Goal: Navigation & Orientation: Find specific page/section

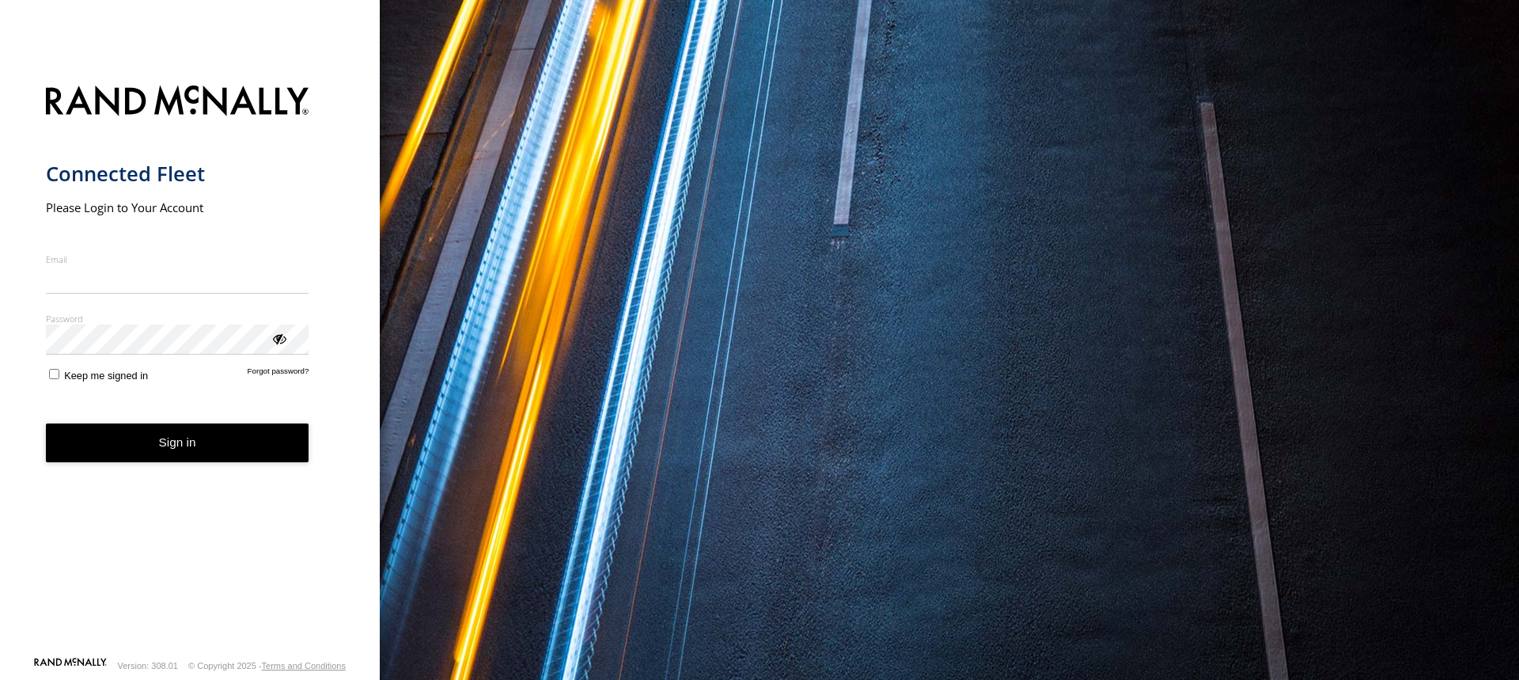
type input "**********"
click at [187, 464] on form "**********" at bounding box center [190, 366] width 289 height 580
click at [134, 433] on button "Sign in" at bounding box center [177, 442] width 263 height 39
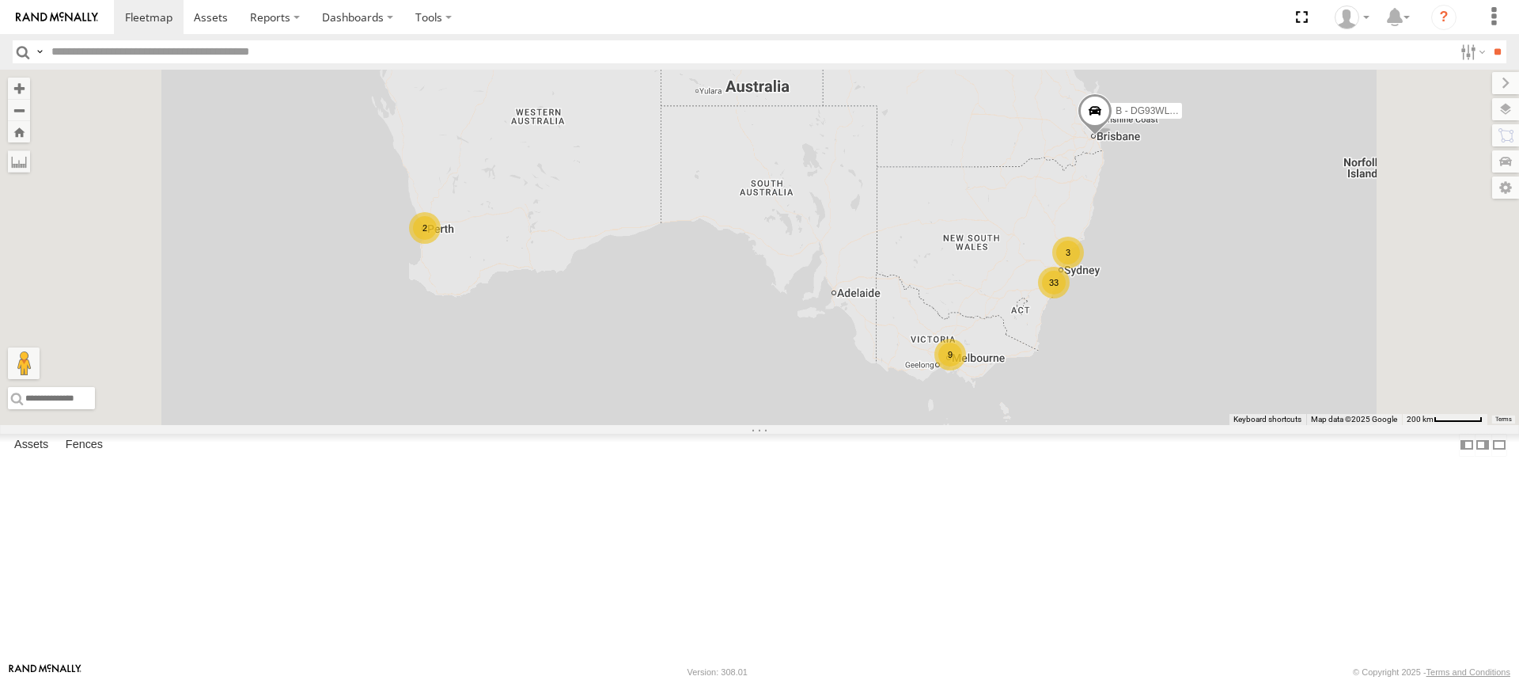
scroll to position [1456, 0]
click at [0, 0] on div "S - DLS51A - Aaron Haskett" at bounding box center [0, 0] width 0 height 0
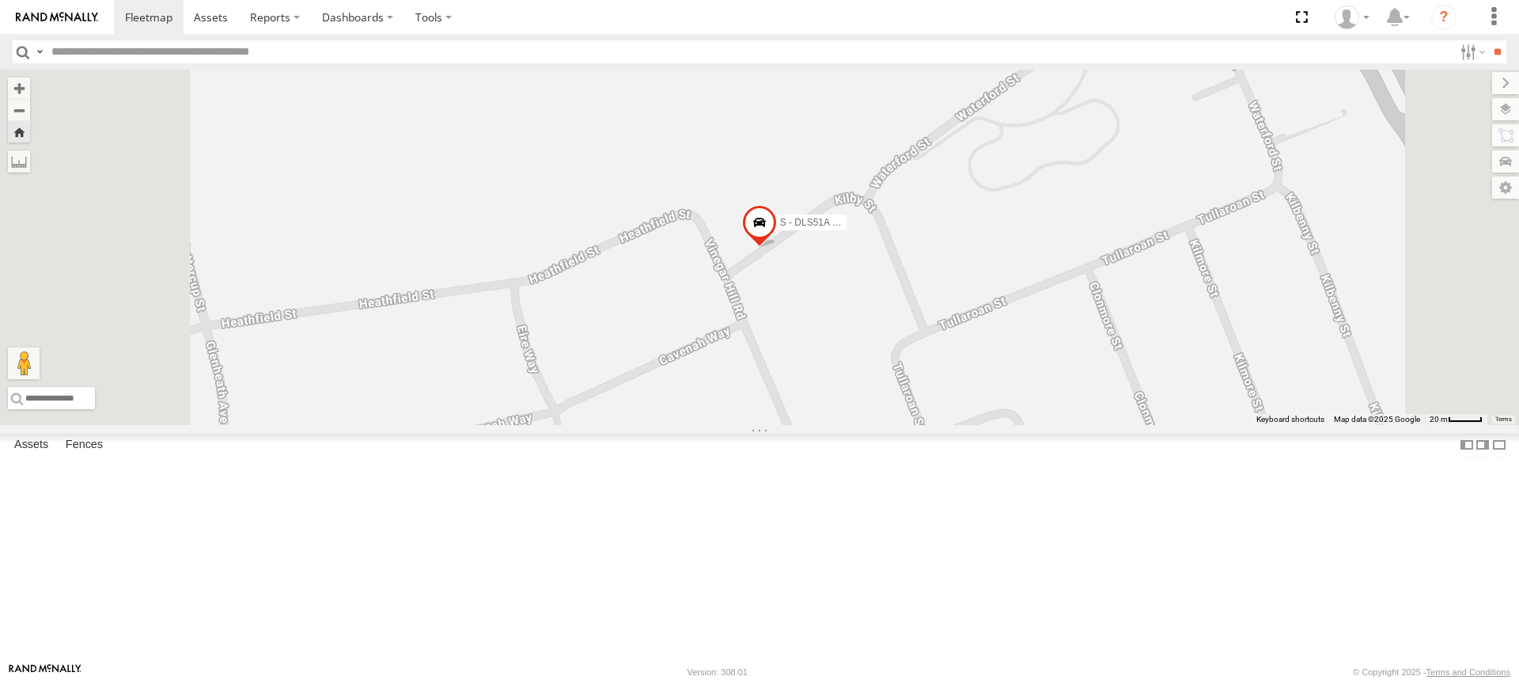
click at [916, 228] on span "S - DLS51A - Aaron Haskett" at bounding box center [848, 222] width 136 height 11
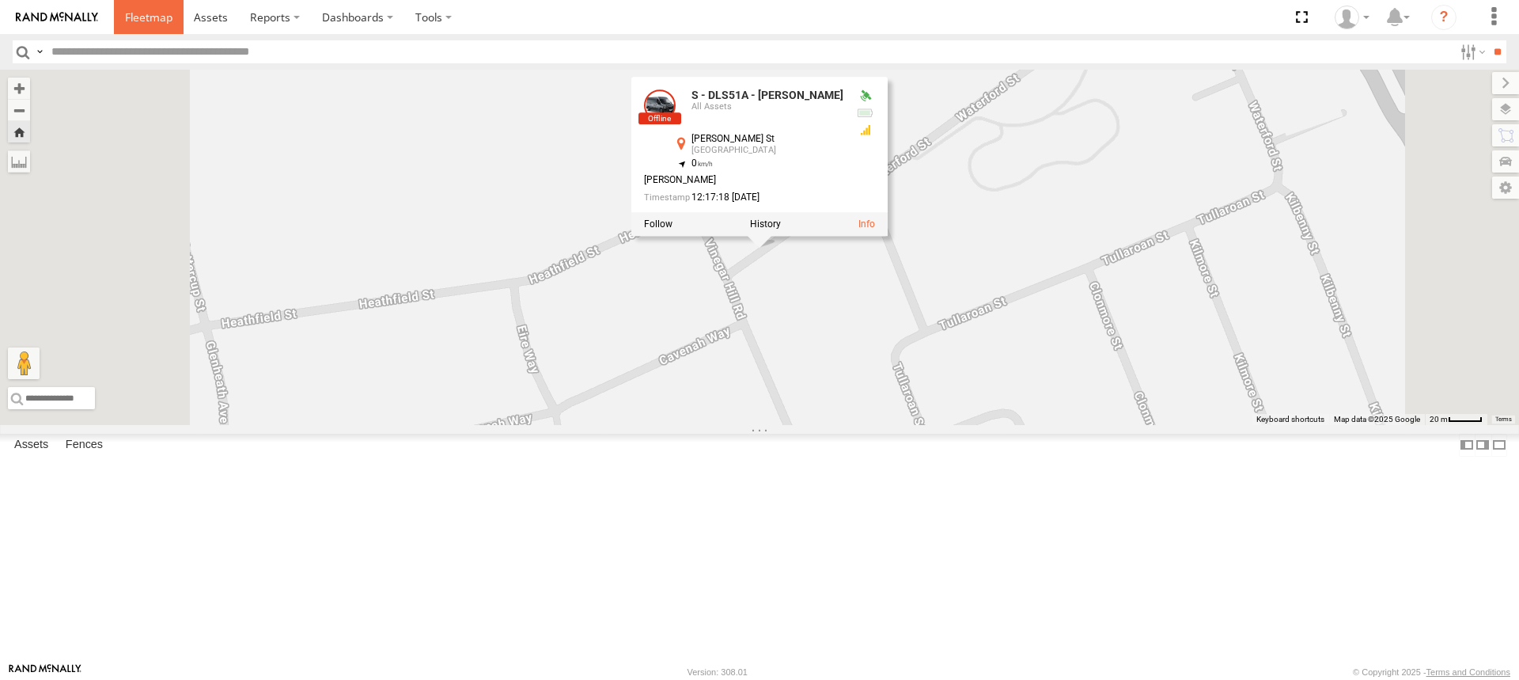
click at [138, 13] on span at bounding box center [148, 16] width 47 height 15
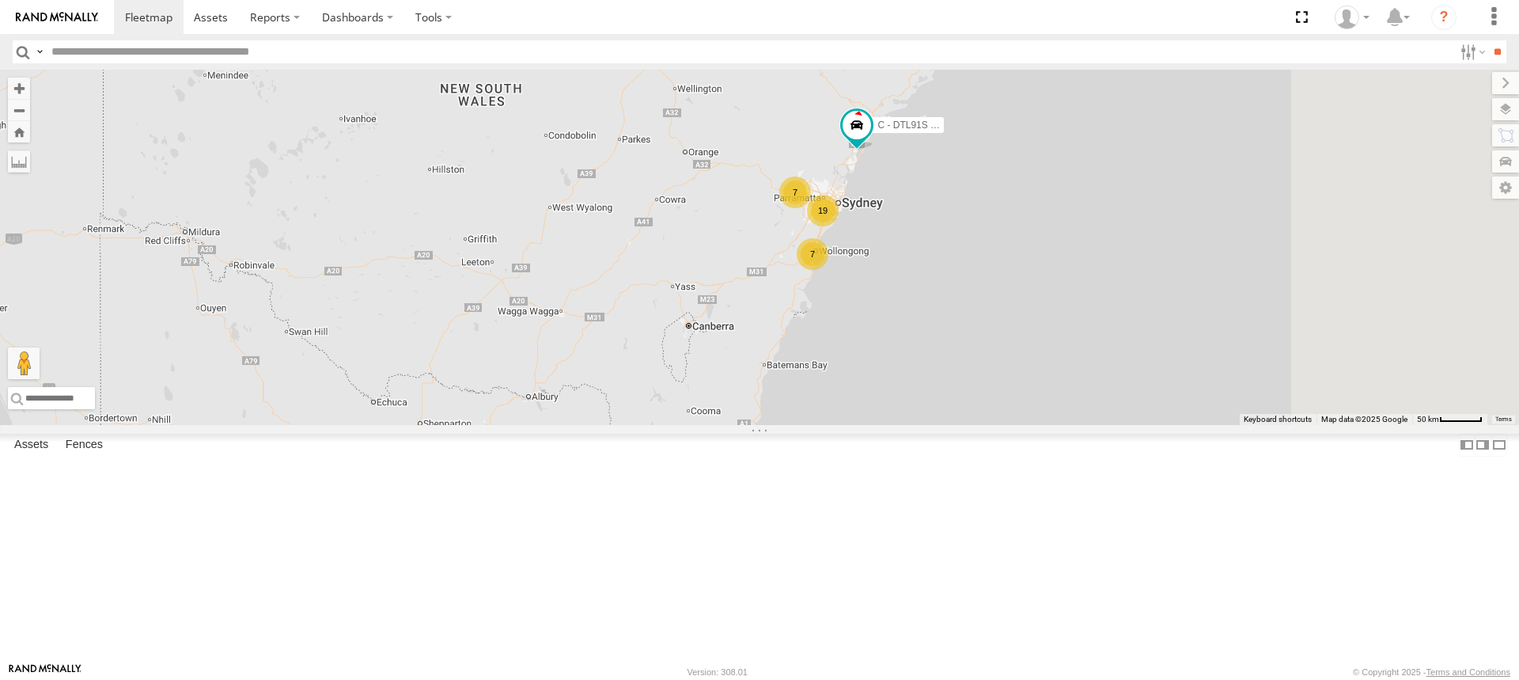
drag, startPoint x: 1235, startPoint y: 384, endPoint x: 728, endPoint y: 298, distance: 514.2
click at [729, 299] on div "B - DG93WL - Josh Fahd 7 7 C - DTL91S - Sal Tomas 19" at bounding box center [759, 247] width 1519 height 355
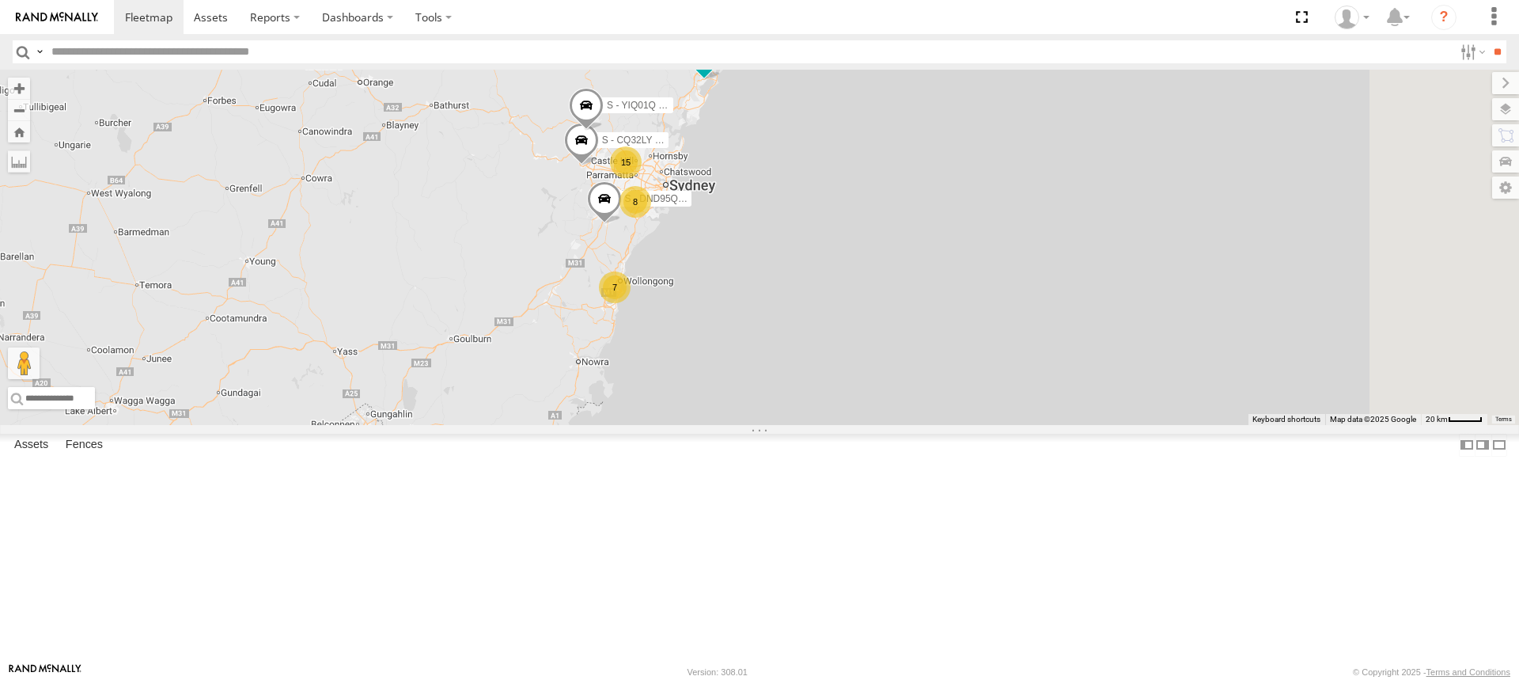
drag, startPoint x: 872, startPoint y: 312, endPoint x: 753, endPoint y: 316, distance: 118.8
click at [753, 316] on div "B - DG93WL - Josh Fahd 7 S - CQ32LY - Vincent Lanosga 2 C - DTL91S - Sal Tomas …" at bounding box center [759, 247] width 1519 height 355
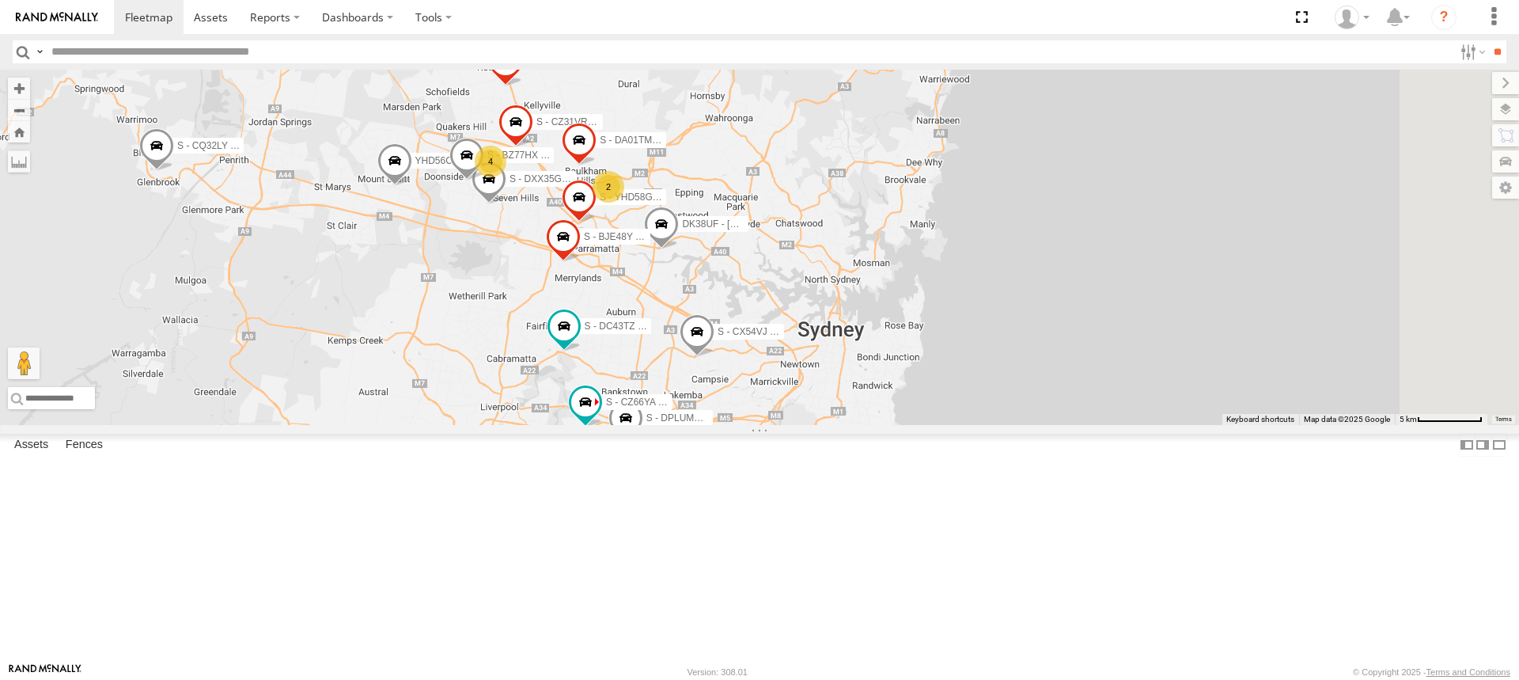
drag, startPoint x: 721, startPoint y: 284, endPoint x: 505, endPoint y: 353, distance: 225.9
click at [490, 348] on div "B - DG93WL - Josh Fahd S - CQ32LY - Vincent Lanosga C - DTL91S - Sal Tomas S - …" at bounding box center [759, 247] width 1519 height 355
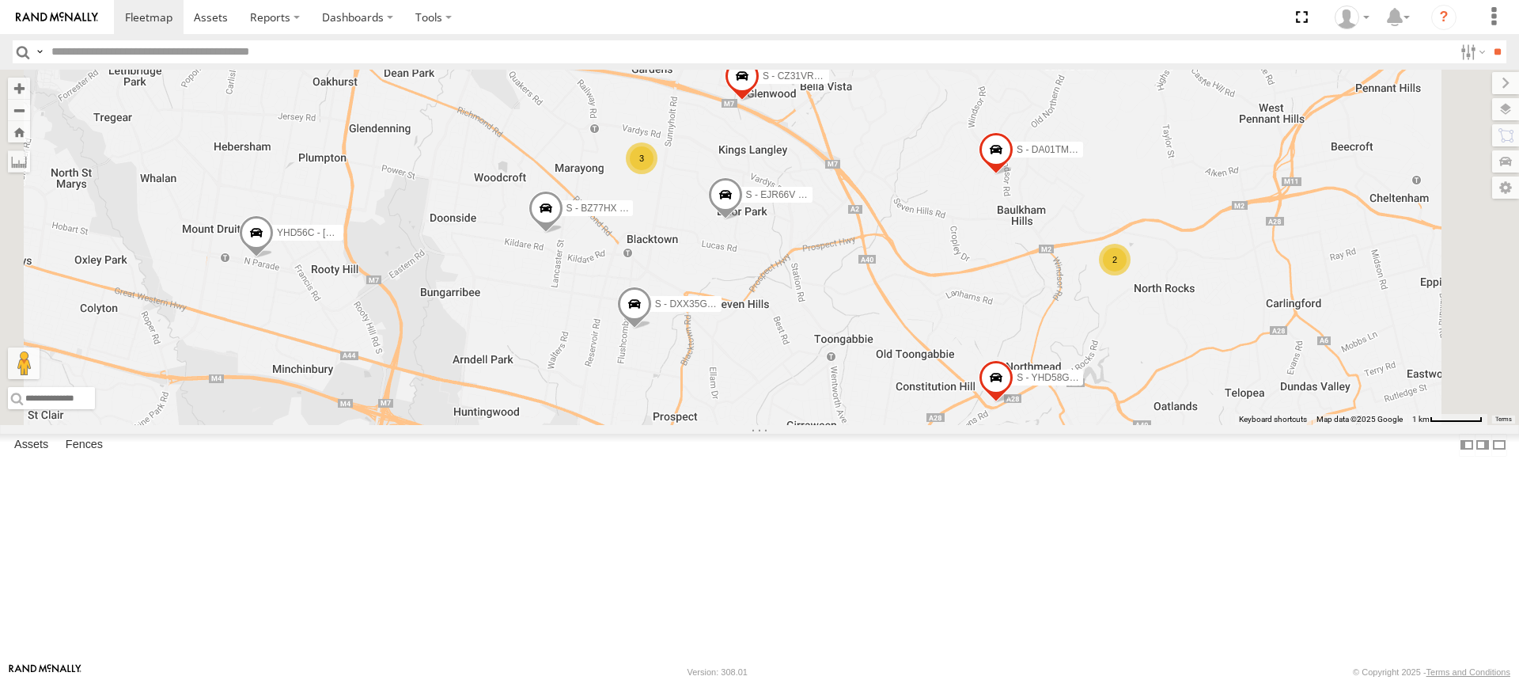
drag, startPoint x: 930, startPoint y: 157, endPoint x: 1036, endPoint y: 293, distance: 172.5
click at [1038, 292] on div "B - DG93WL - Josh Fahd S - CQ32LY - Vincent Lanosga C - DTL91S - Sal Tomas S - …" at bounding box center [759, 247] width 1519 height 355
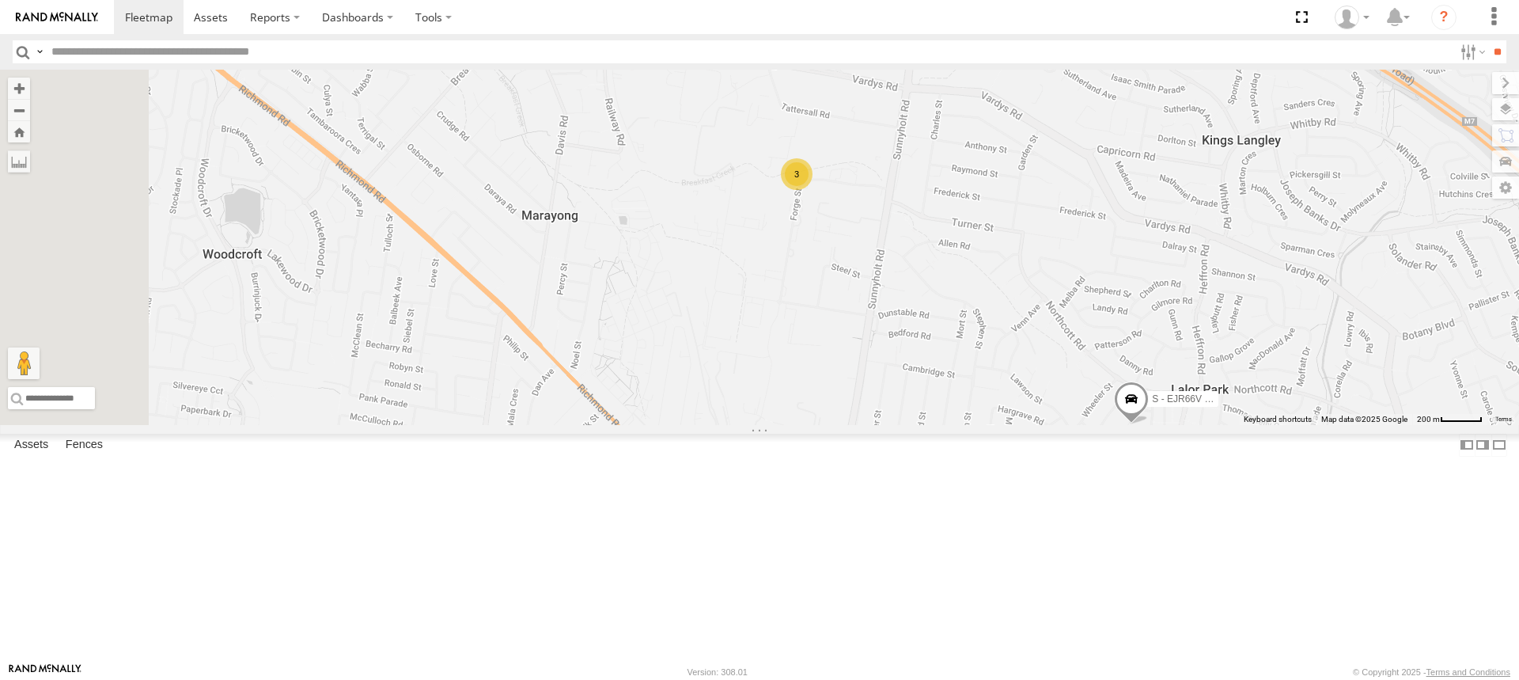
drag, startPoint x: 837, startPoint y: 290, endPoint x: 1005, endPoint y: 381, distance: 190.8
click at [1005, 381] on div "B - DG93WL - Josh Fahd S - CQ32LY - Vincent Lanosga C - DTL91S - Sal Tomas S - …" at bounding box center [759, 247] width 1519 height 355
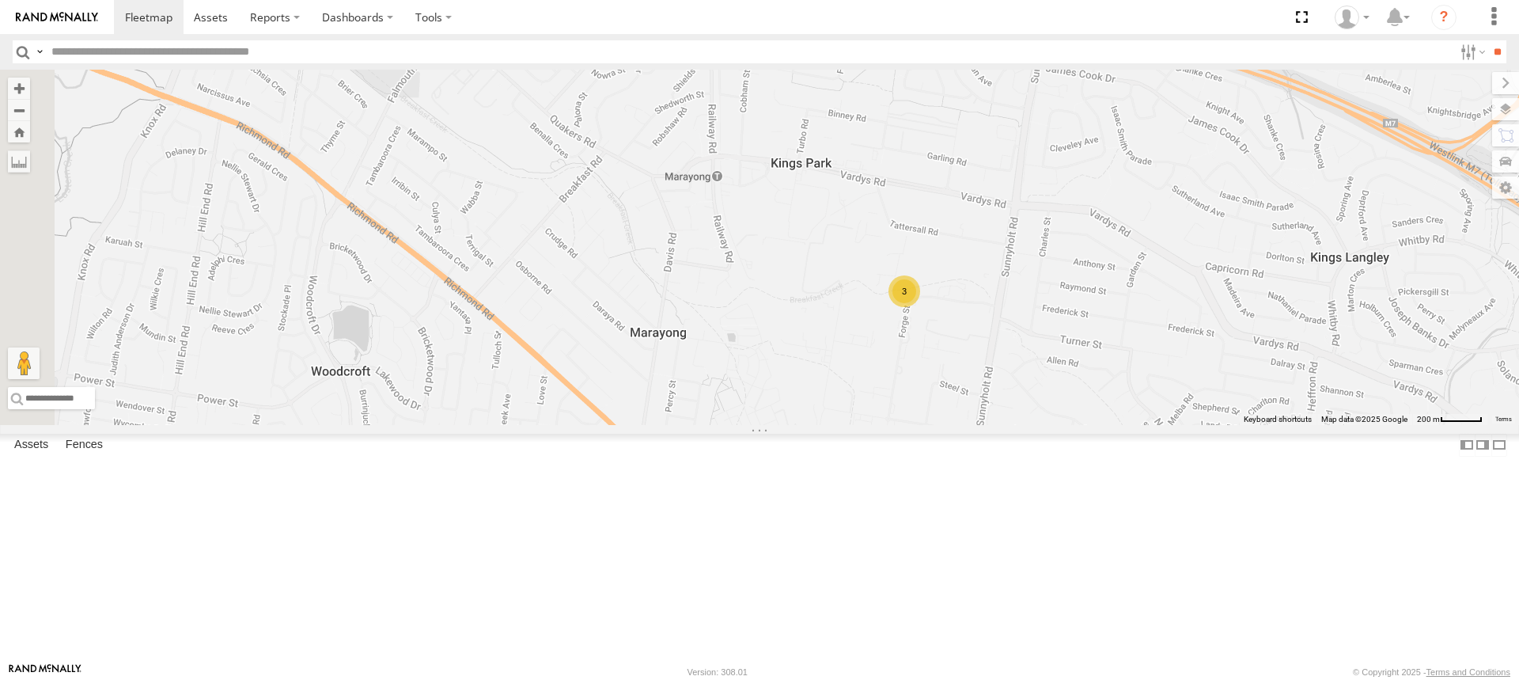
drag, startPoint x: 787, startPoint y: 279, endPoint x: 900, endPoint y: 401, distance: 166.2
click at [900, 401] on div "B - DG93WL - Josh Fahd S - CQ32LY - Vincent Lanosga C - DTL91S - Sal Tomas S - …" at bounding box center [759, 247] width 1519 height 355
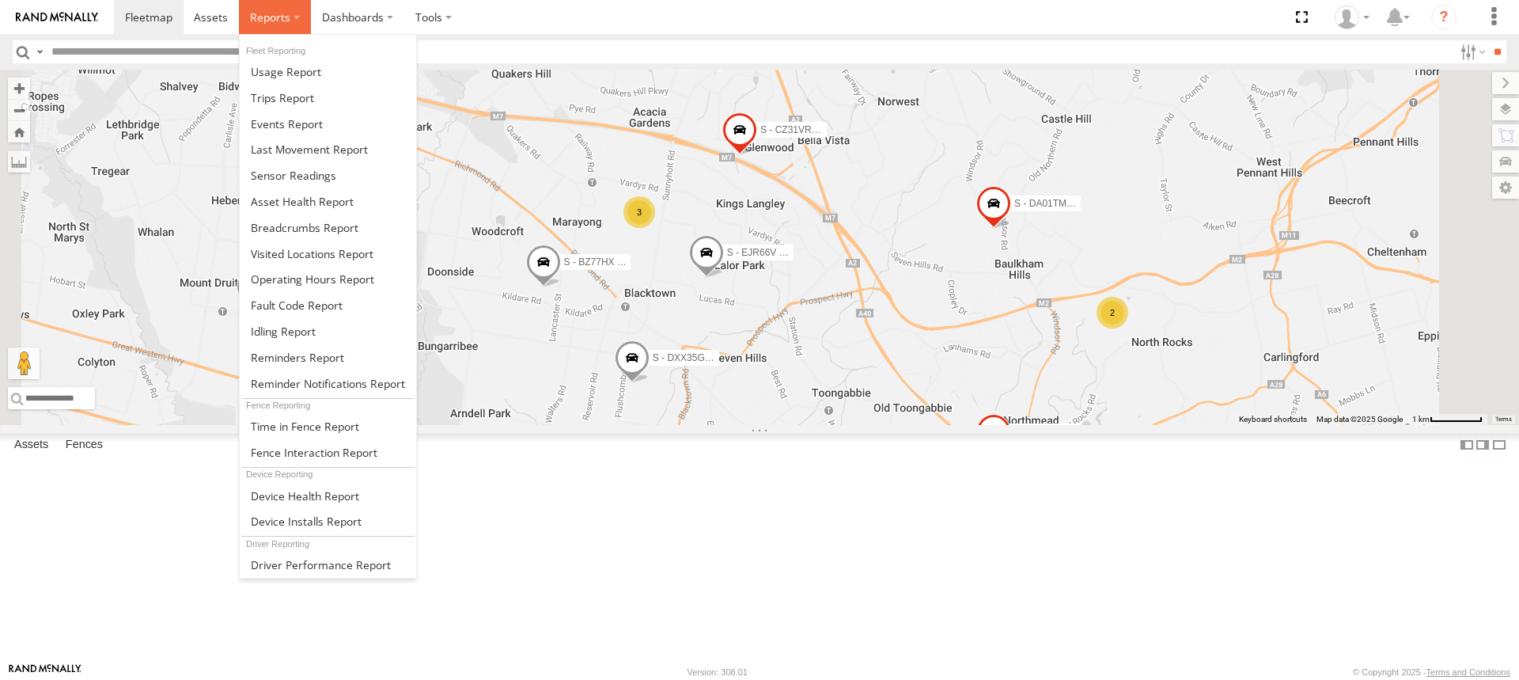
click at [298, 23] on label at bounding box center [275, 17] width 72 height 34
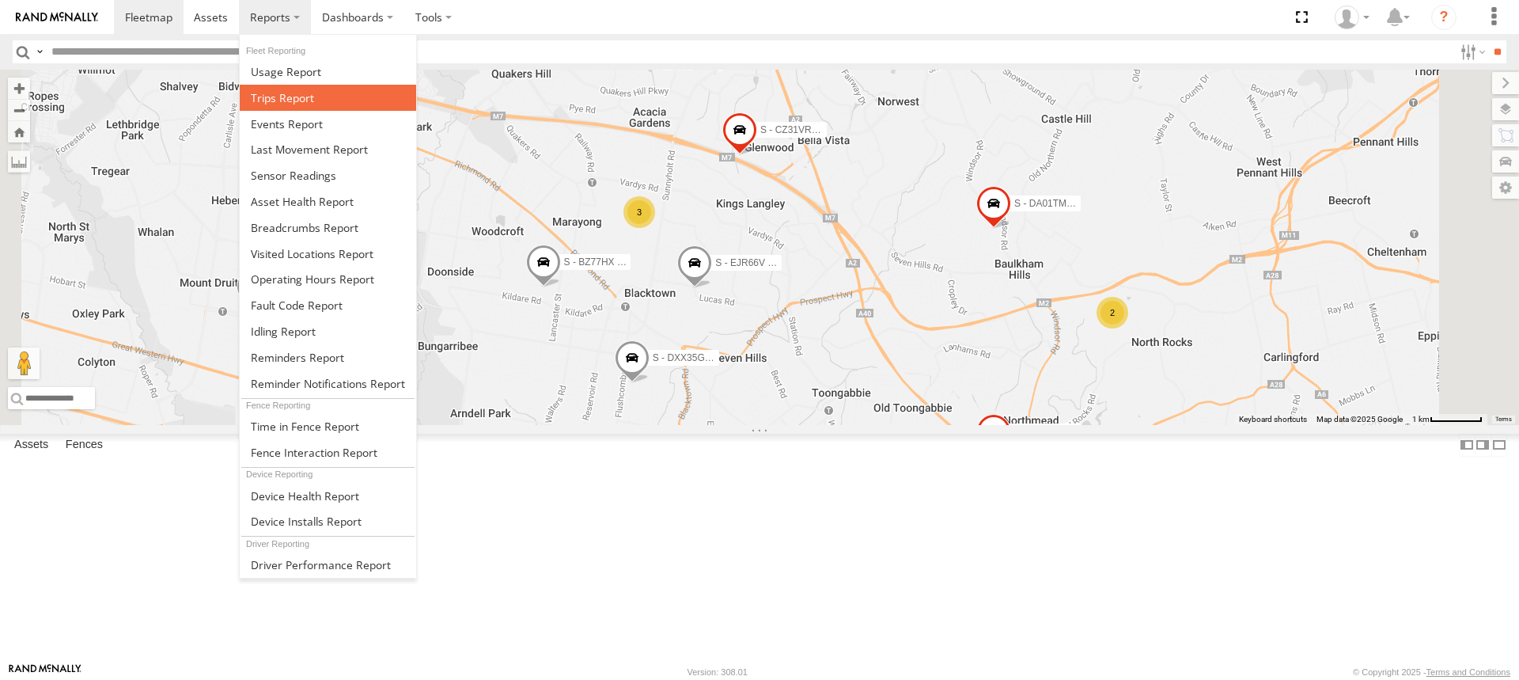
click at [290, 100] on span at bounding box center [282, 97] width 63 height 15
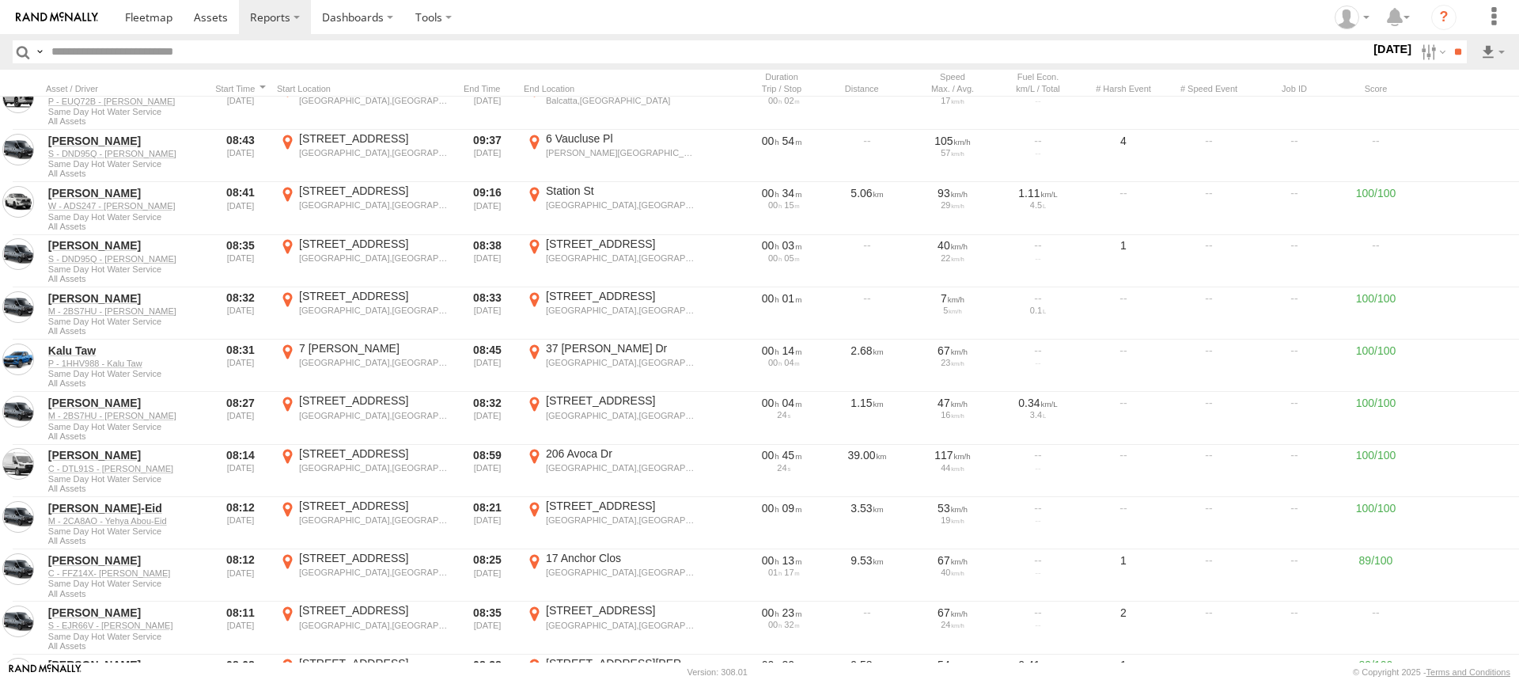
scroll to position [1661, 0]
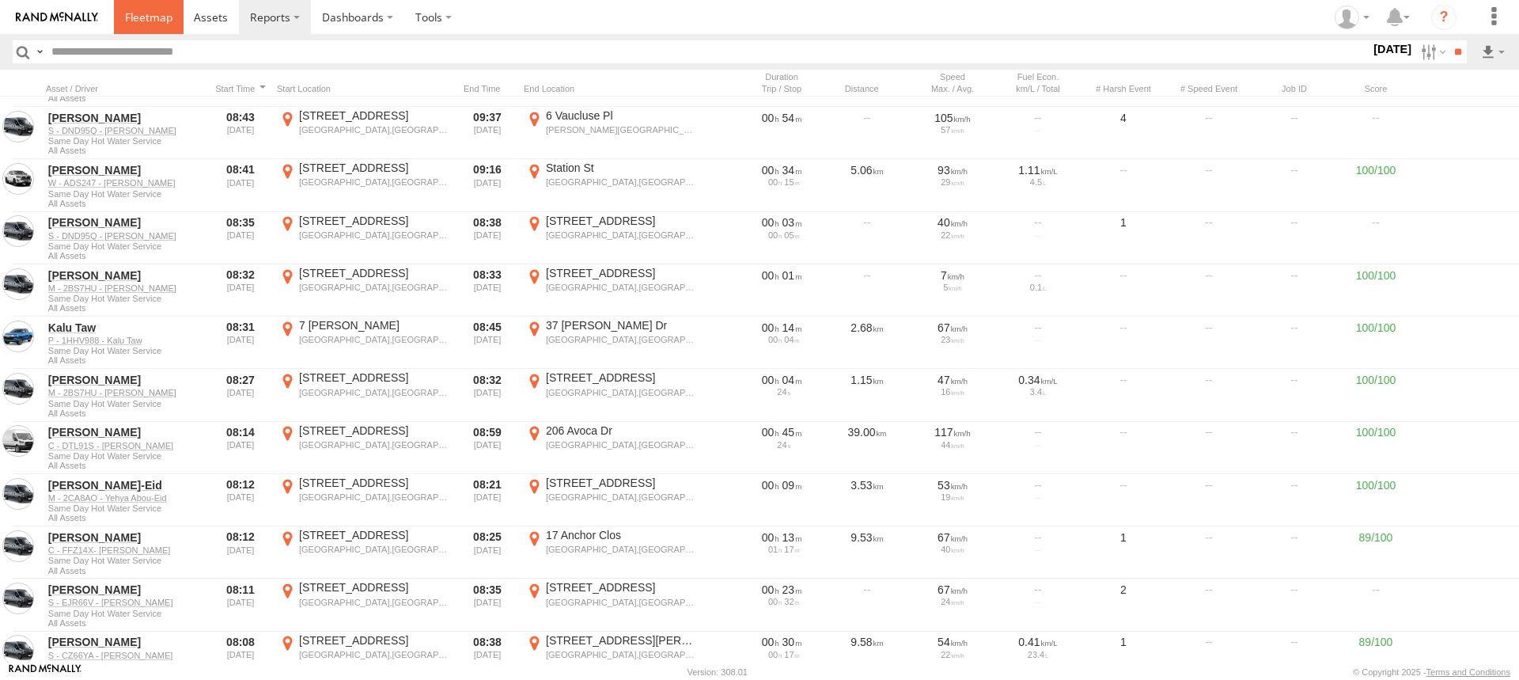
click at [153, 15] on span at bounding box center [148, 16] width 47 height 15
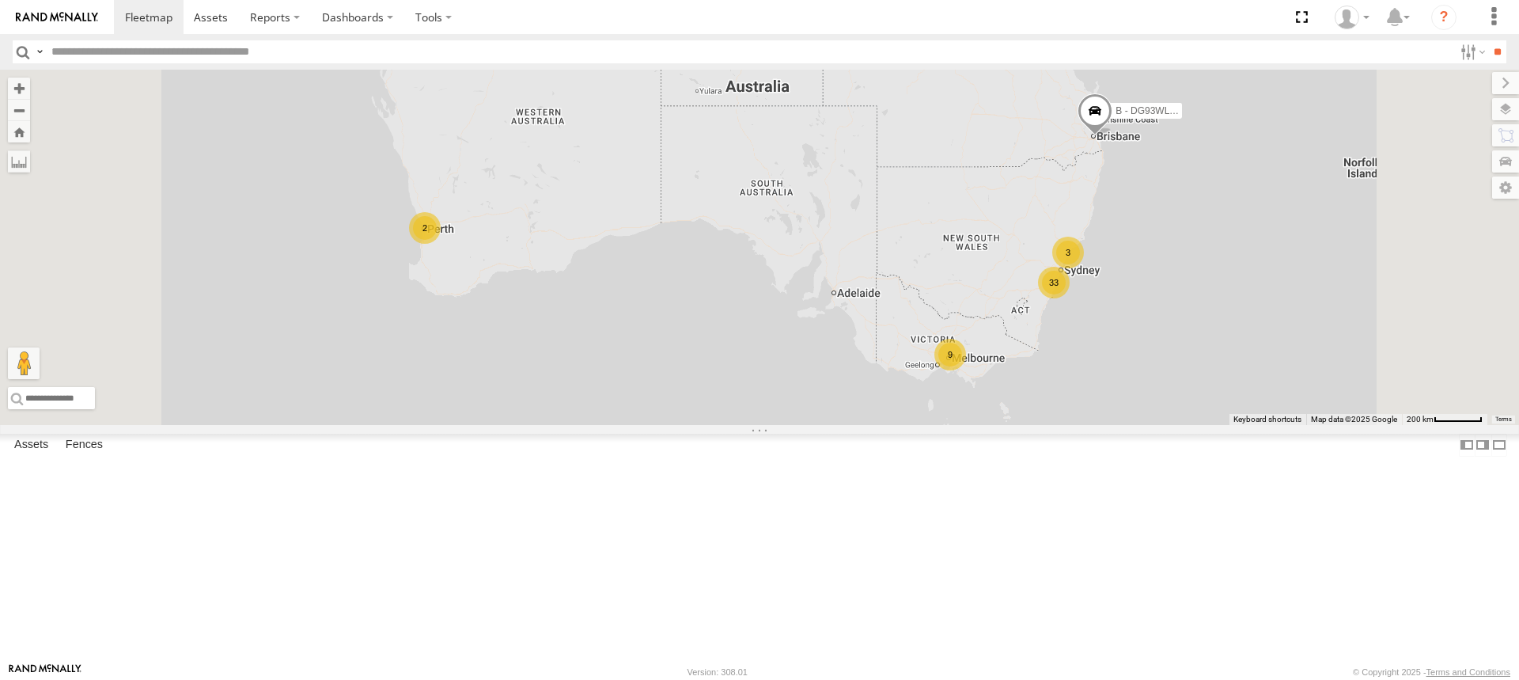
click at [89, 51] on input "text" at bounding box center [749, 51] width 1408 height 23
type input "******"
click at [1488, 40] on input "**" at bounding box center [1497, 51] width 18 height 23
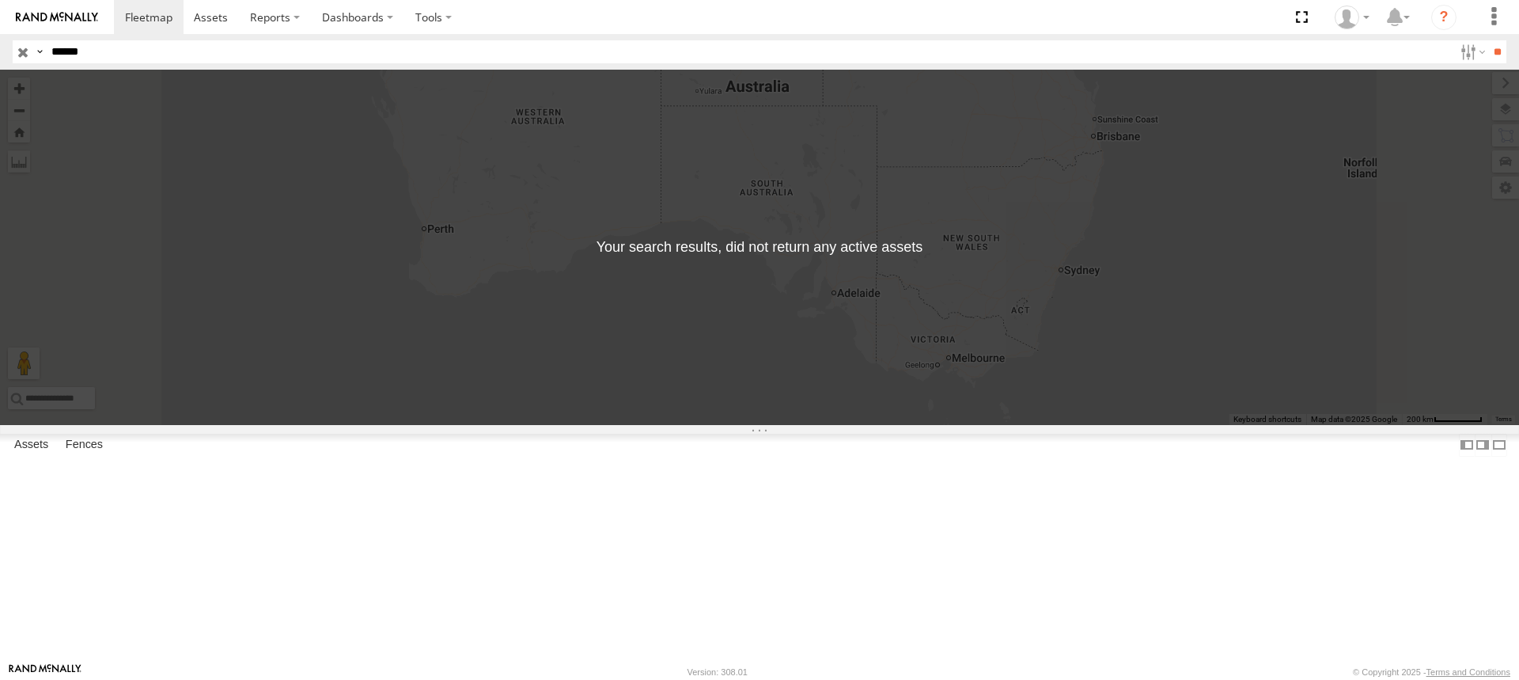
click at [21, 52] on input "button" at bounding box center [23, 51] width 21 height 23
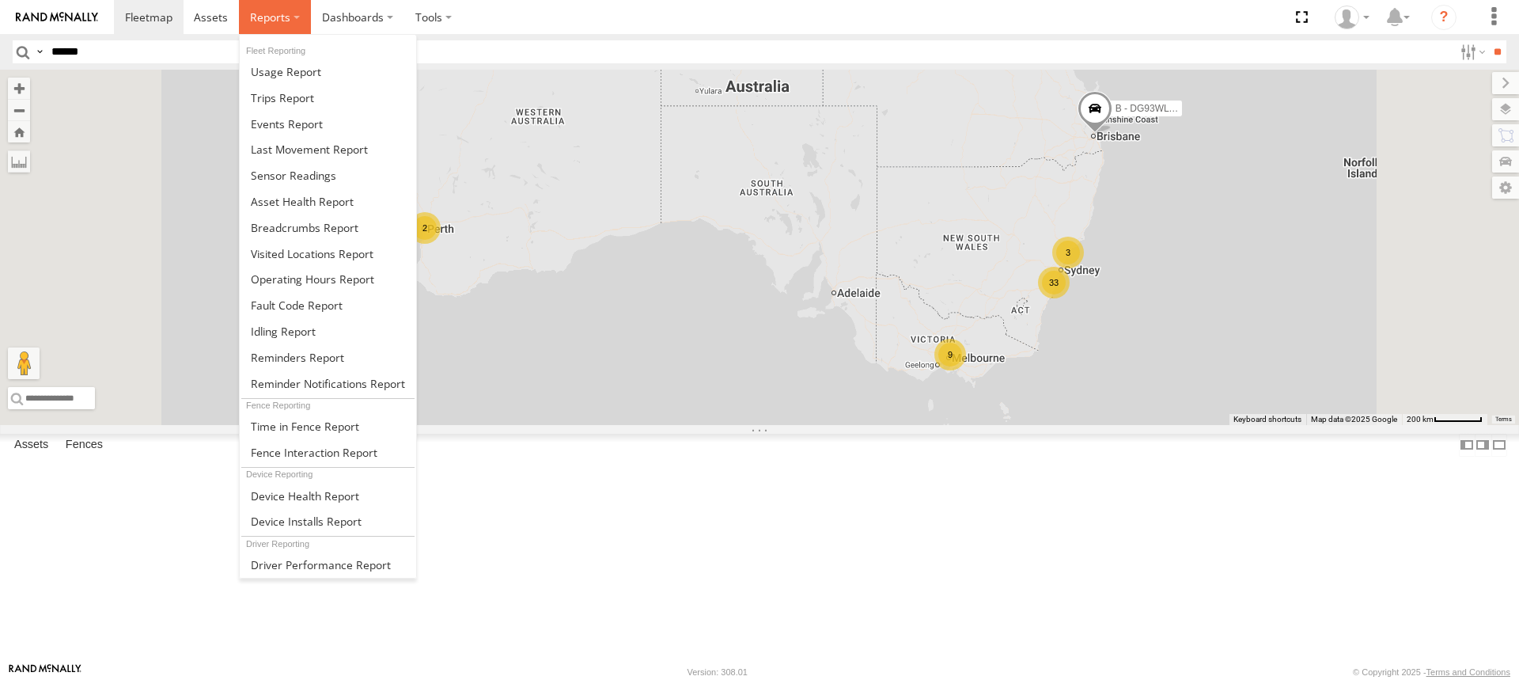
click at [297, 11] on label at bounding box center [275, 17] width 72 height 34
click at [284, 89] on link at bounding box center [328, 98] width 176 height 26
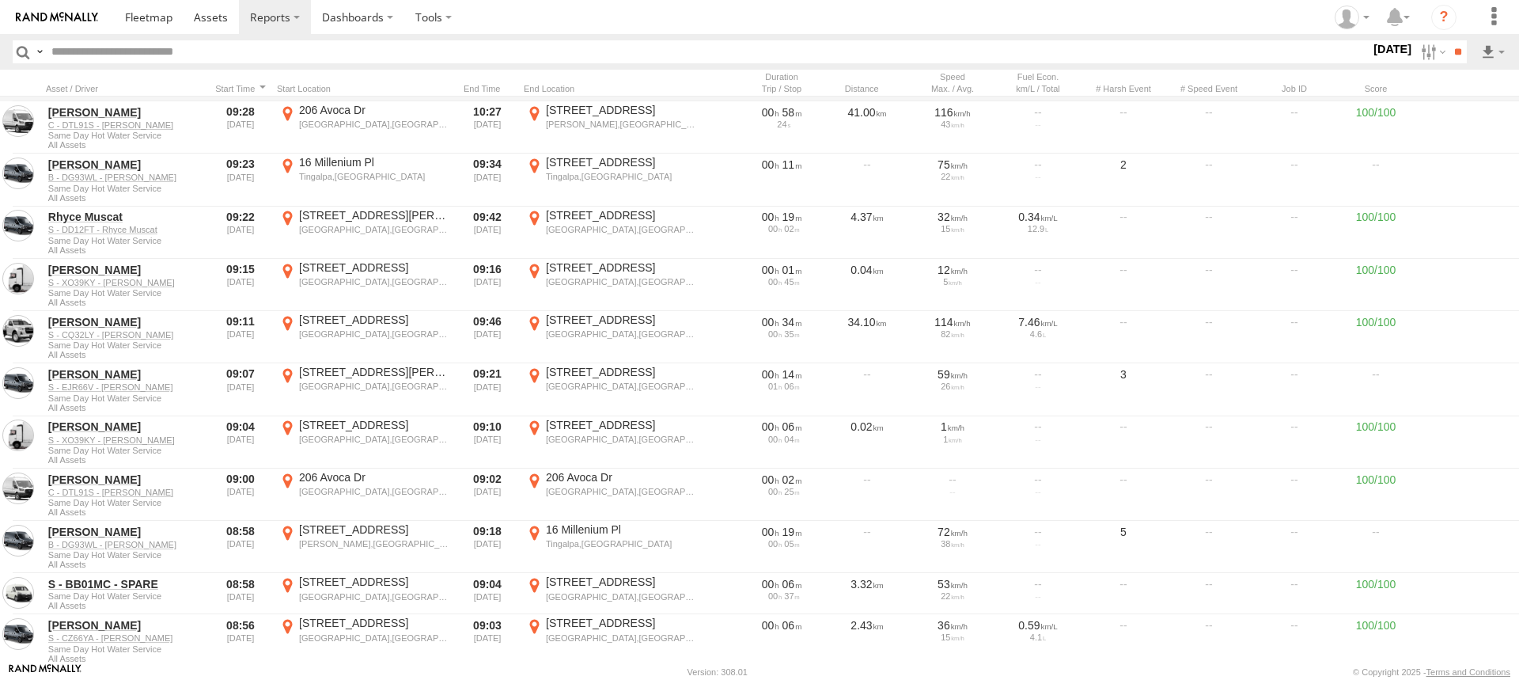
scroll to position [1819, 0]
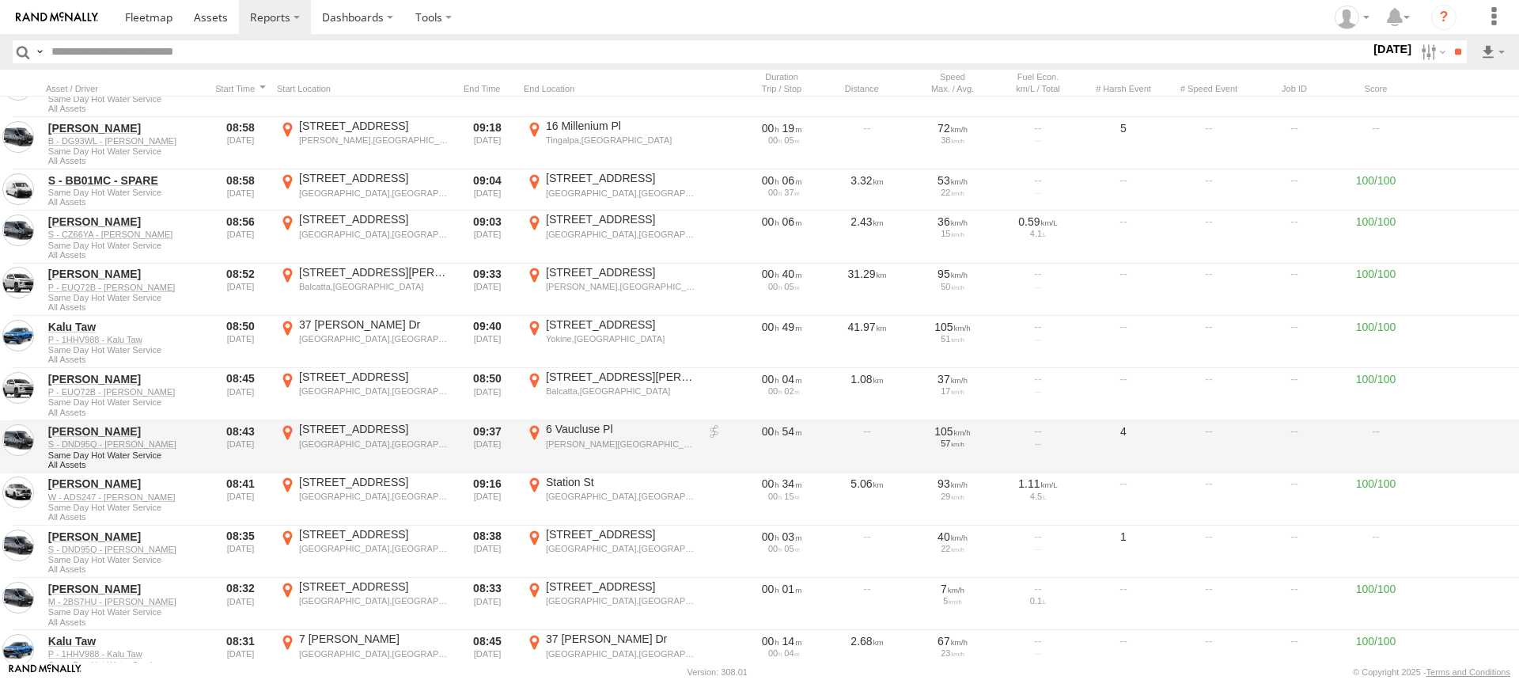
click at [382, 449] on div "Kings Park,NSW" at bounding box center [374, 443] width 150 height 11
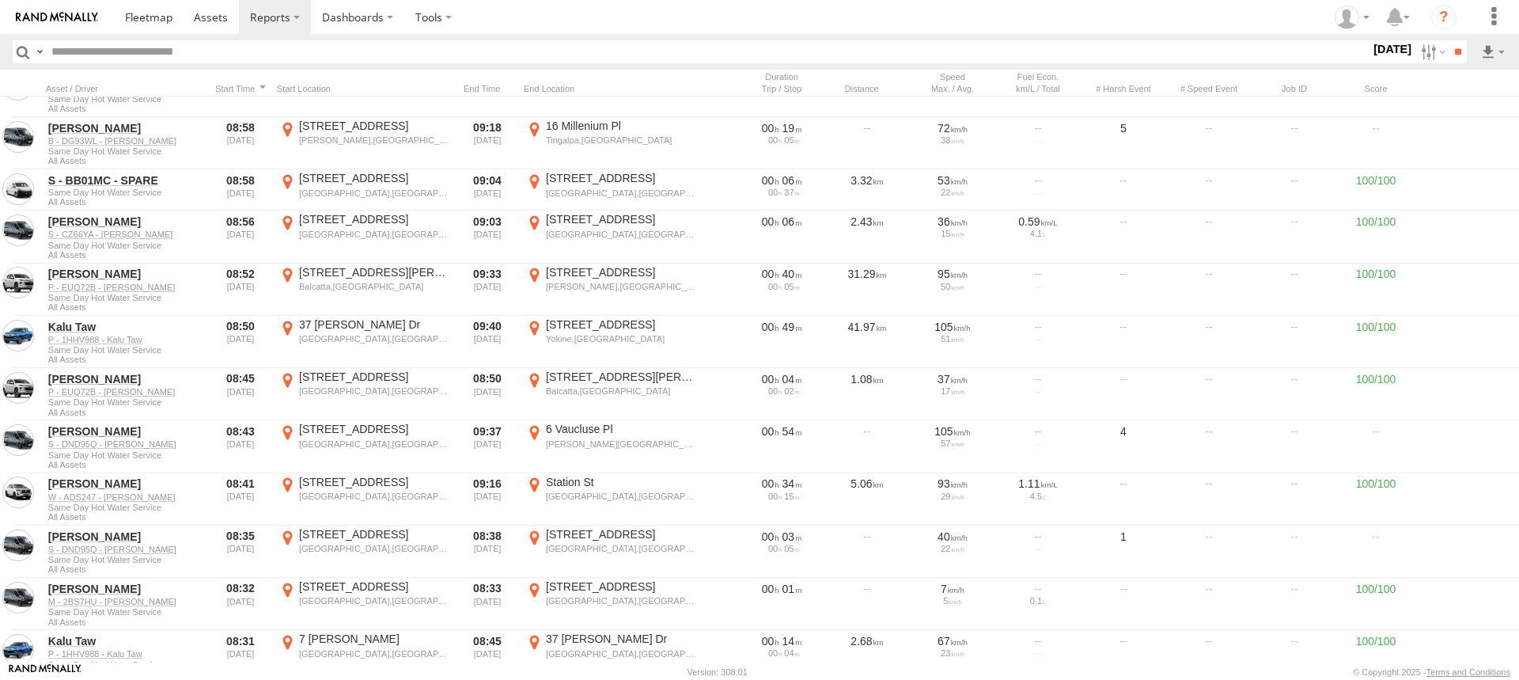
drag, startPoint x: 805, startPoint y: 309, endPoint x: 750, endPoint y: 225, distance: 100.7
click at [0, 0] on div at bounding box center [0, 0] width 0 height 0
drag, startPoint x: 642, startPoint y: 335, endPoint x: 812, endPoint y: 379, distance: 176.5
click at [0, 0] on div at bounding box center [0, 0] width 0 height 0
click at [0, 0] on label "×" at bounding box center [0, 0] width 0 height 0
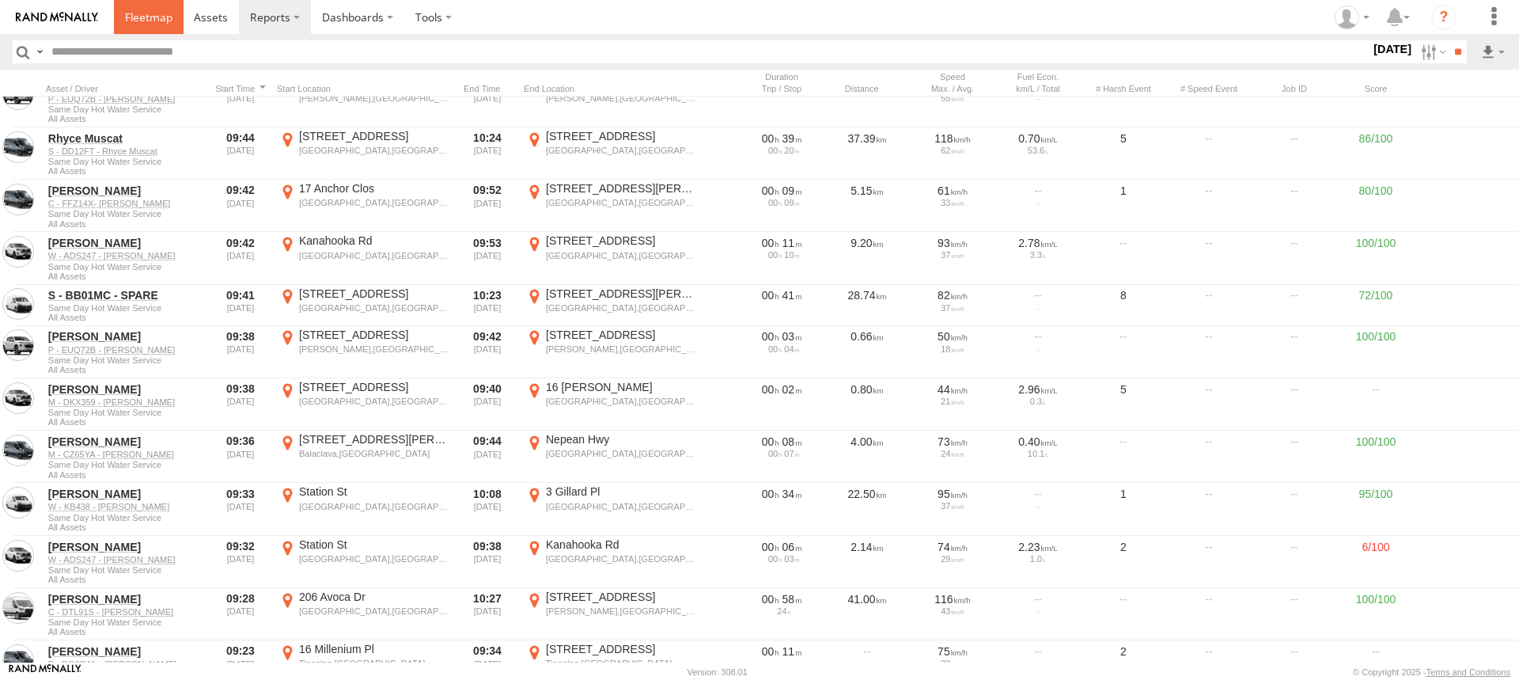
scroll to position [949, 0]
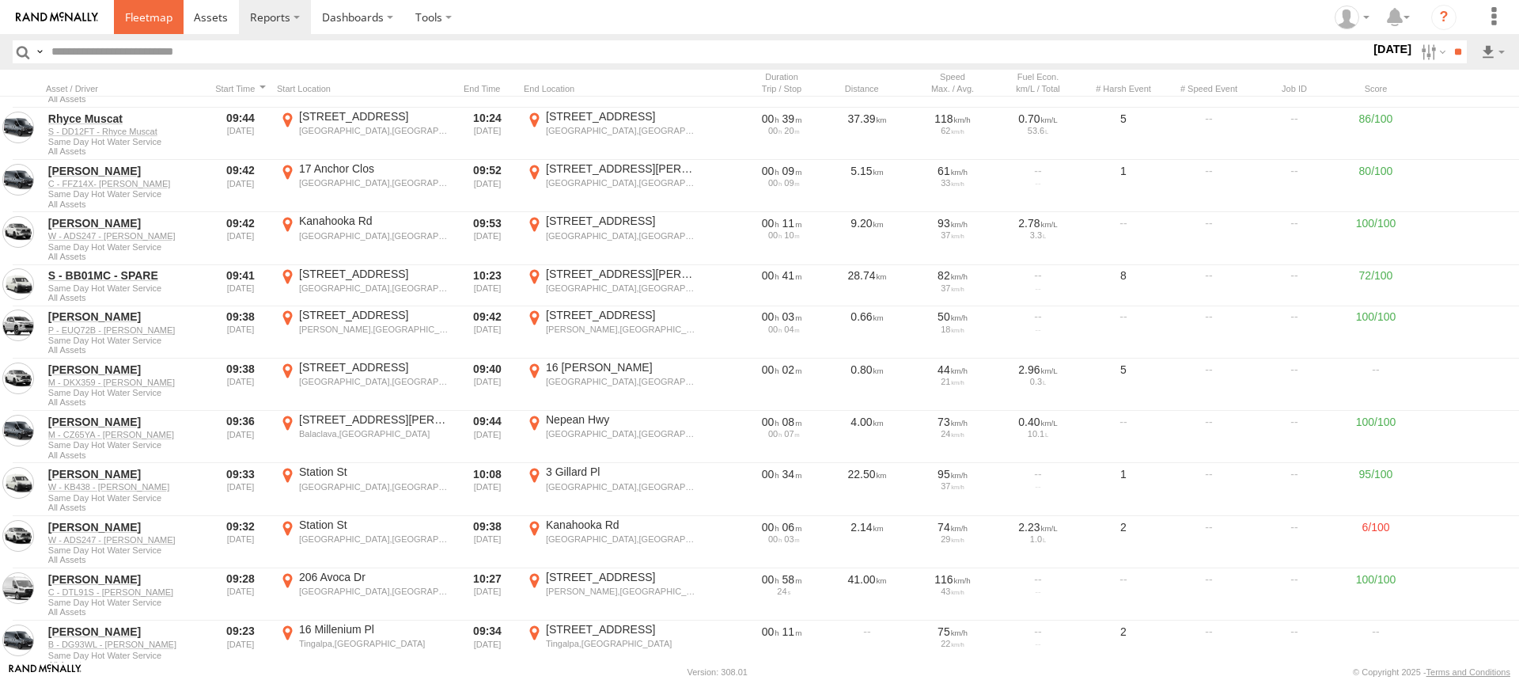
click at [150, 17] on span at bounding box center [148, 16] width 47 height 15
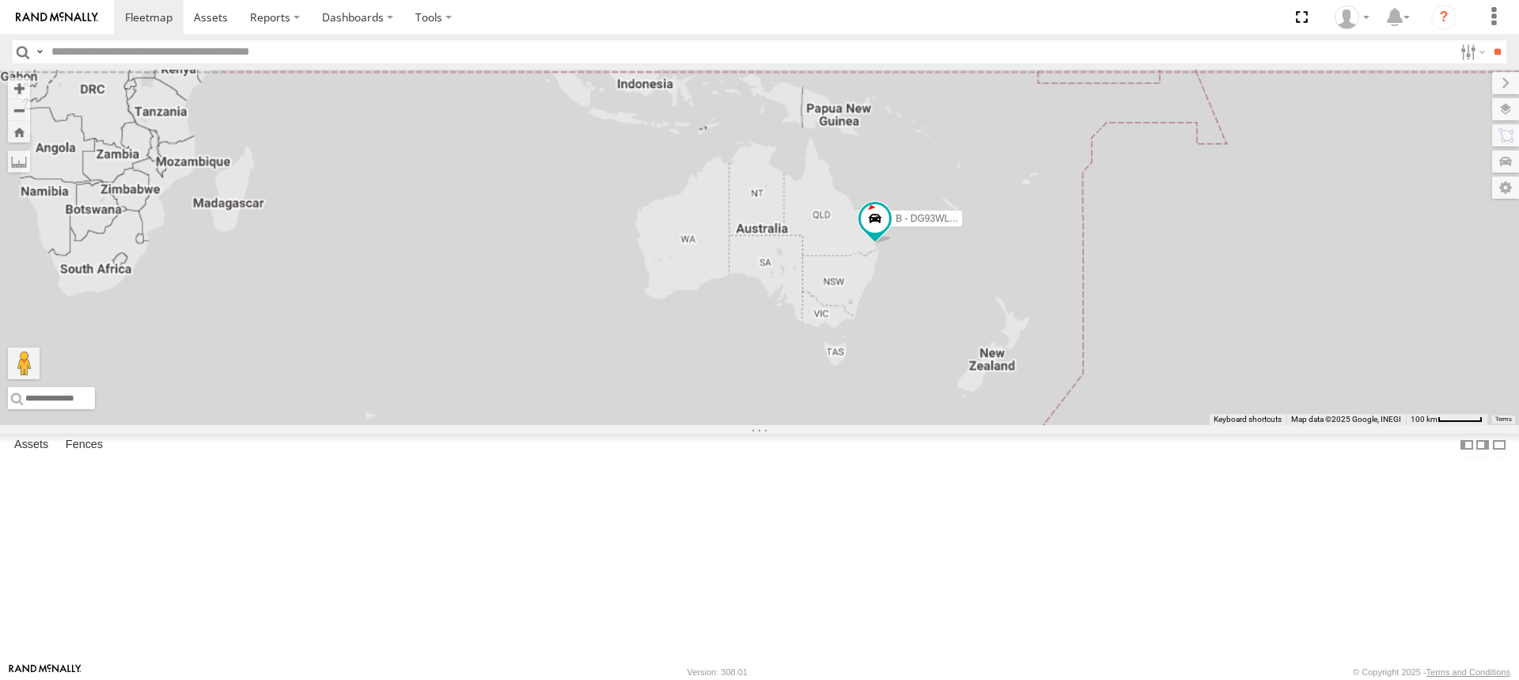
click at [176, 51] on input "text" at bounding box center [749, 51] width 1408 height 23
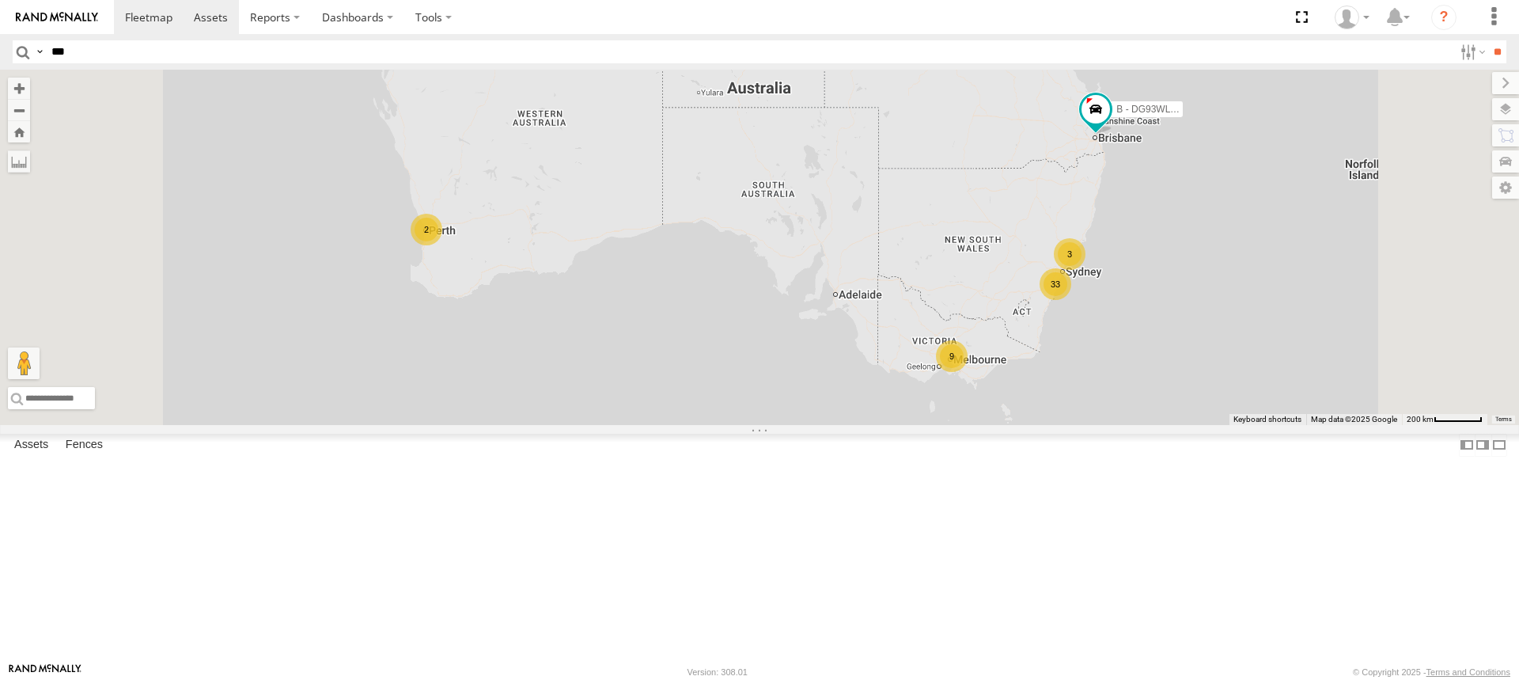
type input "***"
click at [1488, 40] on input "**" at bounding box center [1497, 51] width 18 height 23
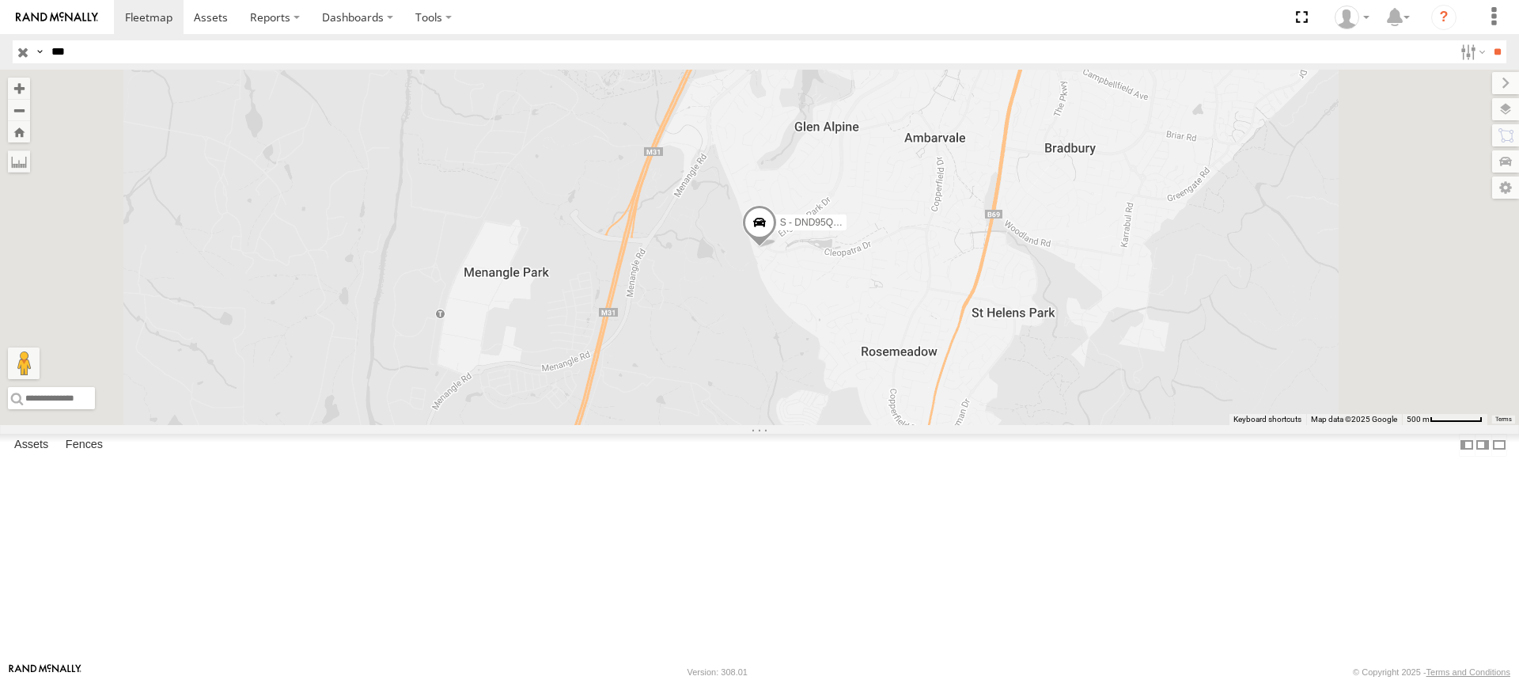
click at [0, 0] on span at bounding box center [0, 0] width 0 height 0
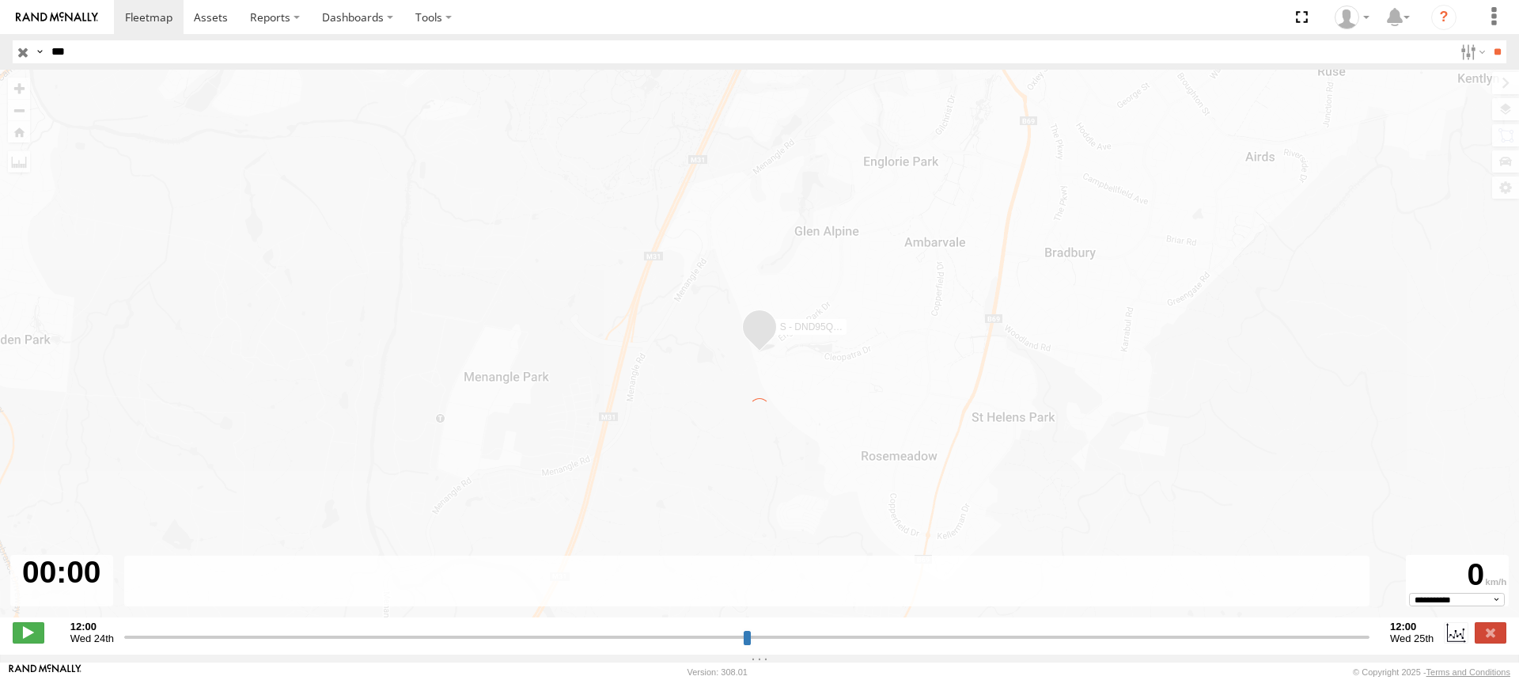
type input "**********"
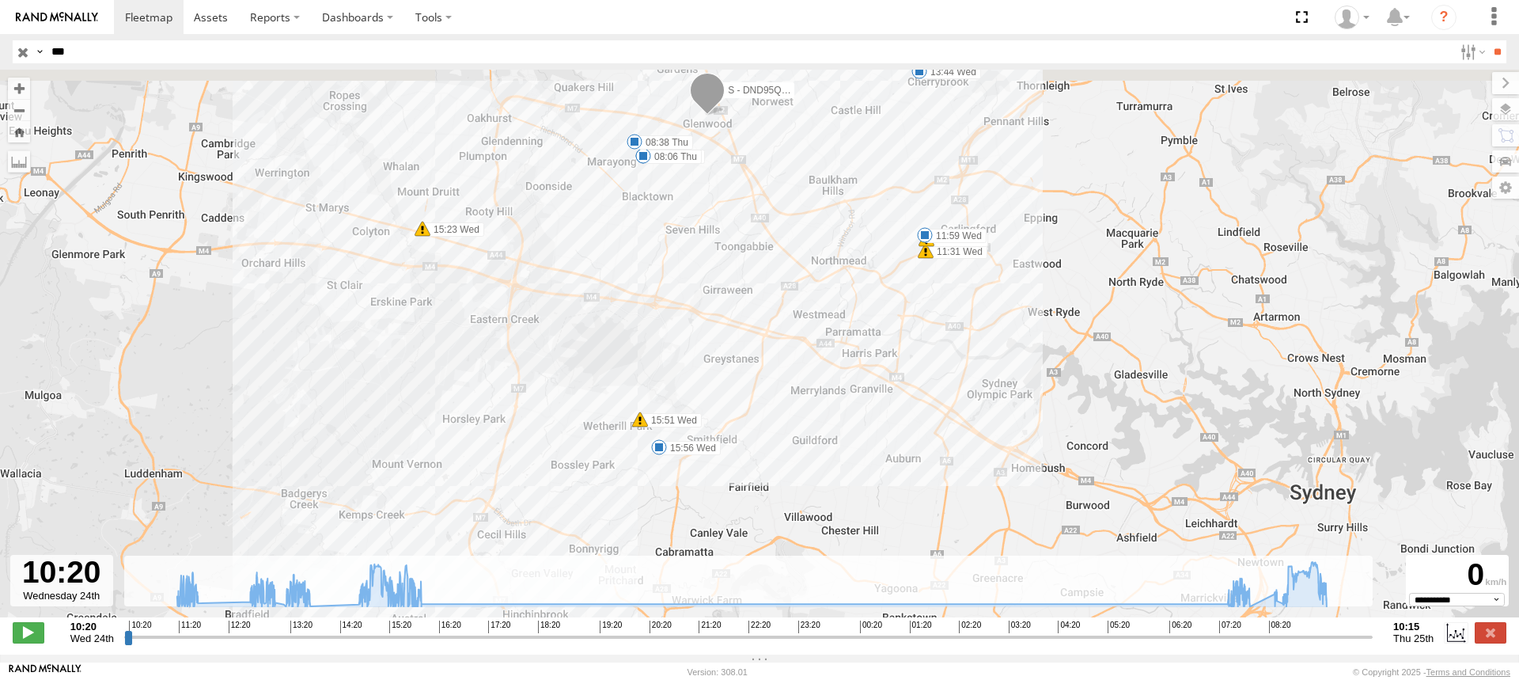
drag, startPoint x: 752, startPoint y: 328, endPoint x: 765, endPoint y: 435, distance: 108.3
click at [765, 435] on div "S - DND95Q - Matthew Cirjak 11:31 Wed 11:32 Wed 11:59 Wed 13:03 Wed 13:44 Wed 1…" at bounding box center [759, 352] width 1519 height 564
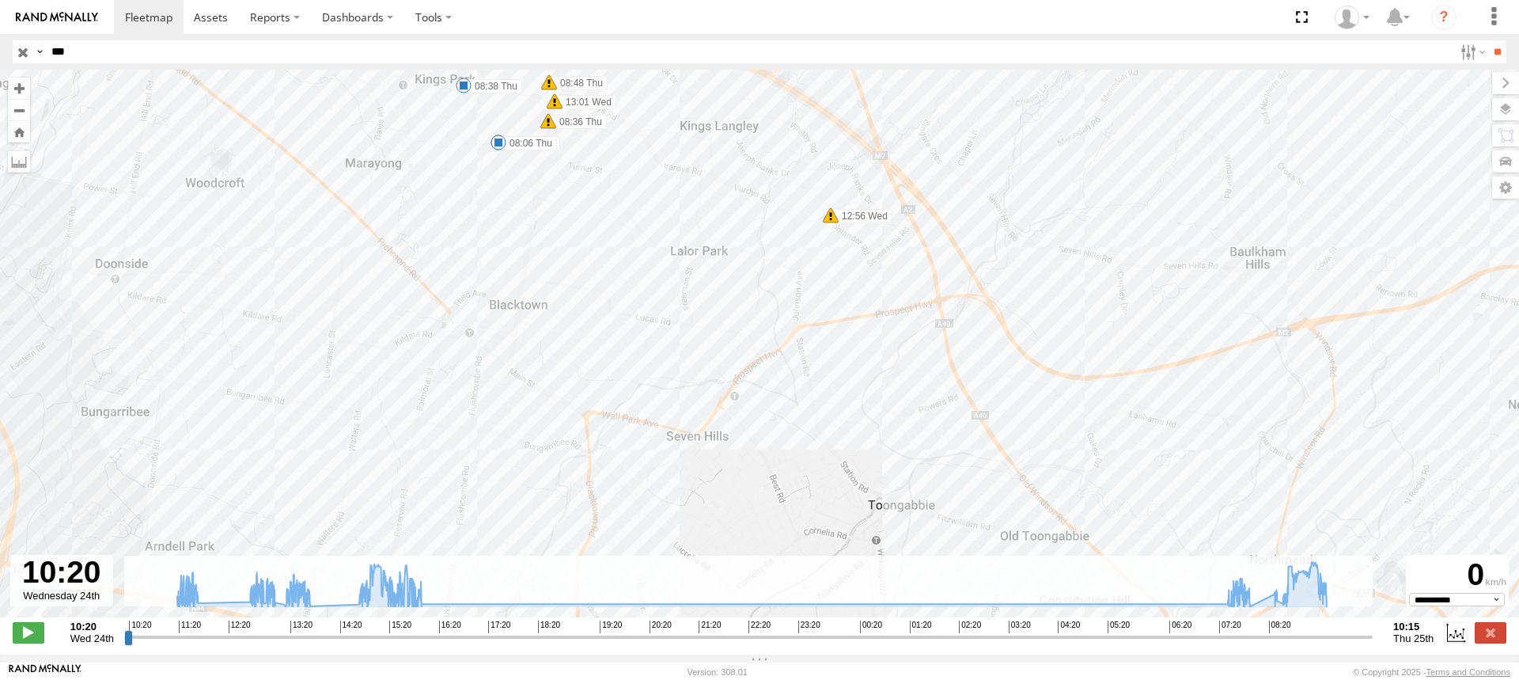
drag, startPoint x: 676, startPoint y: 184, endPoint x: 789, endPoint y: 498, distance: 334.8
click at [789, 500] on div "S - DND95Q - Matthew Cirjak 11:31 Wed 11:32 Wed 11:59 Wed 13:03 Wed 13:44 Wed 1…" at bounding box center [759, 352] width 1519 height 564
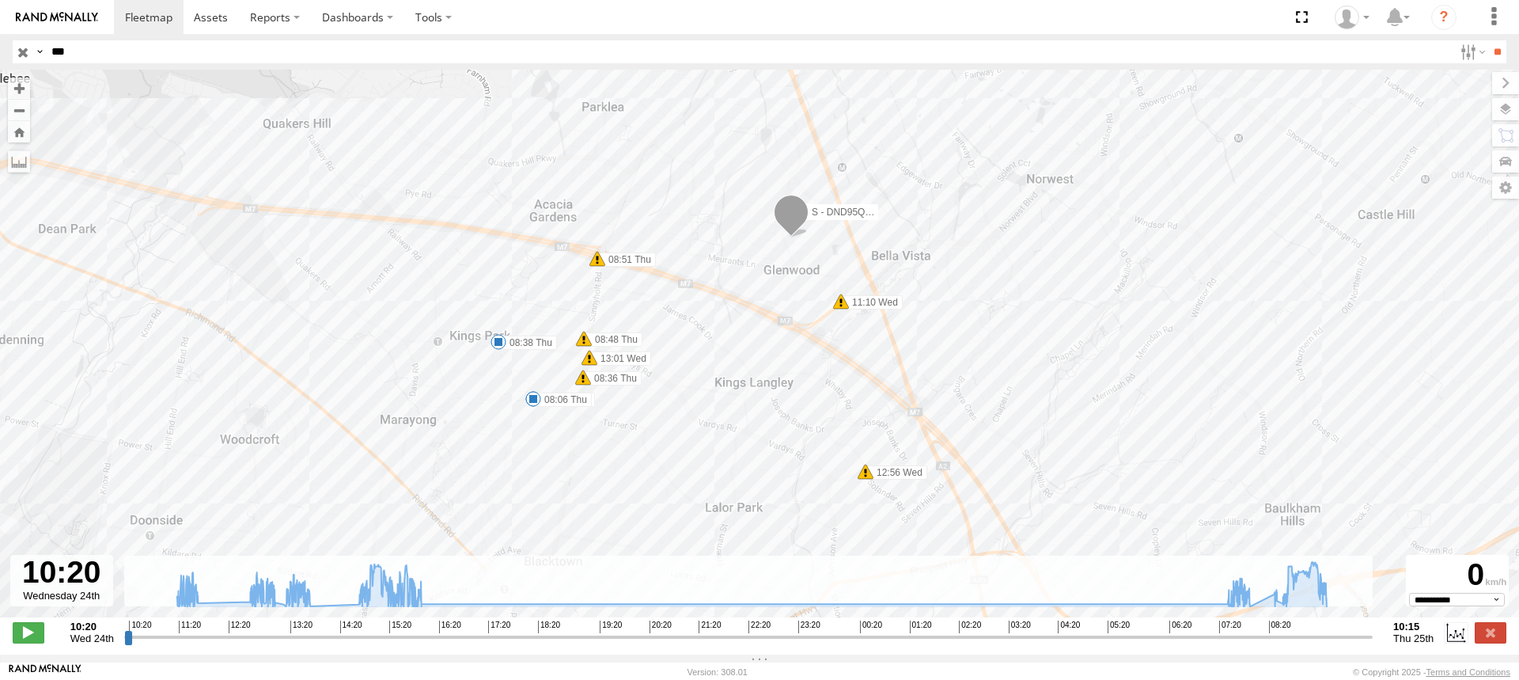
drag, startPoint x: 745, startPoint y: 307, endPoint x: 771, endPoint y: 533, distance: 227.7
click at [771, 533] on div "S - DND95Q - Matthew Cirjak 11:31 Wed 11:32 Wed 11:59 Wed 13:03 Wed 13:44 Wed 1…" at bounding box center [759, 352] width 1519 height 564
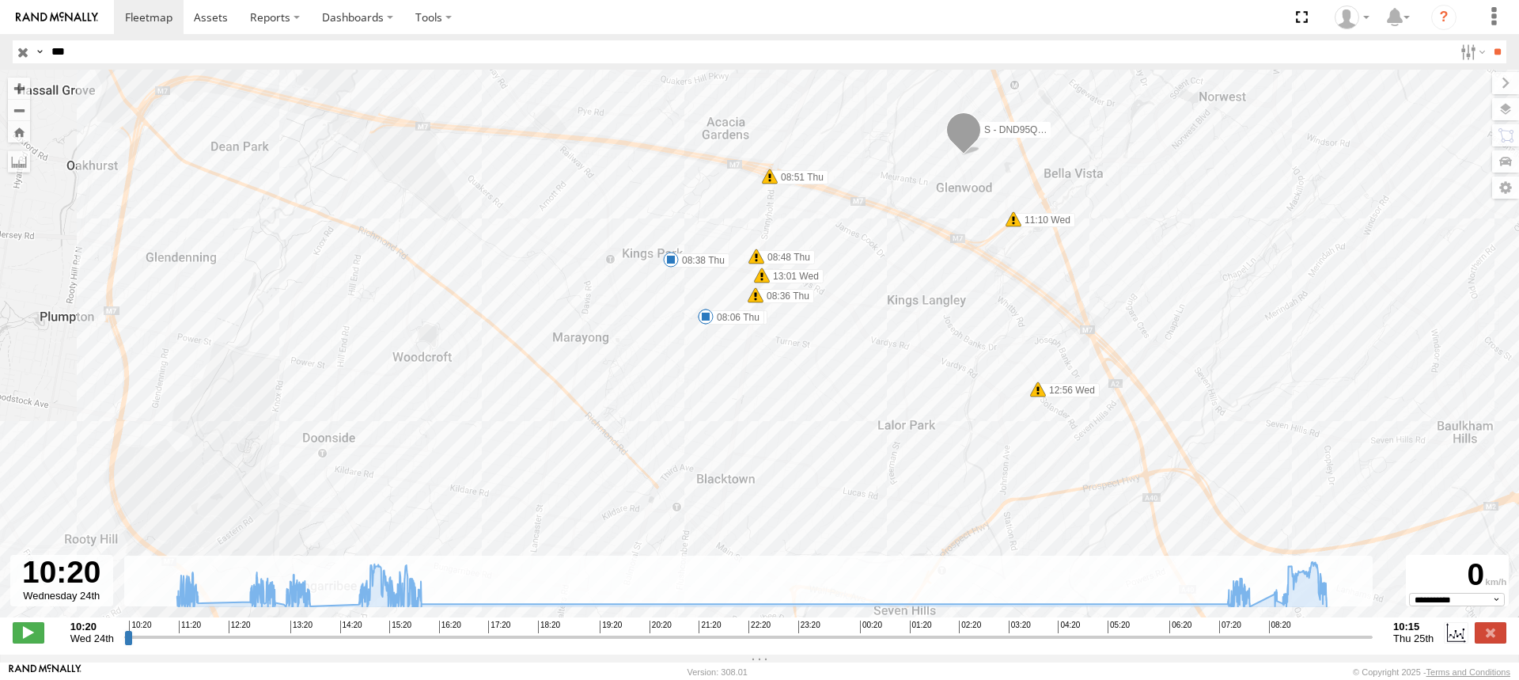
drag, startPoint x: 766, startPoint y: 371, endPoint x: 924, endPoint y: 301, distance: 173.2
click at [924, 301] on div "S - DND95Q - Matthew Cirjak 11:31 Wed 11:32 Wed 11:59 Wed 13:03 Wed 13:44 Wed 1…" at bounding box center [759, 352] width 1519 height 564
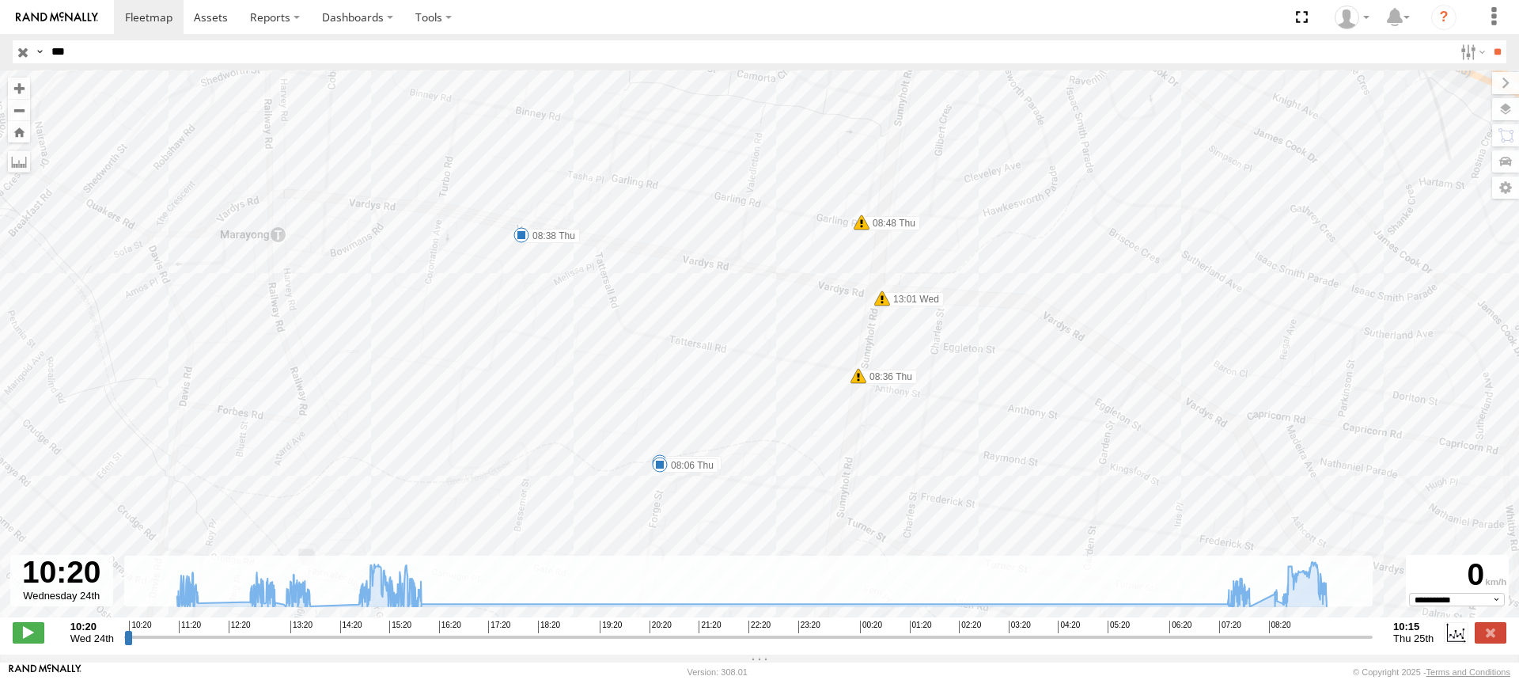
drag, startPoint x: 819, startPoint y: 408, endPoint x: 914, endPoint y: 542, distance: 164.4
click at [914, 542] on div "S - DND95Q - Matthew Cirjak 11:31 Wed 11:32 Wed 11:59 Wed 13:03 Wed 13:44 Wed 1…" at bounding box center [759, 352] width 1519 height 564
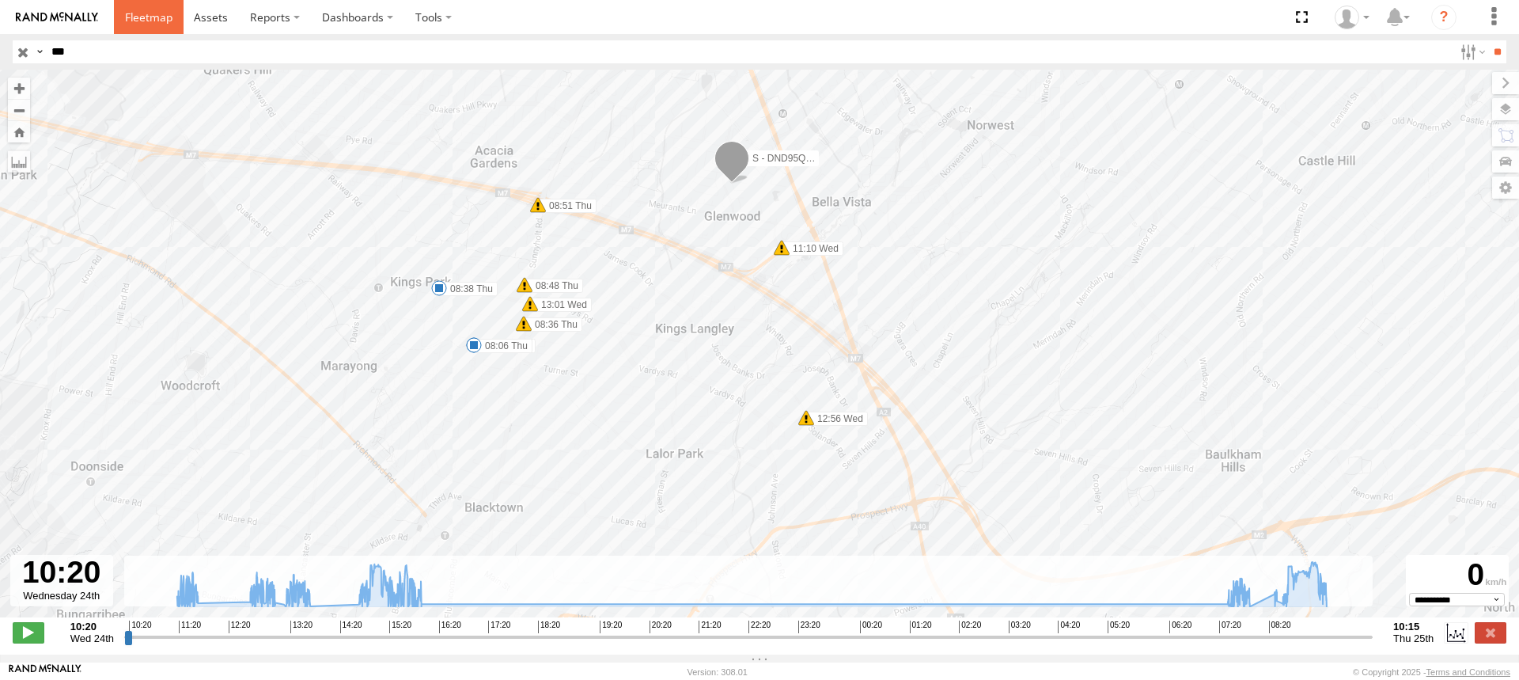
click at [138, 23] on span at bounding box center [148, 16] width 47 height 15
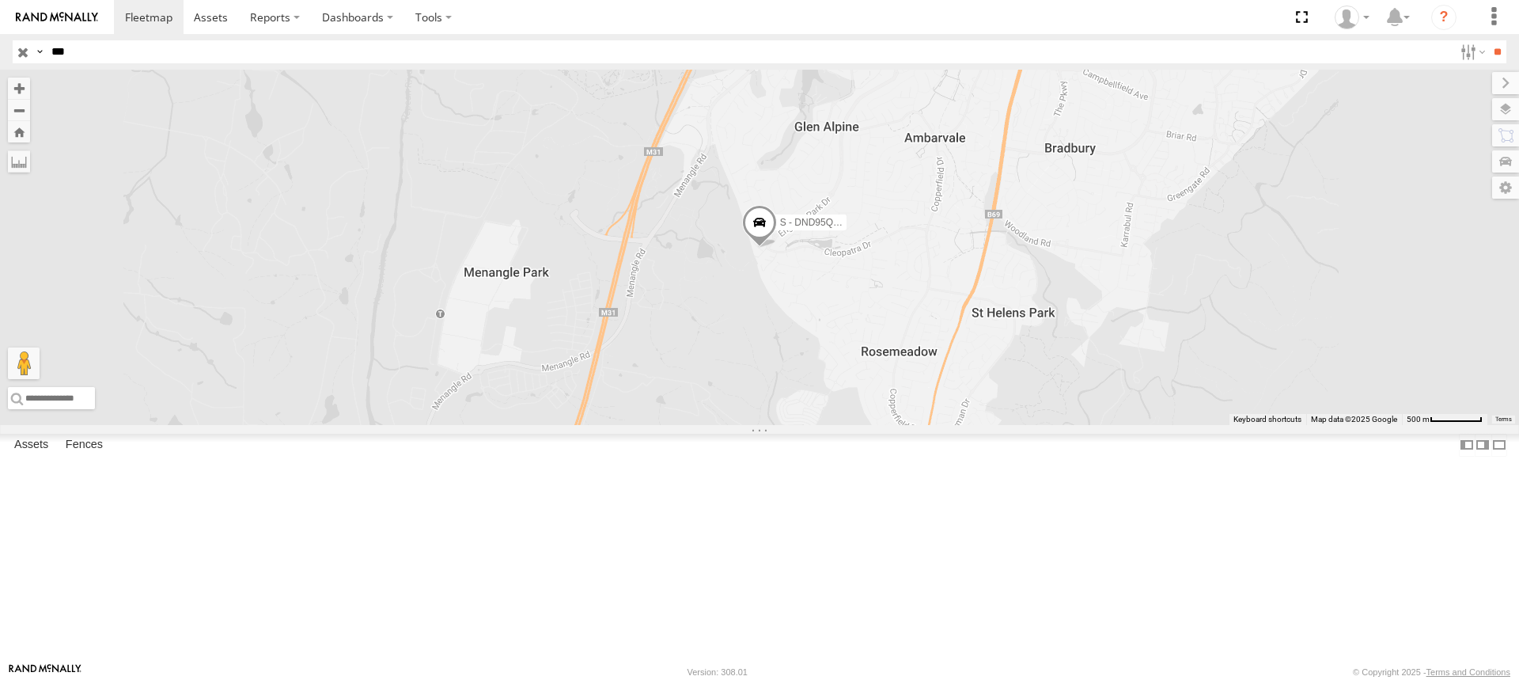
drag, startPoint x: 131, startPoint y: 51, endPoint x: 27, endPoint y: 51, distance: 104.4
click at [27, 51] on div "Search Query Asset ID Asset Label Registration Manufacturer Model VIN Job ID Dr…" at bounding box center [750, 51] width 1475 height 23
type input "***"
click at [1488, 40] on input "**" at bounding box center [1497, 51] width 18 height 23
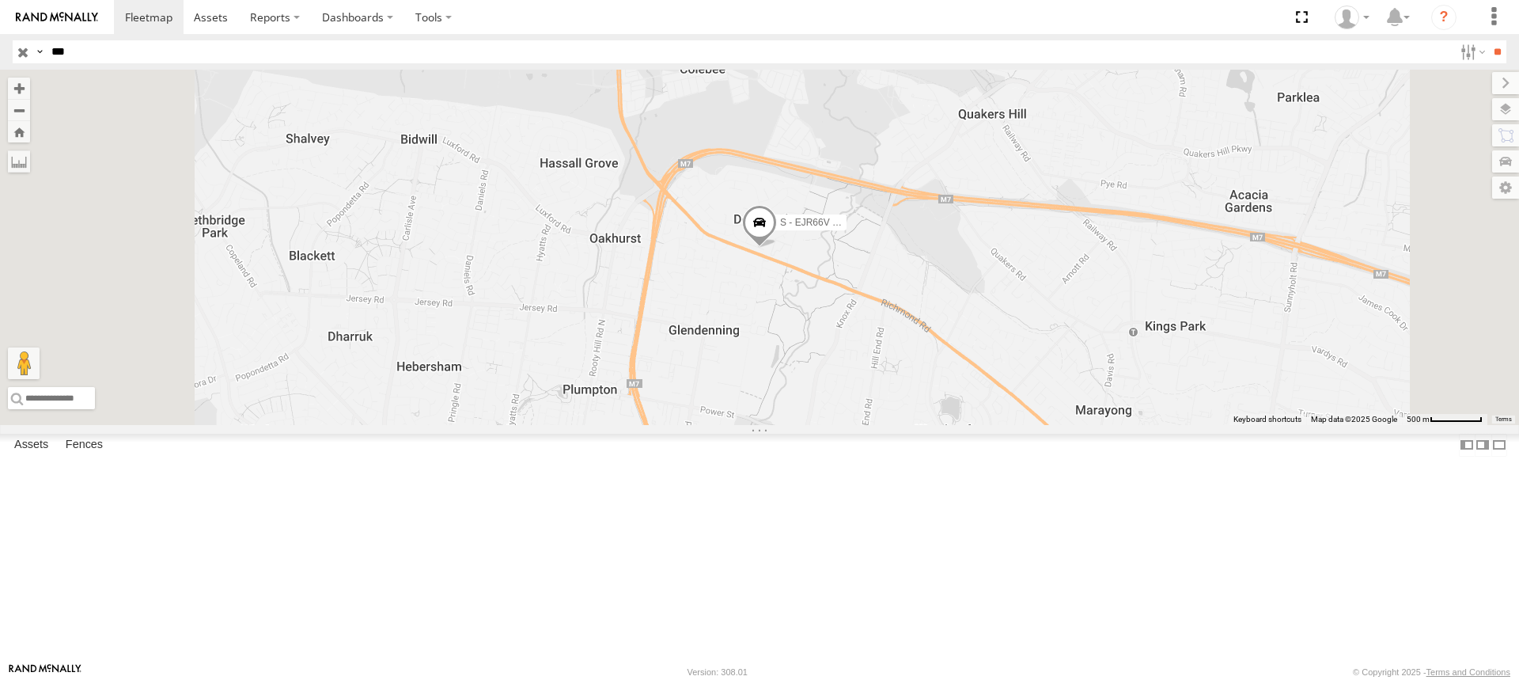
click at [0, 0] on span at bounding box center [0, 0] width 0 height 0
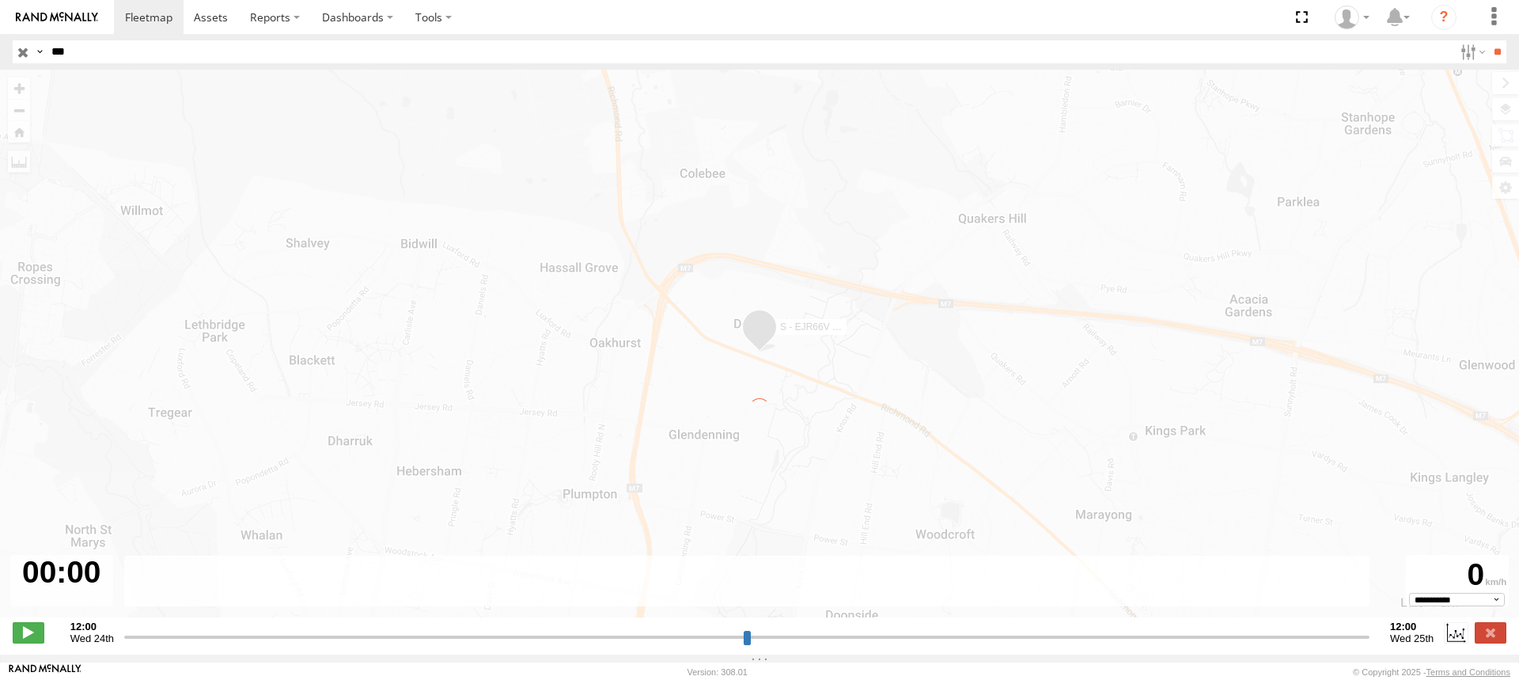
type input "**********"
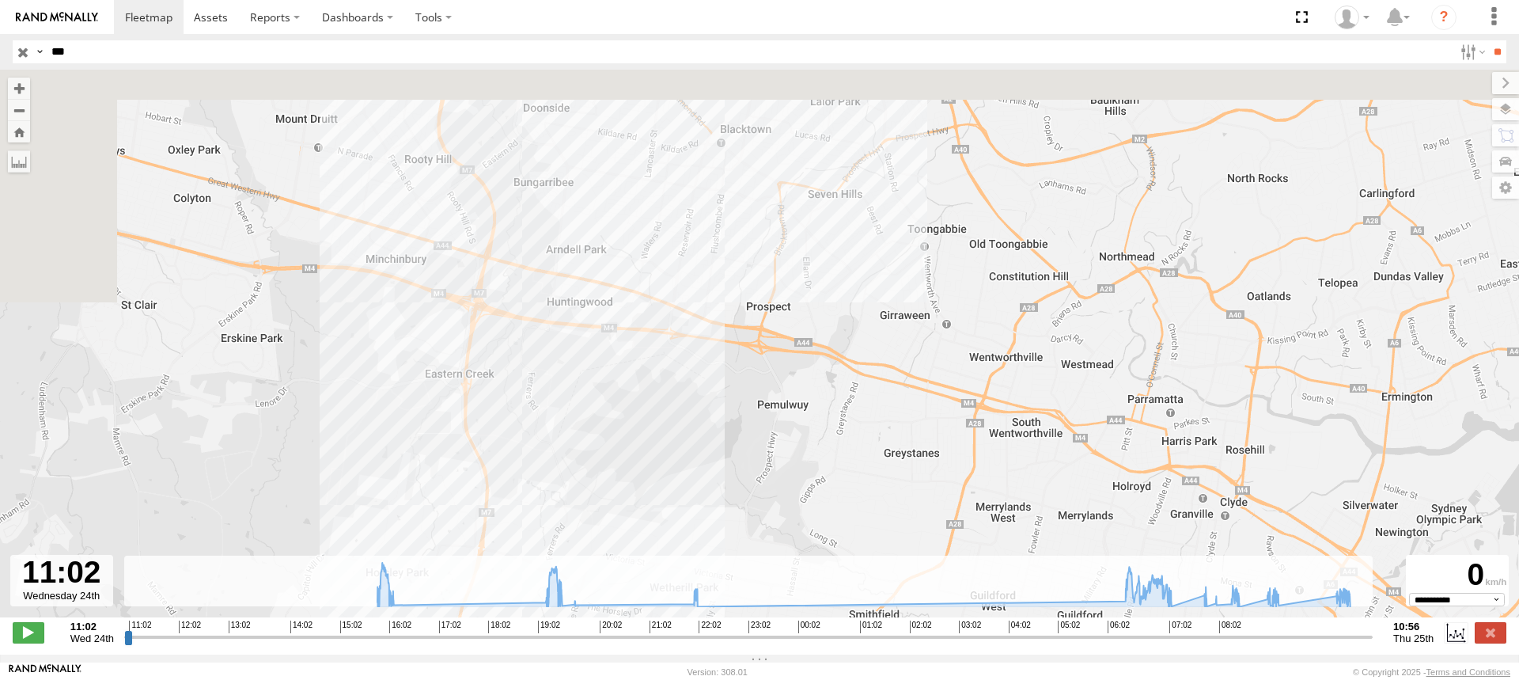
drag, startPoint x: 865, startPoint y: 199, endPoint x: 877, endPoint y: 537, distance: 338.8
click at [877, 537] on div "S - EJR66V - [PERSON_NAME] 16:04 Wed 19:01 Wed 19:24 Wed 19:43 Wed 22:00 Wed 10…" at bounding box center [759, 352] width 1519 height 564
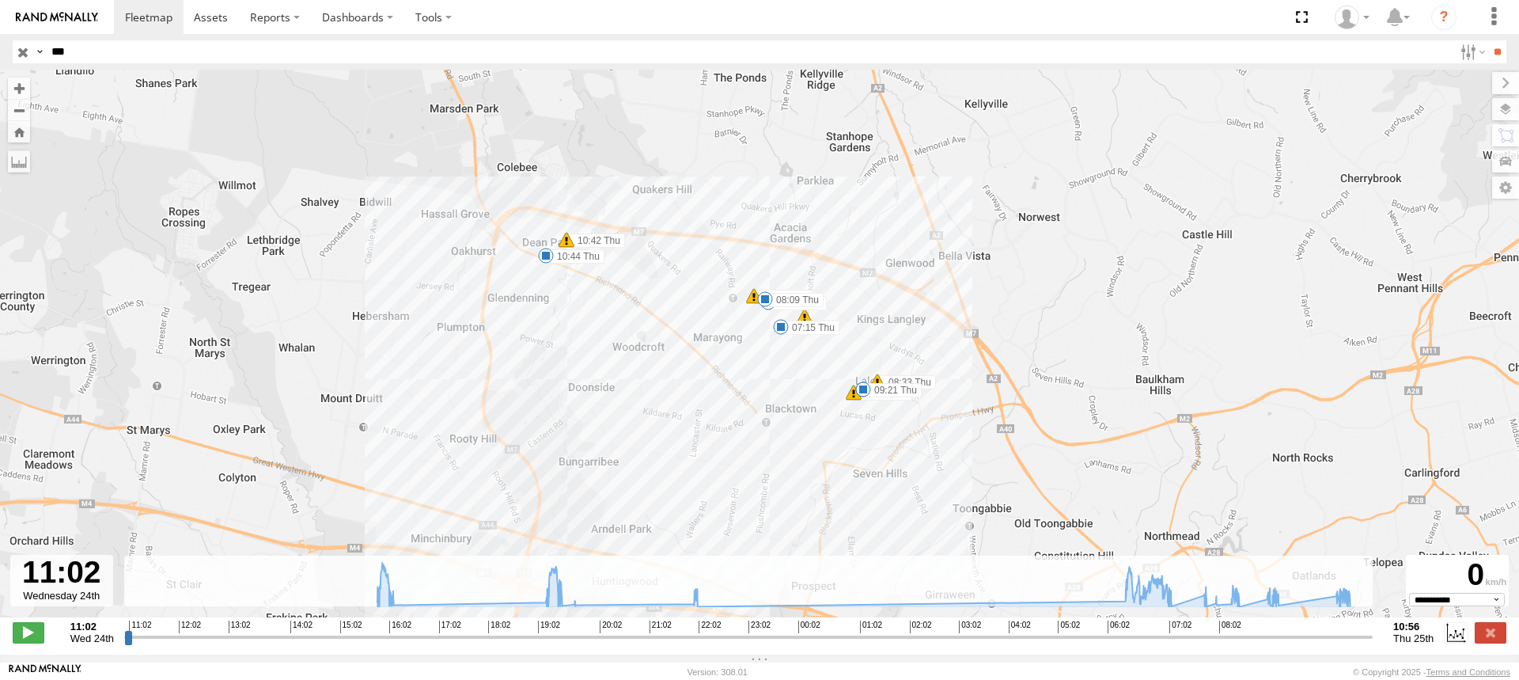
drag, startPoint x: 839, startPoint y: 378, endPoint x: 873, endPoint y: 485, distance: 111.8
click at [873, 485] on div "S - EJR66V - Ethan Speechley 16:04 Wed 19:01 Wed 19:24 Wed 19:43 Wed 22:00 Wed …" at bounding box center [759, 352] width 1519 height 564
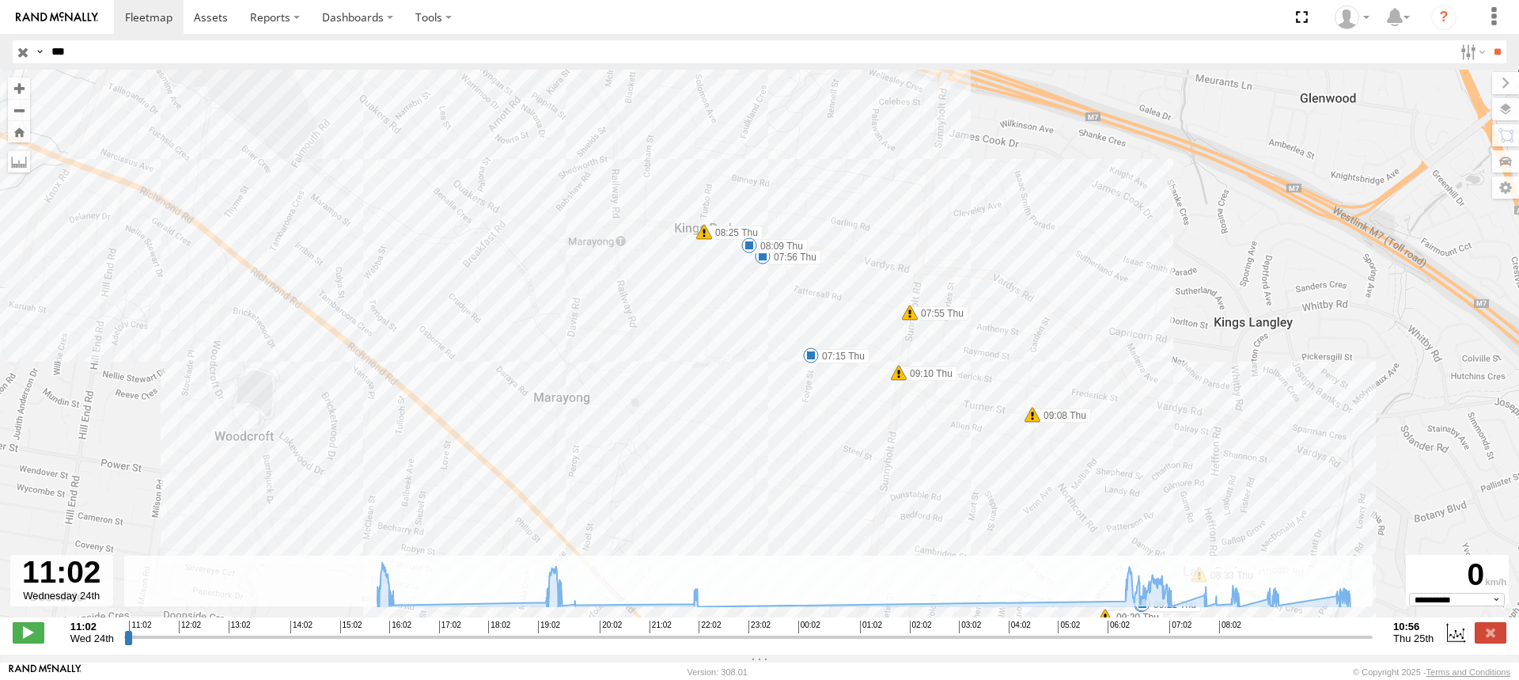
drag, startPoint x: 768, startPoint y: 252, endPoint x: 720, endPoint y: 527, distance: 278.7
click at [720, 527] on div "S - EJR66V - Ethan Speechley 16:04 Wed 19:01 Wed 19:24 Wed 19:43 Wed 22:00 Wed …" at bounding box center [759, 352] width 1519 height 564
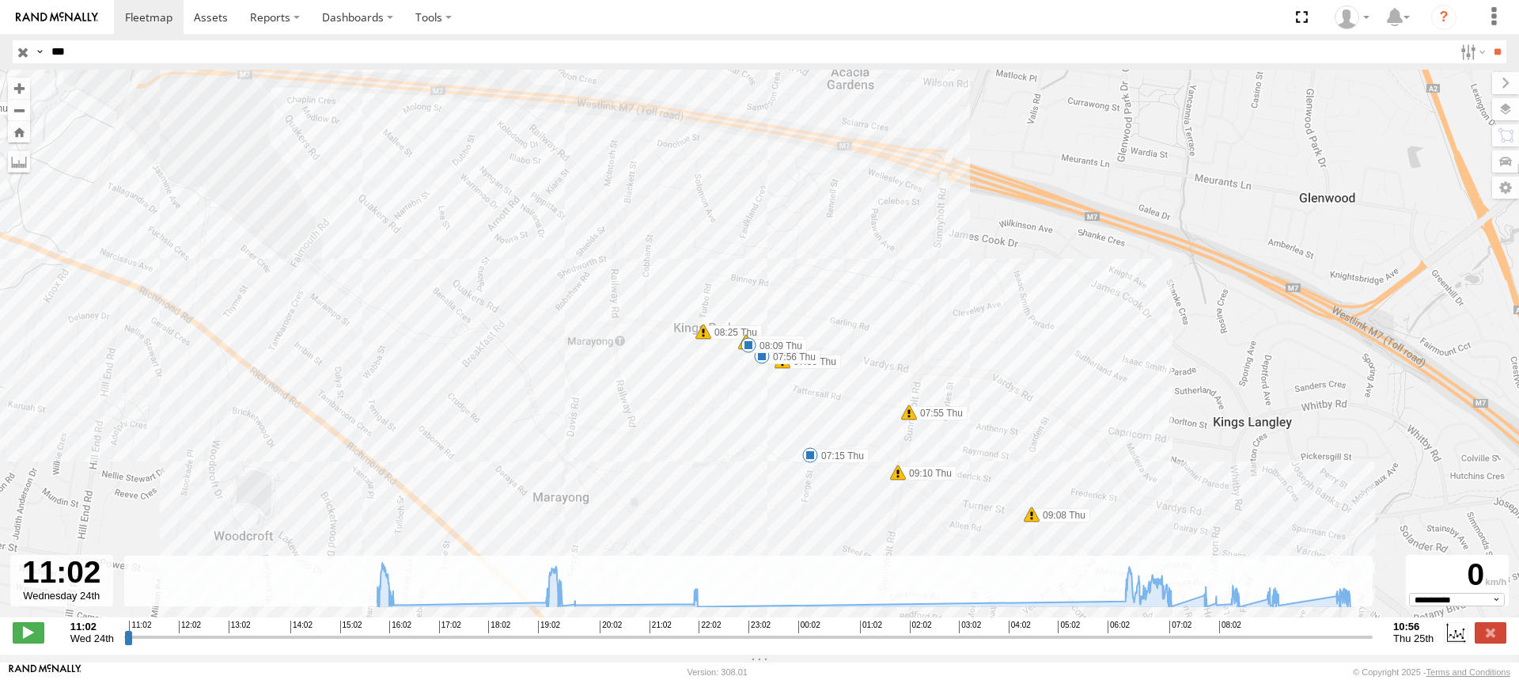
drag, startPoint x: 680, startPoint y: 343, endPoint x: 680, endPoint y: 451, distance: 108.4
click at [680, 451] on div "S - EJR66V - Ethan Speechley 16:04 Wed 19:01 Wed 19:24 Wed 19:43 Wed 22:00 Wed …" at bounding box center [759, 352] width 1519 height 564
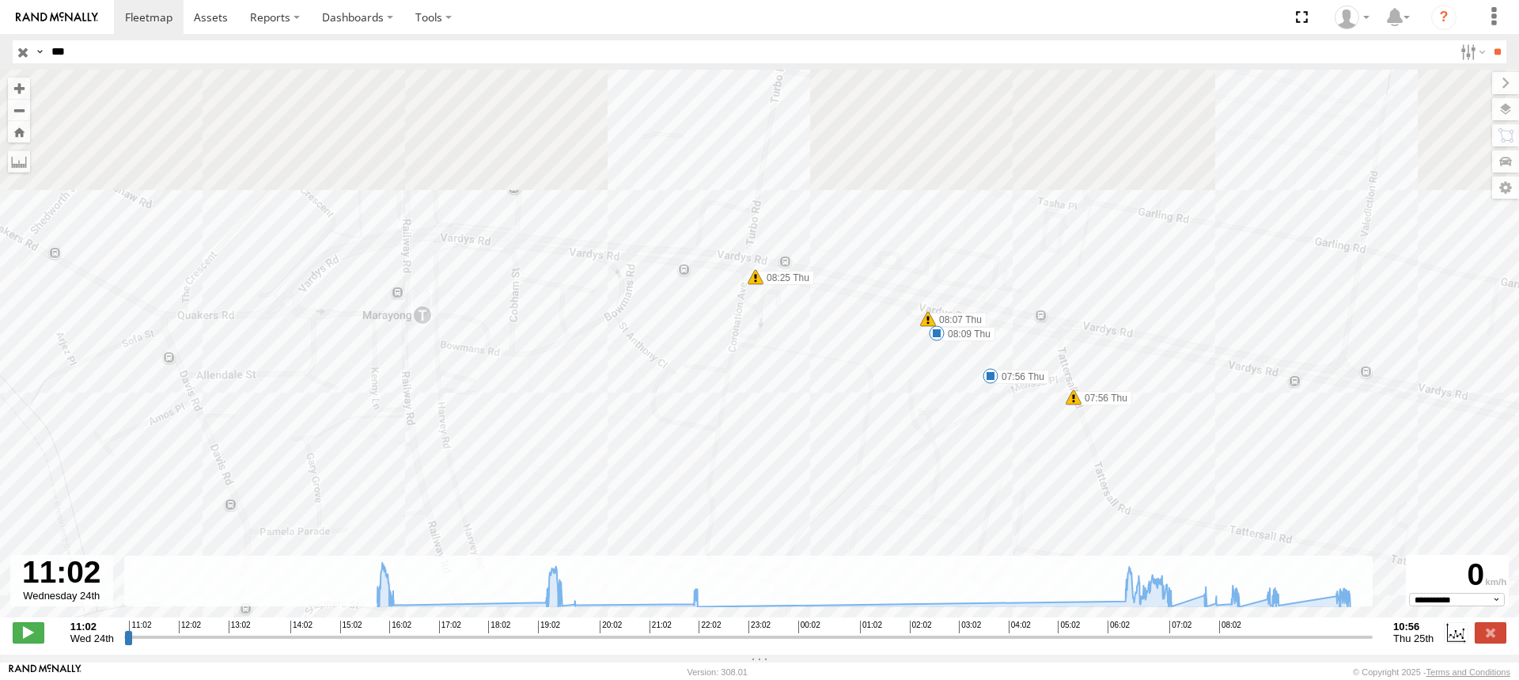
drag, startPoint x: 723, startPoint y: 312, endPoint x: 721, endPoint y: 494, distance: 182.0
click at [721, 494] on div "S - EJR66V - Ethan Speechley 16:04 Wed 19:01 Wed 19:24 Wed 19:43 Wed 22:00 Wed …" at bounding box center [759, 352] width 1519 height 564
drag, startPoint x: 87, startPoint y: 52, endPoint x: -36, endPoint y: 55, distance: 122.6
click at [0, 55] on html at bounding box center [759, 340] width 1519 height 680
type input "**"
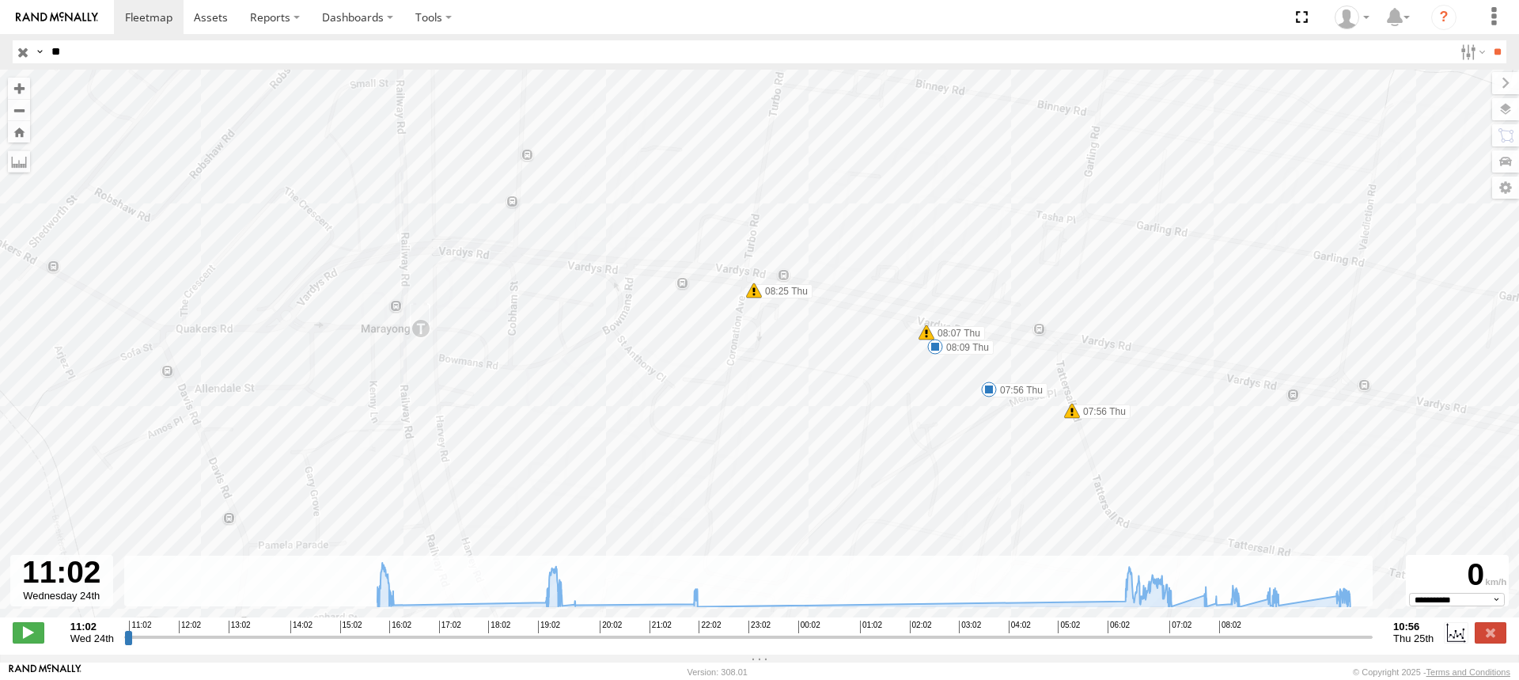
click at [1488, 40] on input "**" at bounding box center [1497, 51] width 18 height 23
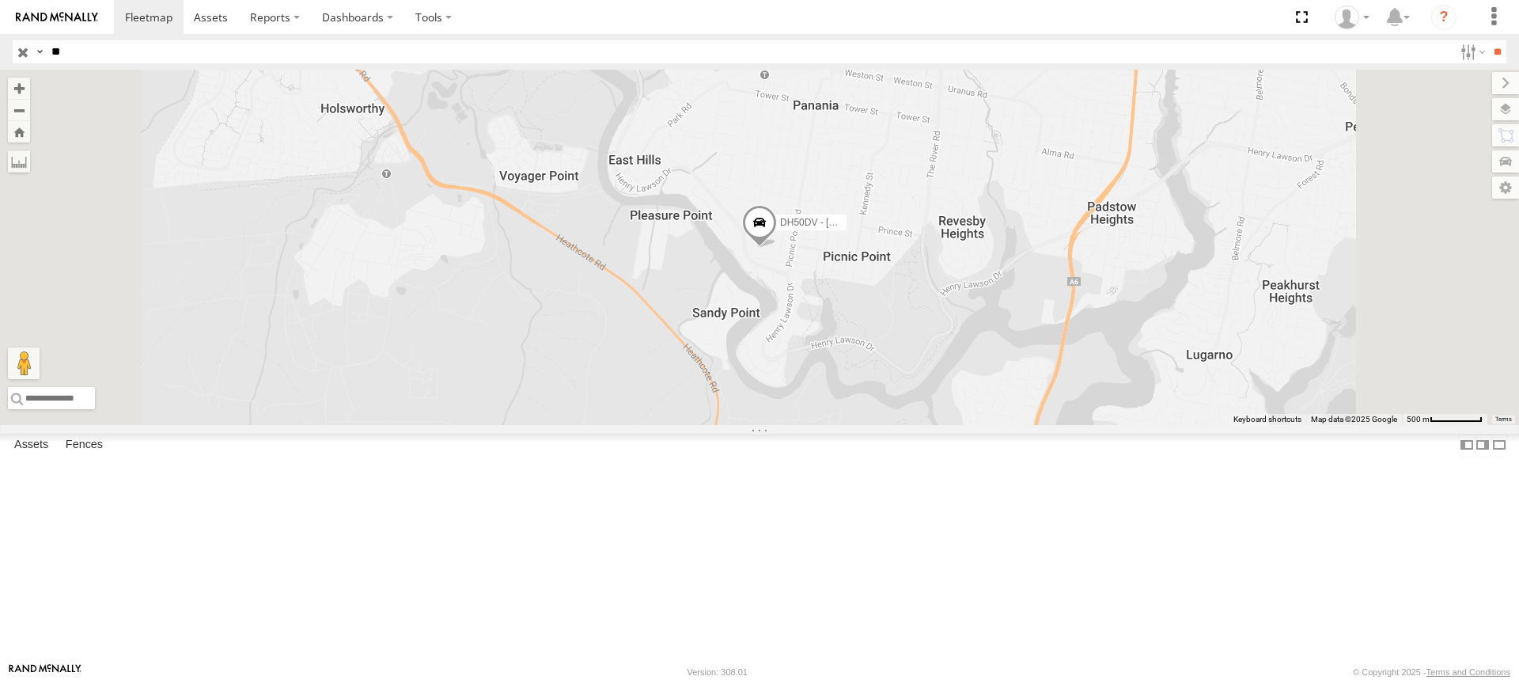
click at [0, 0] on span at bounding box center [0, 0] width 0 height 0
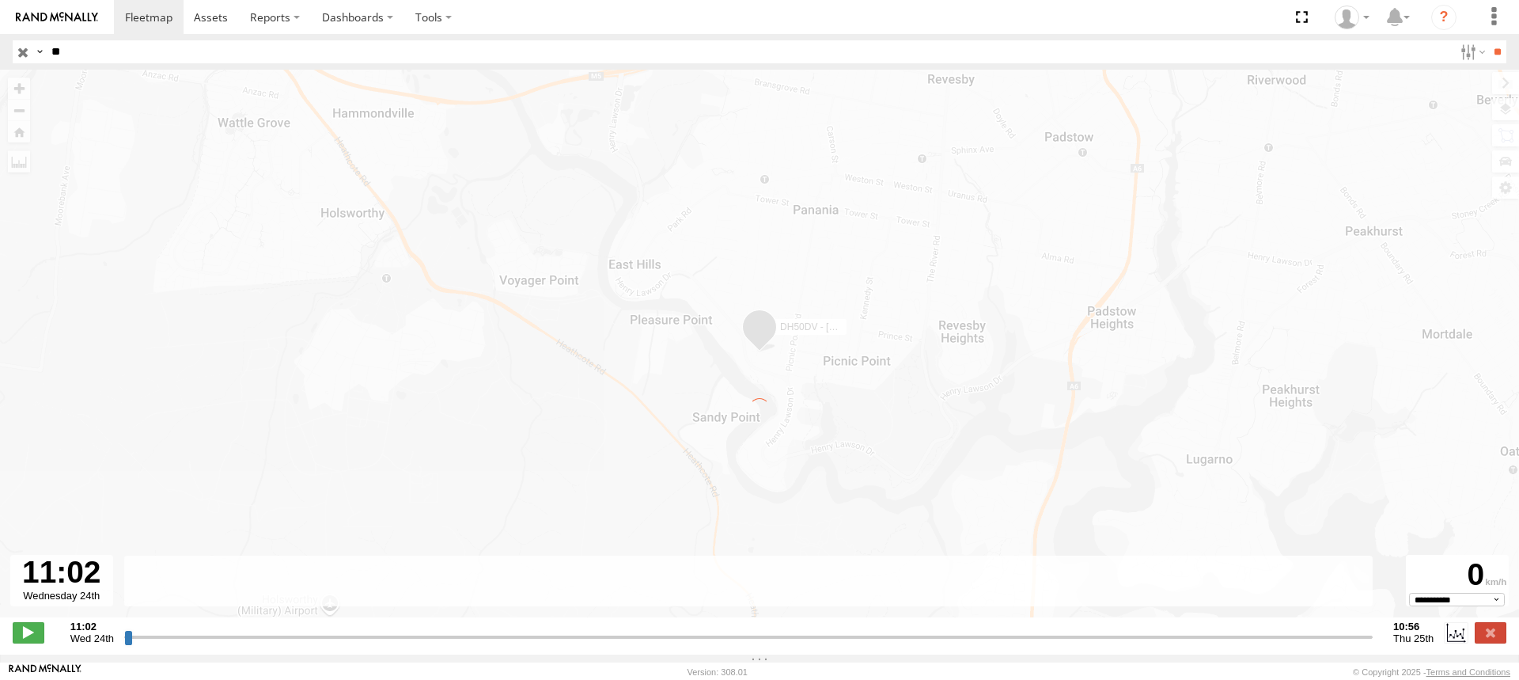
type input "**********"
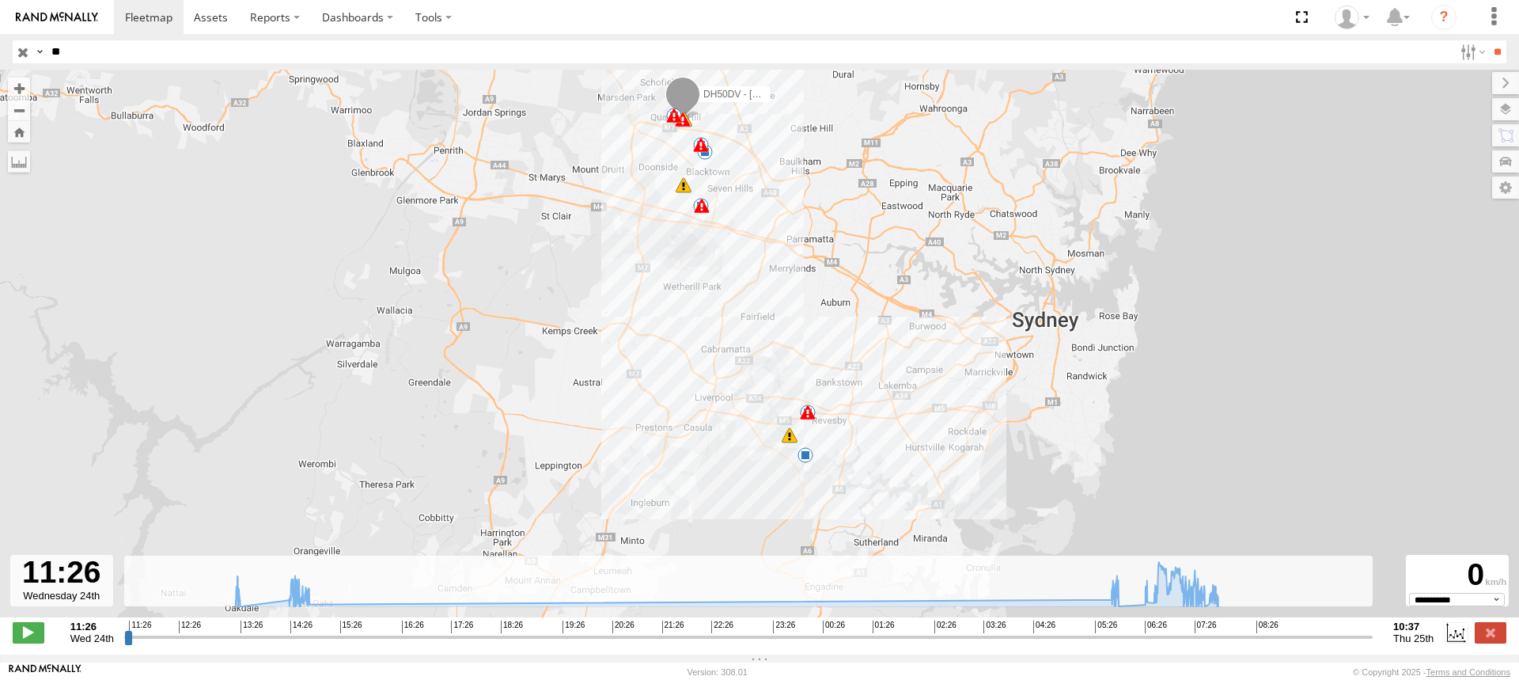
drag, startPoint x: 941, startPoint y: 469, endPoint x: 898, endPoint y: 396, distance: 84.4
click at [898, 396] on div "DH50DV - Josh Bugg 13:19 Wed 13:24 Wed 14:20 Wed 14:43 Wed 05:54 Thu 06:03 Thu …" at bounding box center [759, 352] width 1519 height 564
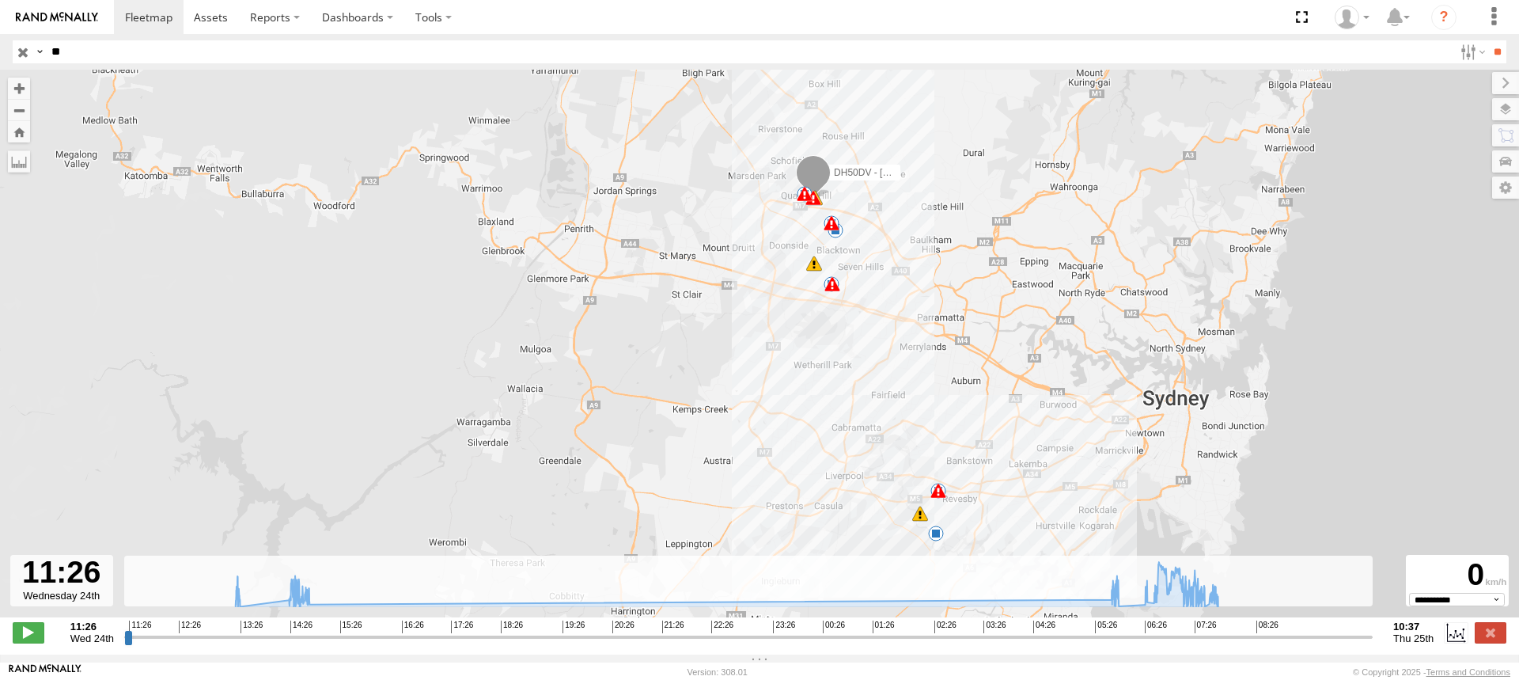
drag, startPoint x: 850, startPoint y: 297, endPoint x: 876, endPoint y: 336, distance: 46.7
click at [880, 338] on div "DH50DV - Josh Bugg 13:19 Wed 13:24 Wed 14:20 Wed 14:43 Wed 05:54 Thu 06:03 Thu …" at bounding box center [759, 352] width 1519 height 564
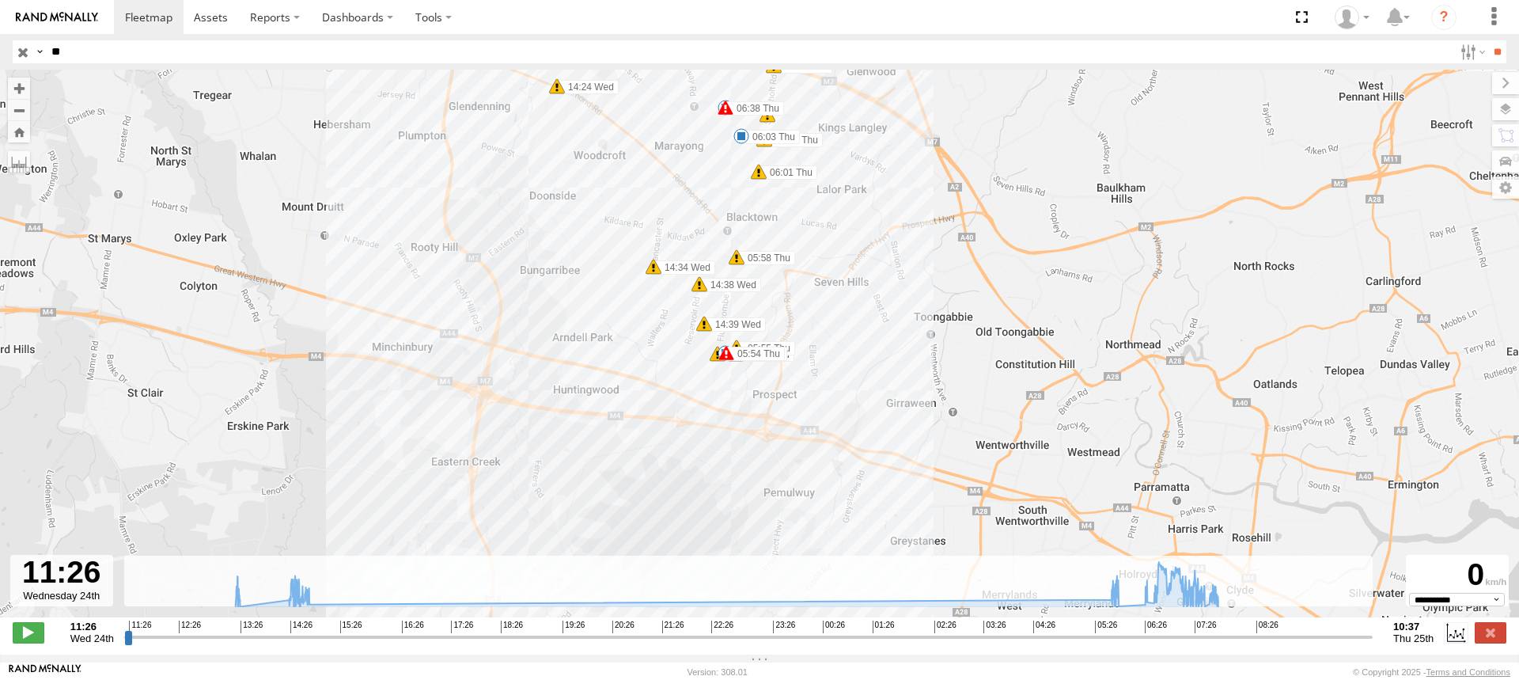
drag, startPoint x: 821, startPoint y: 213, endPoint x: 977, endPoint y: 396, distance: 240.8
click at [977, 396] on div "DH50DV - Josh Bugg 13:19 Wed 13:24 Wed 14:20 Wed 14:43 Wed 05:54 Thu 06:03 Thu …" at bounding box center [759, 352] width 1519 height 564
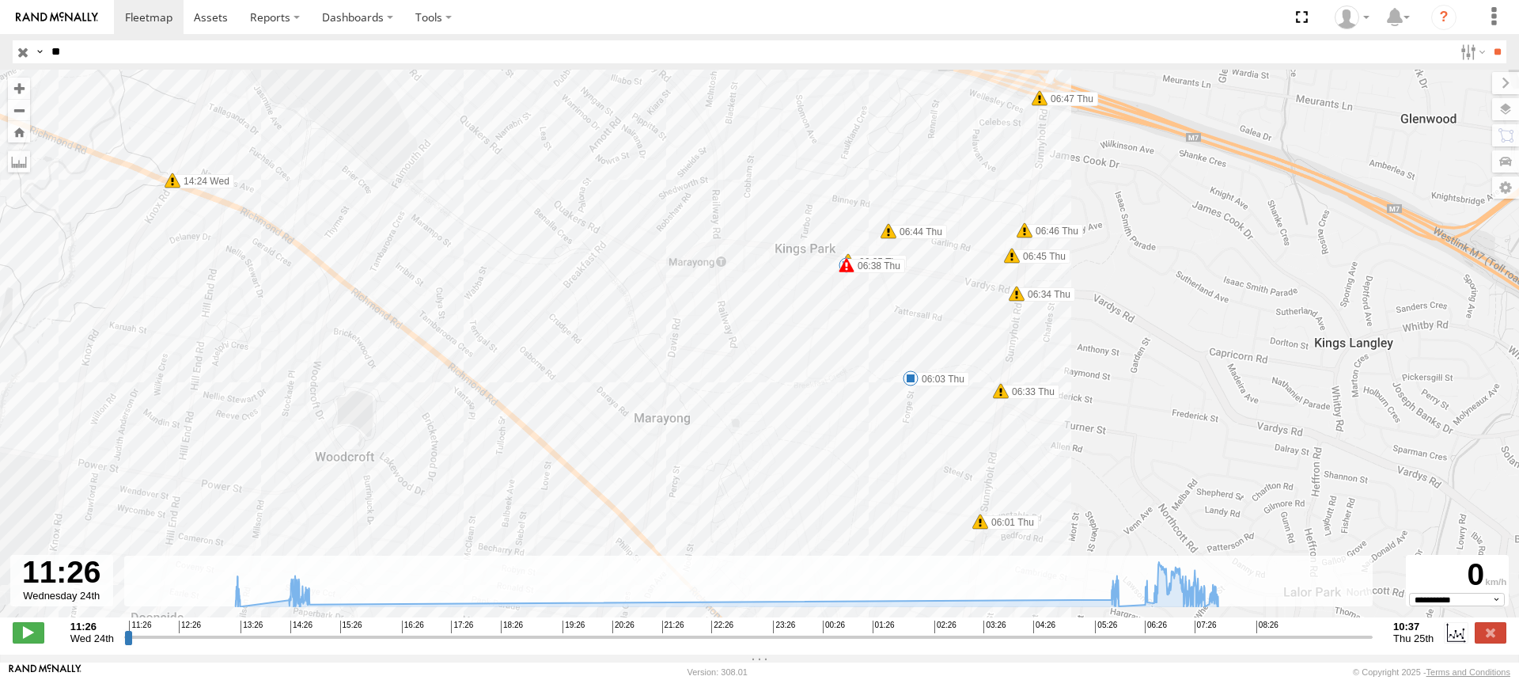
drag, startPoint x: 917, startPoint y: 296, endPoint x: 1119, endPoint y: 372, distance: 216.3
click at [1119, 372] on div "DH50DV - Josh Bugg 13:19 Wed 13:24 Wed 14:20 Wed 14:43 Wed 05:54 Thu 06:03 Thu …" at bounding box center [759, 352] width 1519 height 564
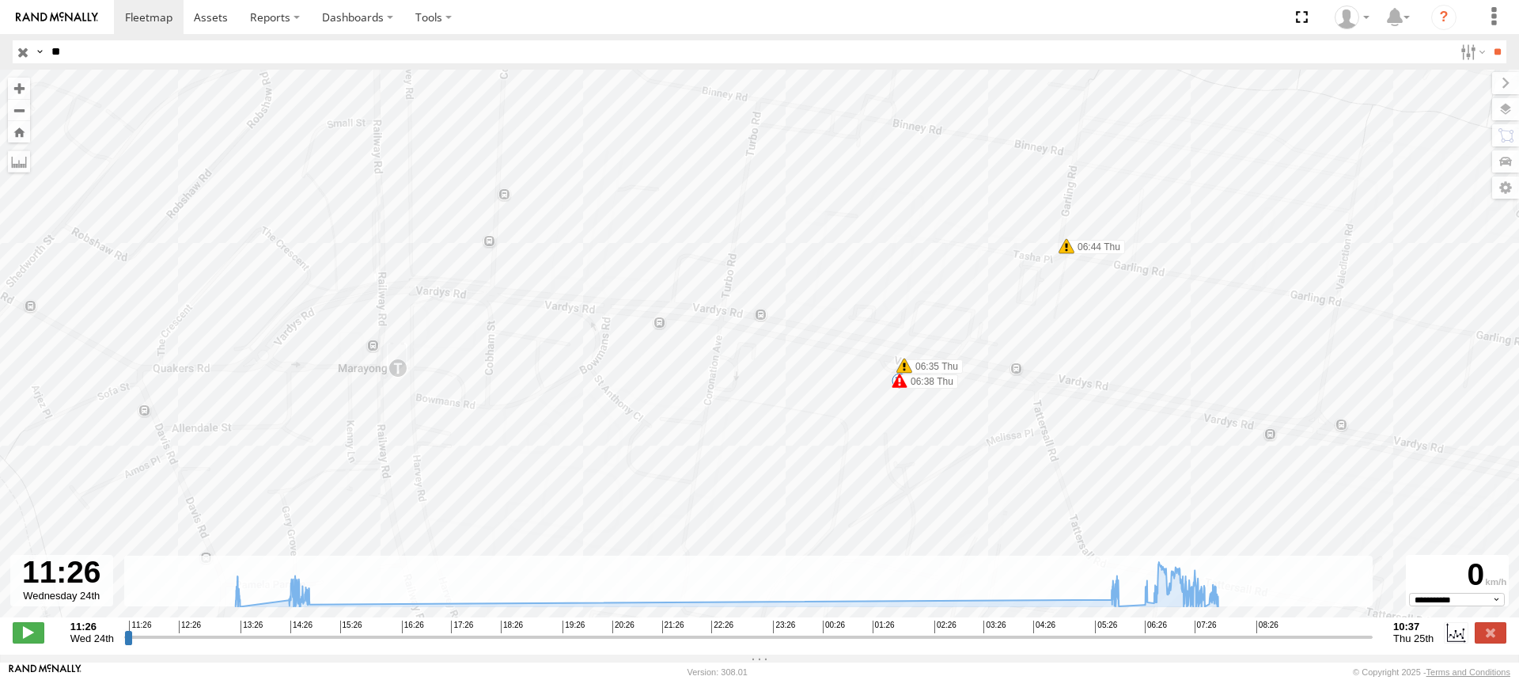
drag, startPoint x: 850, startPoint y: 258, endPoint x: 935, endPoint y: 498, distance: 254.2
click at [935, 498] on div "DH50DV - Josh Bugg 13:19 Wed 13:24 Wed 14:20 Wed 14:43 Wed 05:54 Thu 06:03 Thu …" at bounding box center [759, 352] width 1519 height 564
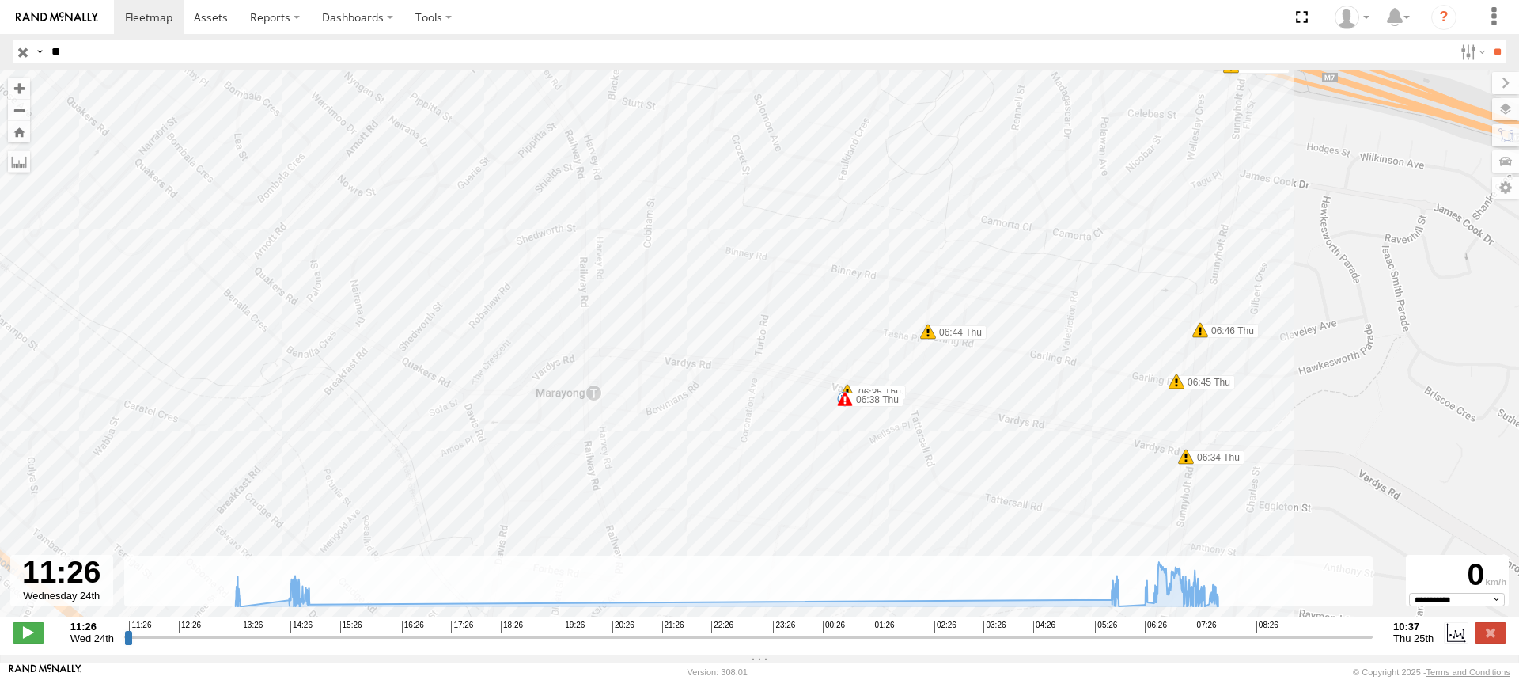
drag, startPoint x: 95, startPoint y: 55, endPoint x: -32, endPoint y: 51, distance: 127.4
click at [0, 51] on html at bounding box center [759, 340] width 1519 height 680
type input "**"
click at [1488, 40] on input "**" at bounding box center [1497, 51] width 18 height 23
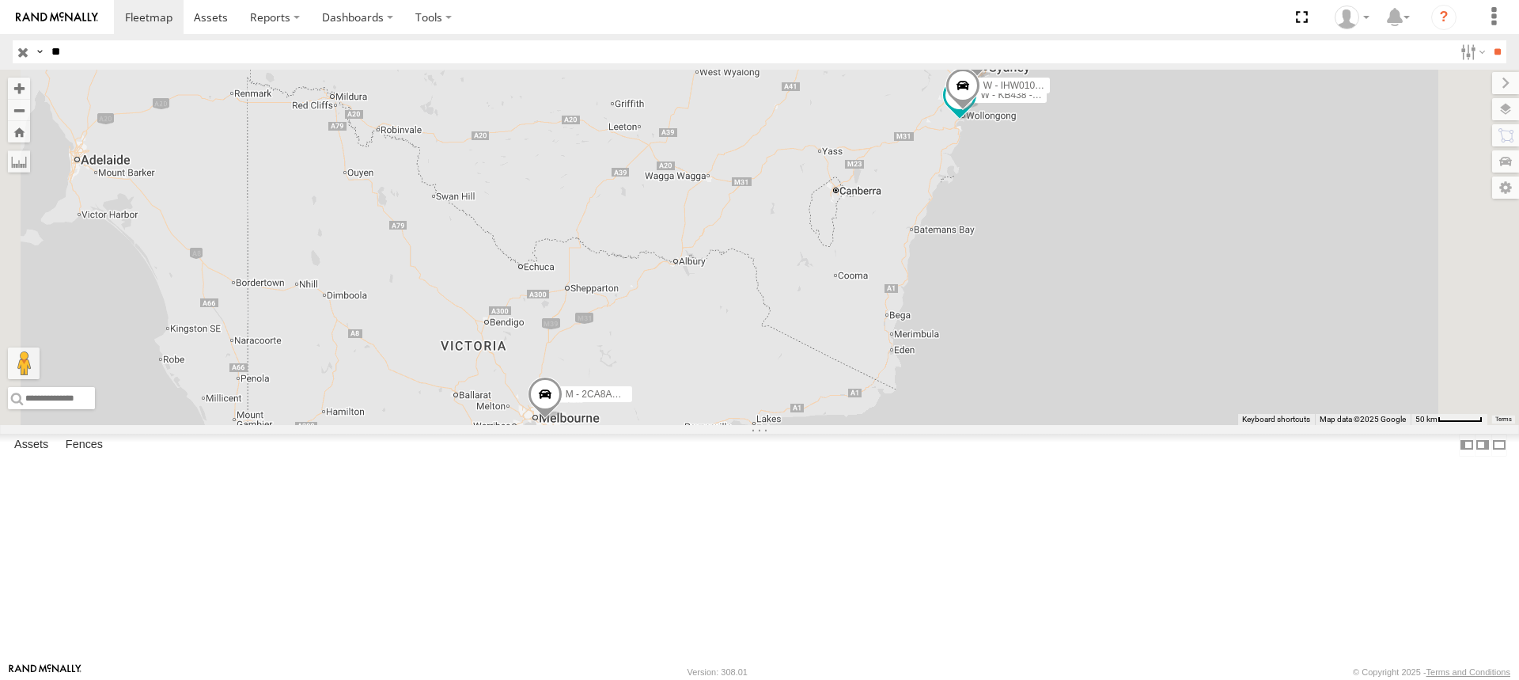
click at [0, 0] on span at bounding box center [0, 0] width 0 height 0
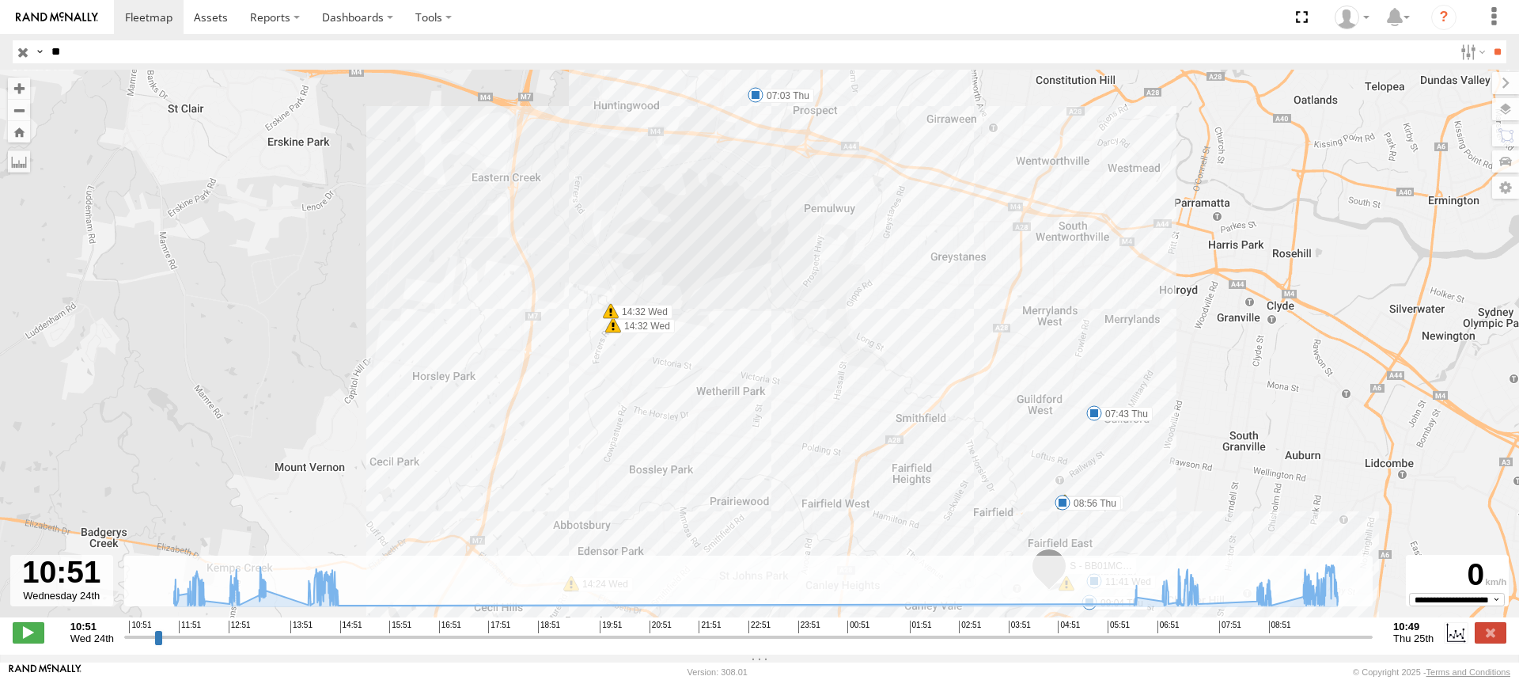
drag, startPoint x: 653, startPoint y: 164, endPoint x: 928, endPoint y: 603, distance: 518.2
click at [928, 603] on div "← Move left → Move right ↑ Move up ↓ Move down + Zoom in - Zoom out Home Jump l…" at bounding box center [759, 362] width 1519 height 585
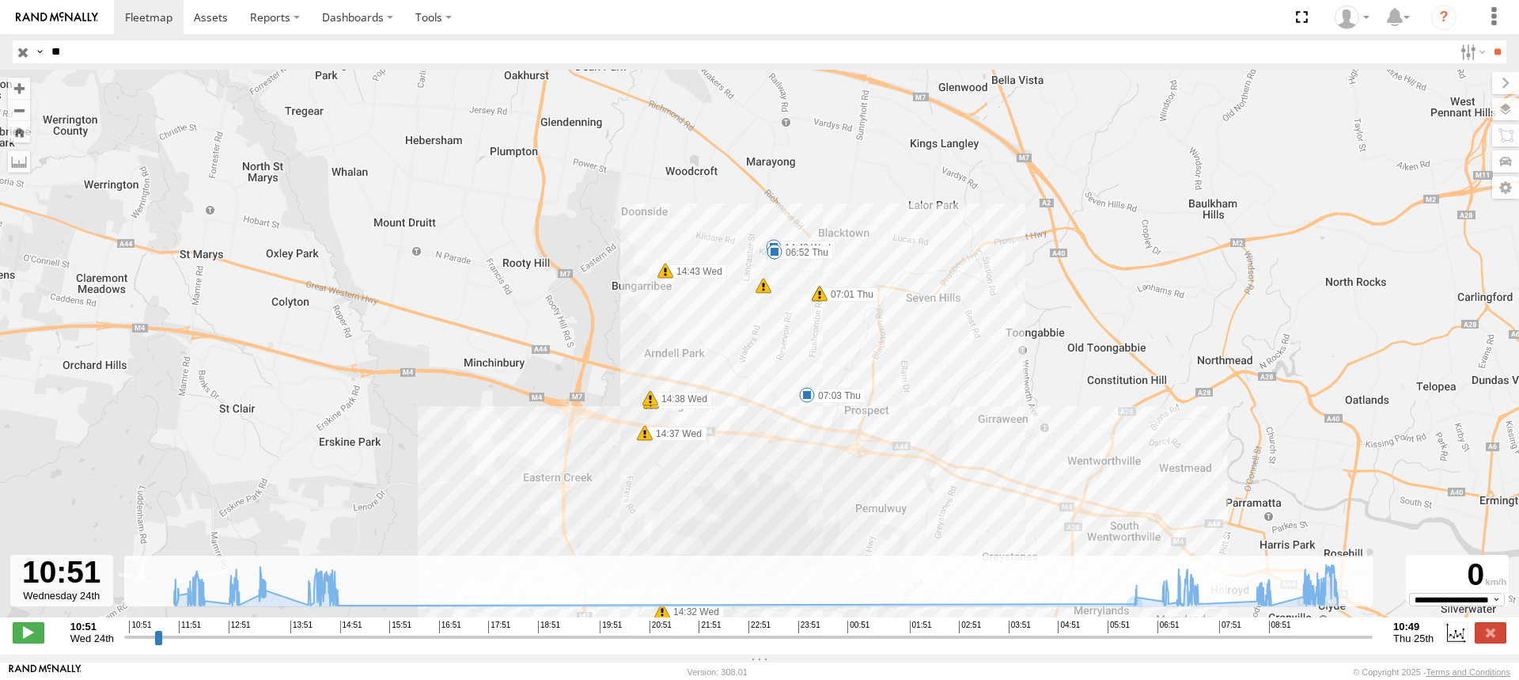
drag, startPoint x: 795, startPoint y: 273, endPoint x: 794, endPoint y: 508, distance: 234.9
click at [794, 508] on div "S - BB01MC - SPARE 11:41 Wed 12:12 Wed 12:52 Wed 13:23 Wed 14:48 Wed 06:26 Thu …" at bounding box center [759, 352] width 1519 height 564
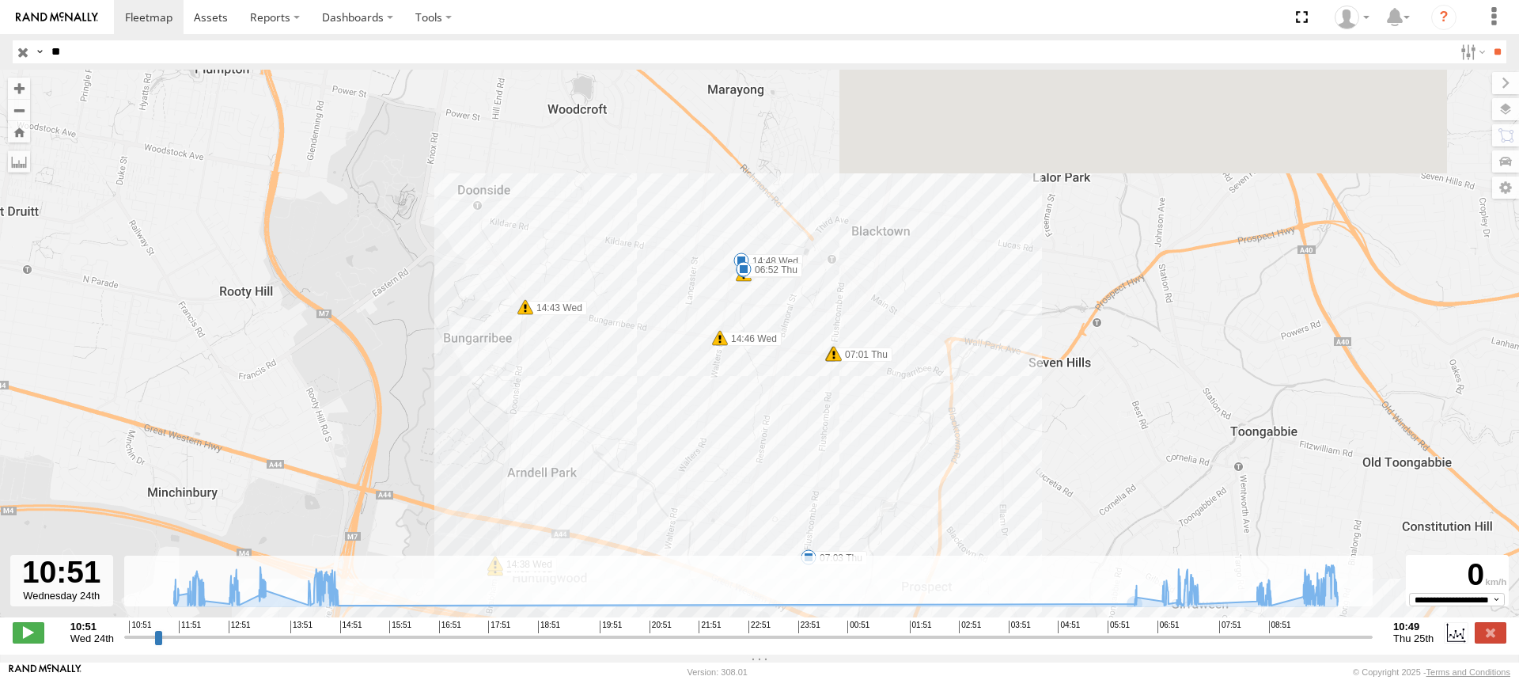
drag, startPoint x: 763, startPoint y: 328, endPoint x: 776, endPoint y: 386, distance: 59.3
click at [776, 386] on div "S - BB01MC - SPARE 11:41 Wed 12:12 Wed 12:52 Wed 13:23 Wed 14:48 Wed 06:26 Thu …" at bounding box center [759, 352] width 1519 height 564
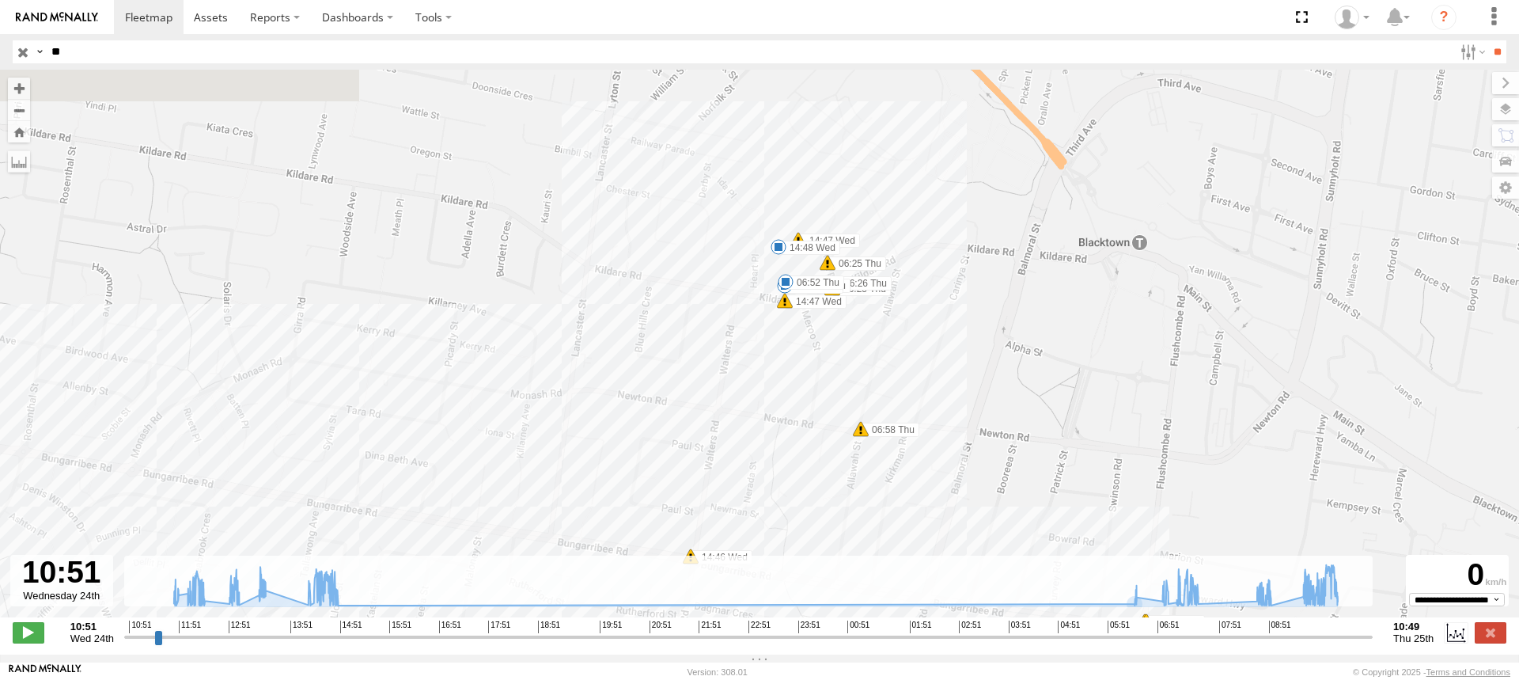
drag, startPoint x: 812, startPoint y: 256, endPoint x: 912, endPoint y: 437, distance: 206.1
click at [912, 437] on label "06:58 Thu" at bounding box center [890, 429] width 59 height 14
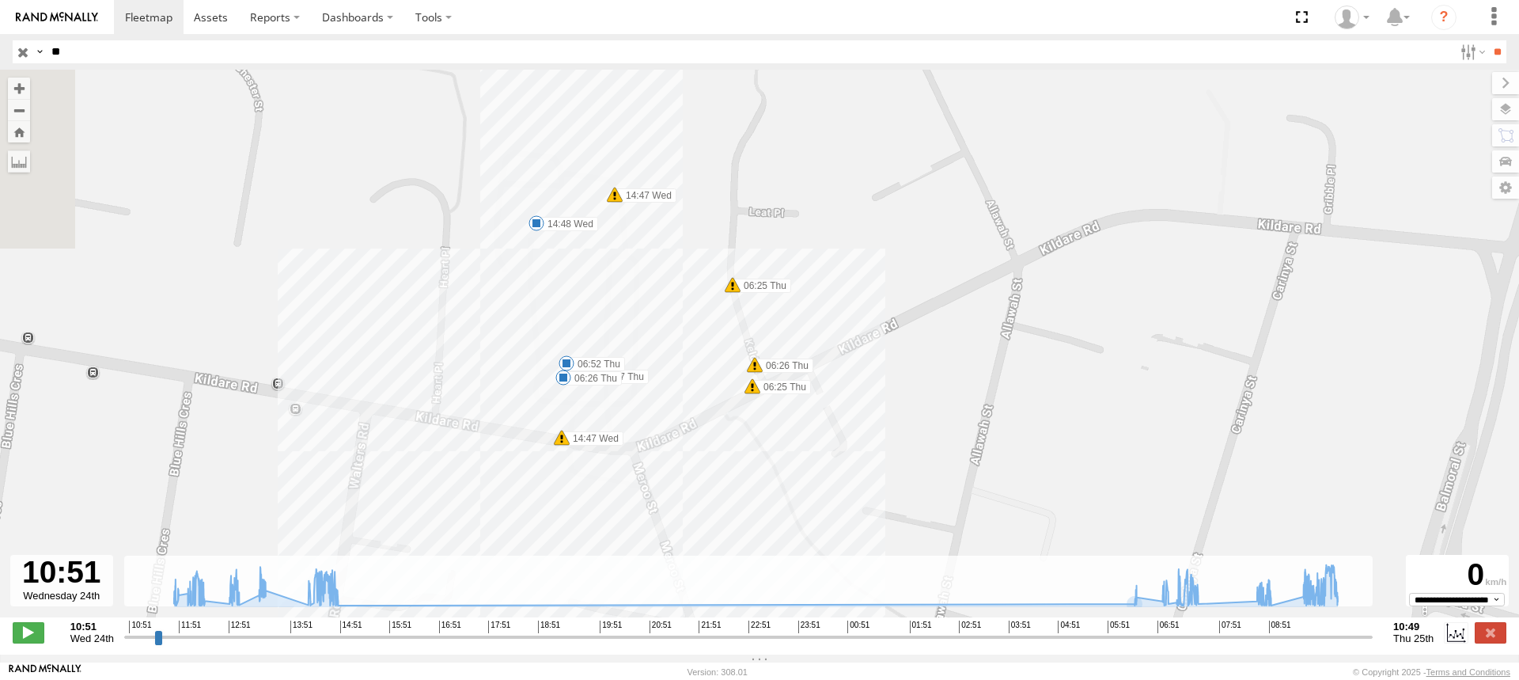
drag, startPoint x: 1061, startPoint y: 345, endPoint x: 1272, endPoint y: 362, distance: 211.9
click at [1272, 362] on div "S - BB01MC - SPARE 11:41 Wed 12:12 Wed 12:52 Wed 13:23 Wed 14:48 Wed 06:26 Thu …" at bounding box center [759, 352] width 1519 height 564
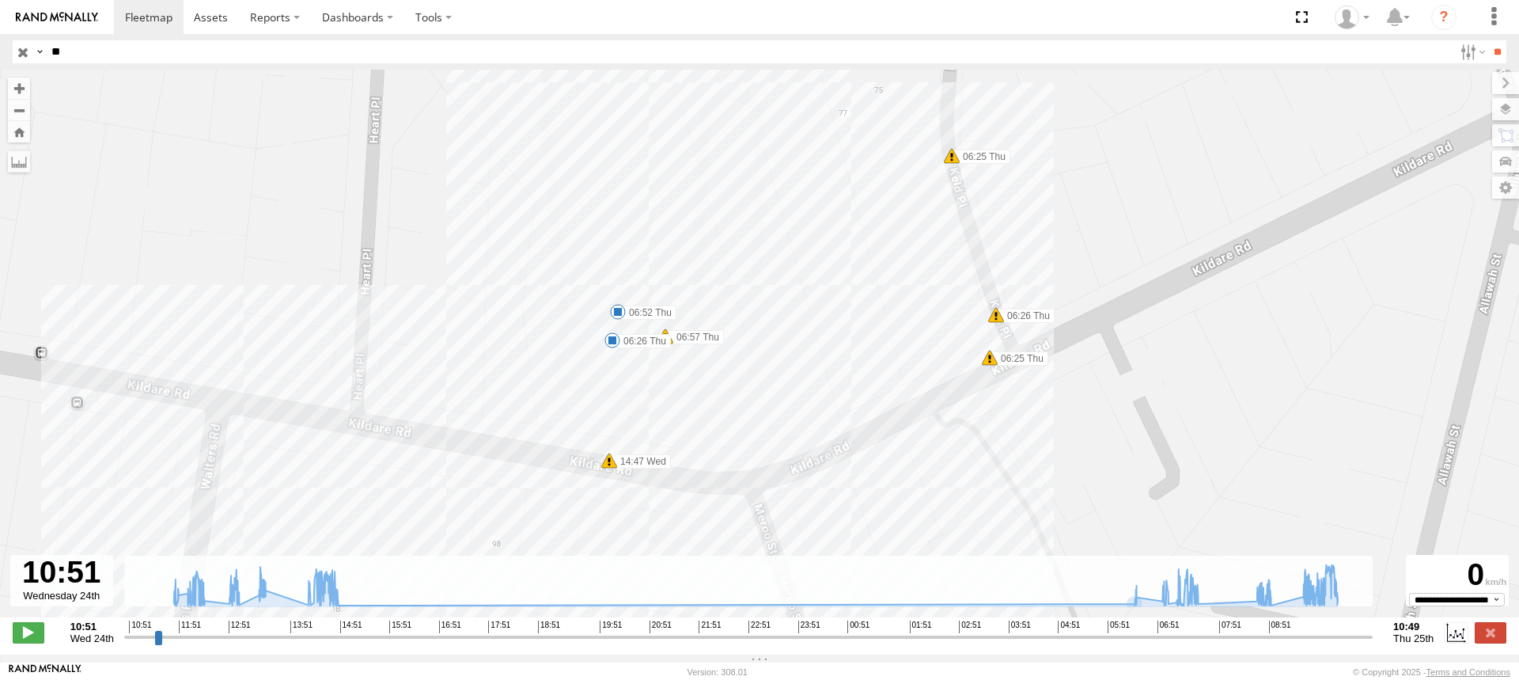
drag, startPoint x: 801, startPoint y: 308, endPoint x: 1217, endPoint y: 192, distance: 431.8
click at [1217, 192] on div "S - BB01MC - SPARE 11:41 Wed 12:12 Wed 12:52 Wed 13:23 Wed 14:48 Wed 06:26 Thu …" at bounding box center [759, 352] width 1519 height 564
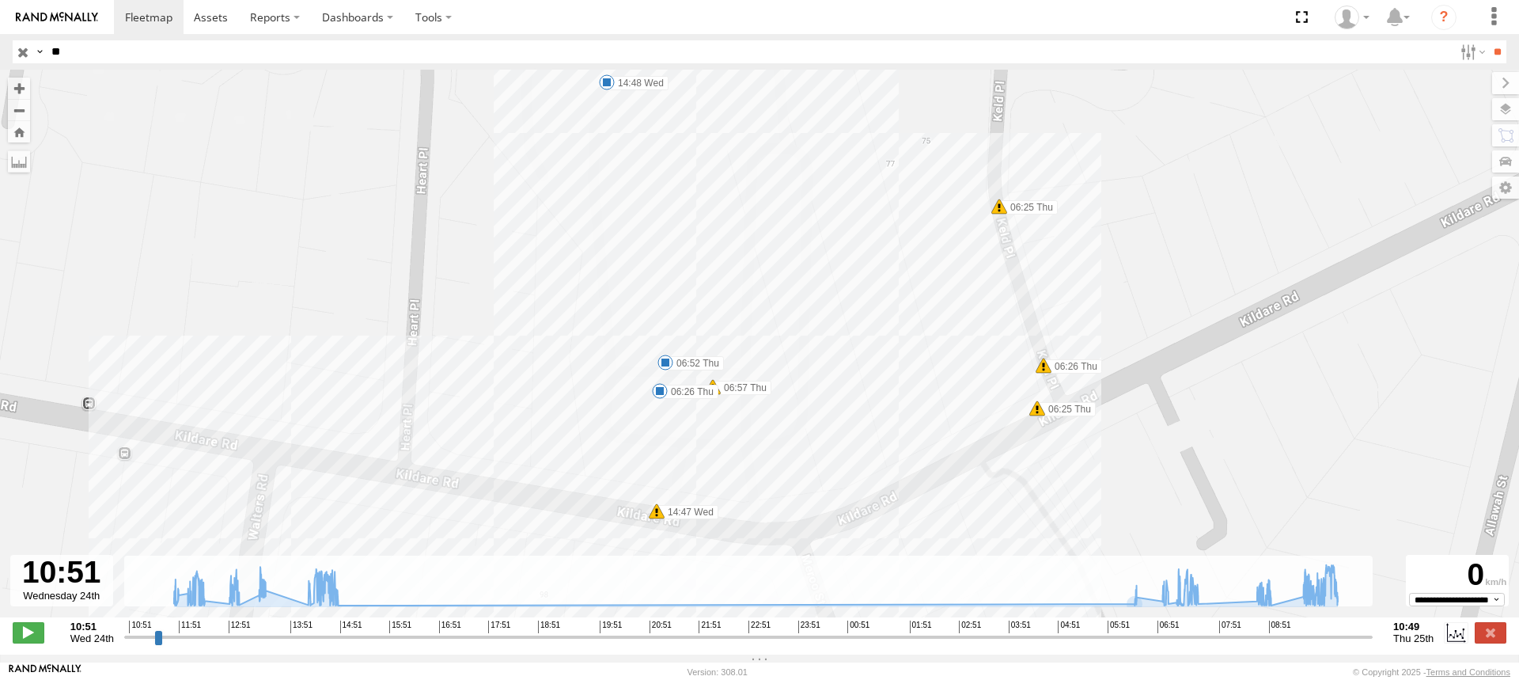
drag, startPoint x: 1214, startPoint y: 218, endPoint x: 1261, endPoint y: 273, distance: 72.4
click at [1261, 273] on div "S - BB01MC - SPARE 11:41 Wed 12:12 Wed 12:52 Wed 13:23 Wed 14:48 Wed 06:26 Thu …" at bounding box center [759, 352] width 1519 height 564
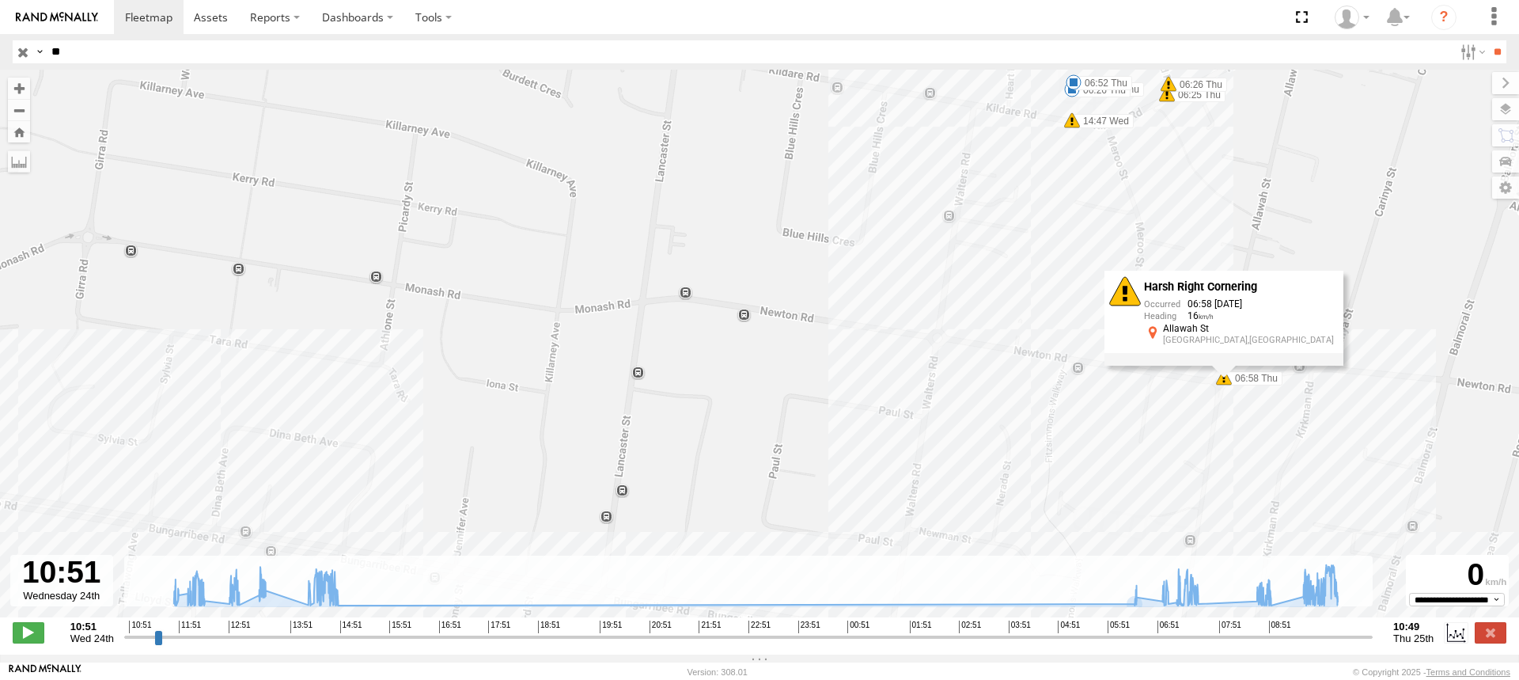
drag, startPoint x: 1230, startPoint y: 385, endPoint x: 1240, endPoint y: 153, distance: 232.0
click at [1240, 153] on div "S - BB01MC - SPARE 11:41 Wed 12:12 Wed 12:52 Wed 13:23 Wed 14:48 Wed 06:26 Thu …" at bounding box center [759, 352] width 1519 height 564
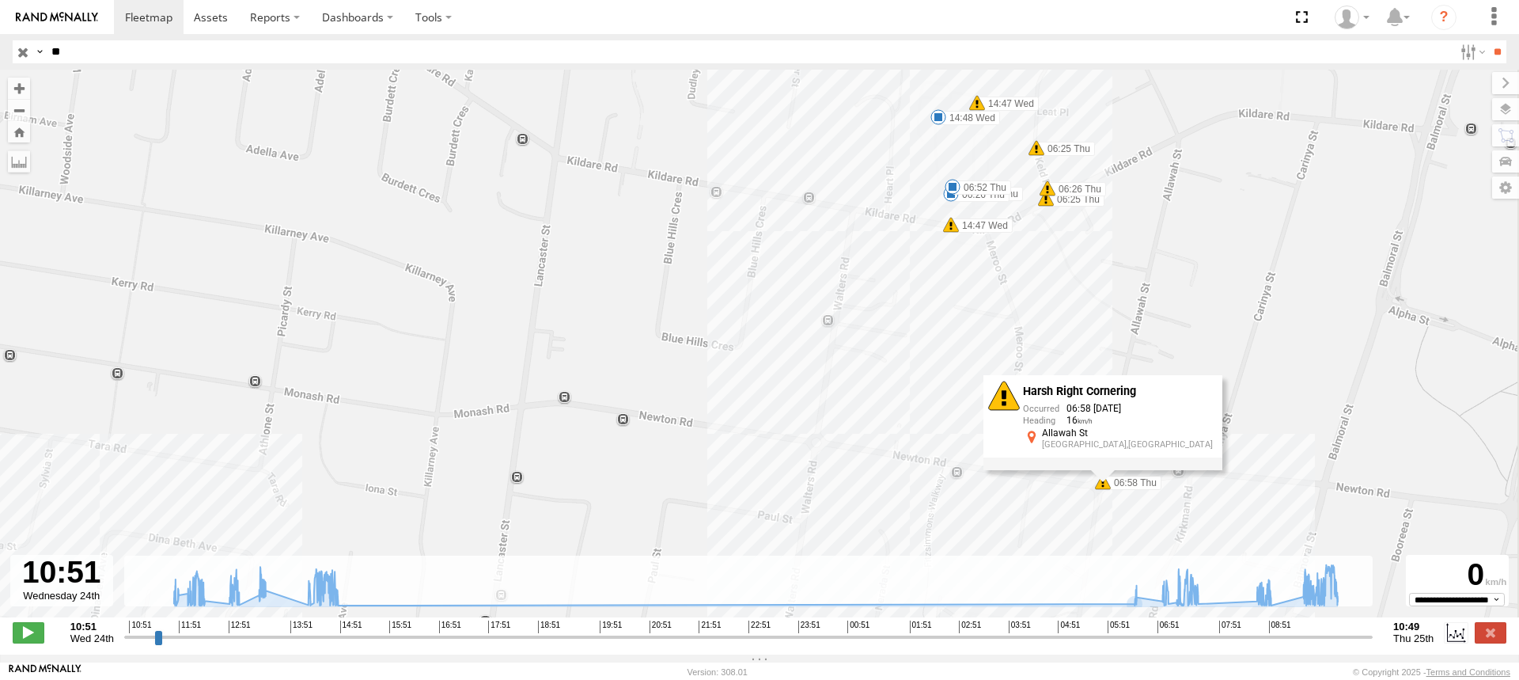
drag, startPoint x: 1193, startPoint y: 242, endPoint x: 1174, endPoint y: 263, distance: 28.6
click at [1174, 263] on div "S - BB01MC - SPARE 11:41 Wed 12:12 Wed 12:52 Wed 13:23 Wed 14:48 Wed 06:26 Thu …" at bounding box center [759, 352] width 1519 height 564
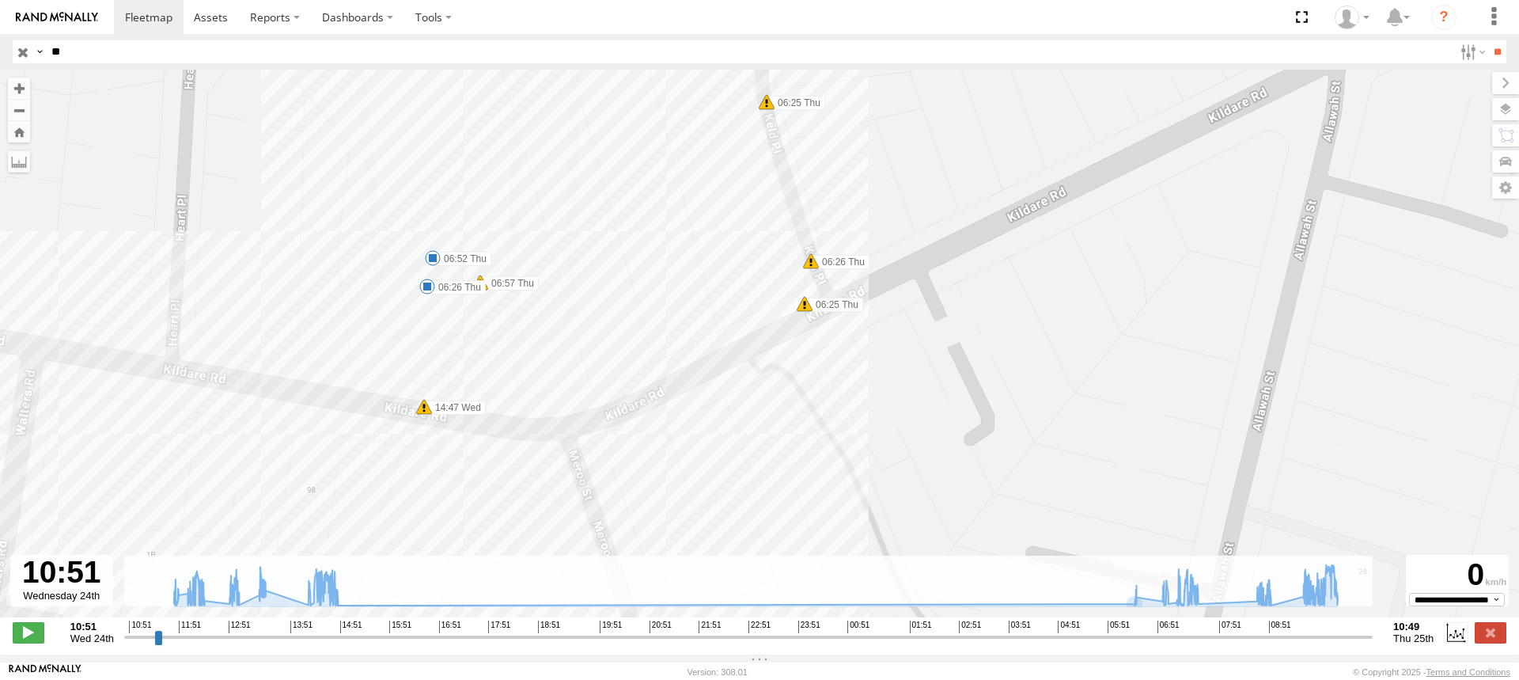
drag, startPoint x: 1130, startPoint y: 246, endPoint x: 1352, endPoint y: 462, distance: 309.4
click at [1352, 462] on div "S - BB01MC - SPARE 11:41 Wed 12:12 Wed 12:52 Wed 13:23 Wed 14:48 Wed 06:26 Thu …" at bounding box center [759, 352] width 1519 height 564
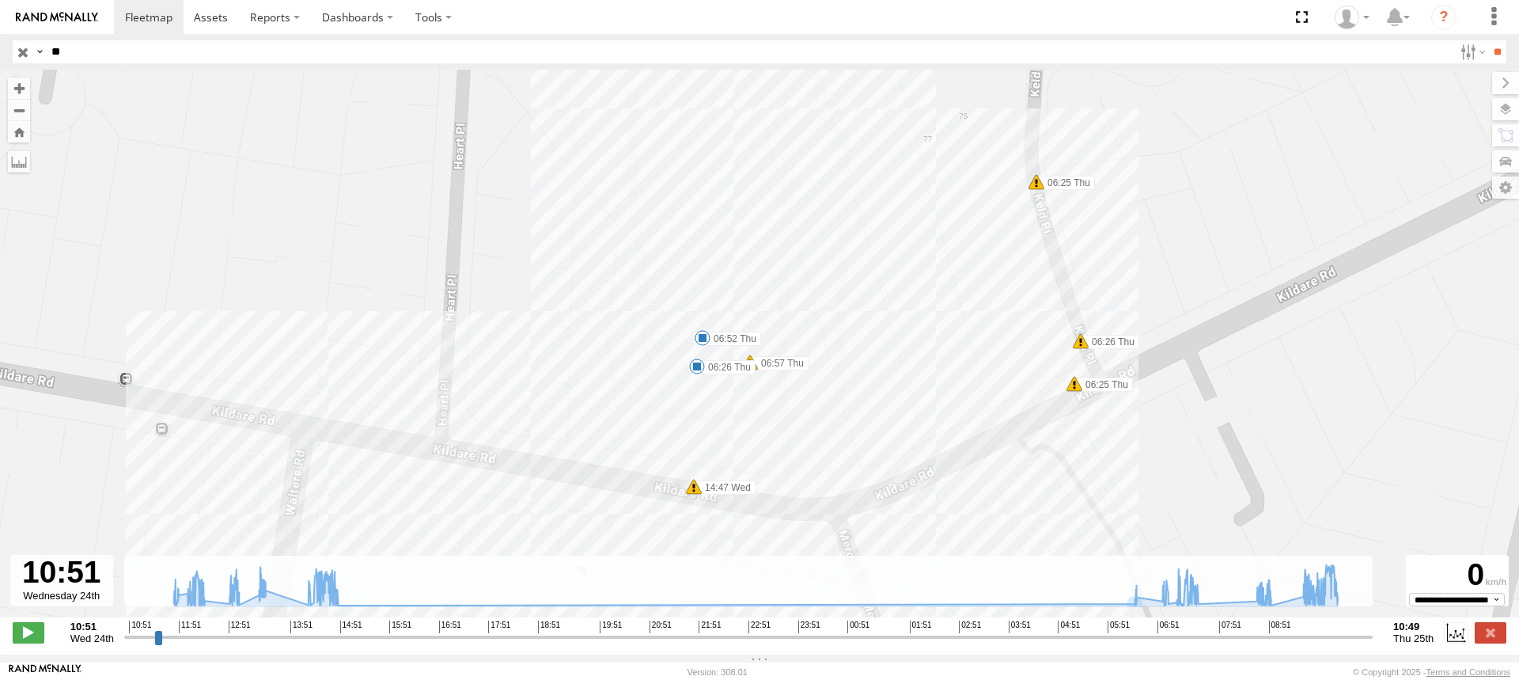
drag, startPoint x: 1202, startPoint y: 366, endPoint x: 1402, endPoint y: 400, distance: 202.2
click at [1402, 400] on div "S - BB01MC - SPARE 11:41 Wed 12:12 Wed 12:52 Wed 13:23 Wed 14:48 Wed 06:26 Thu …" at bounding box center [759, 352] width 1519 height 564
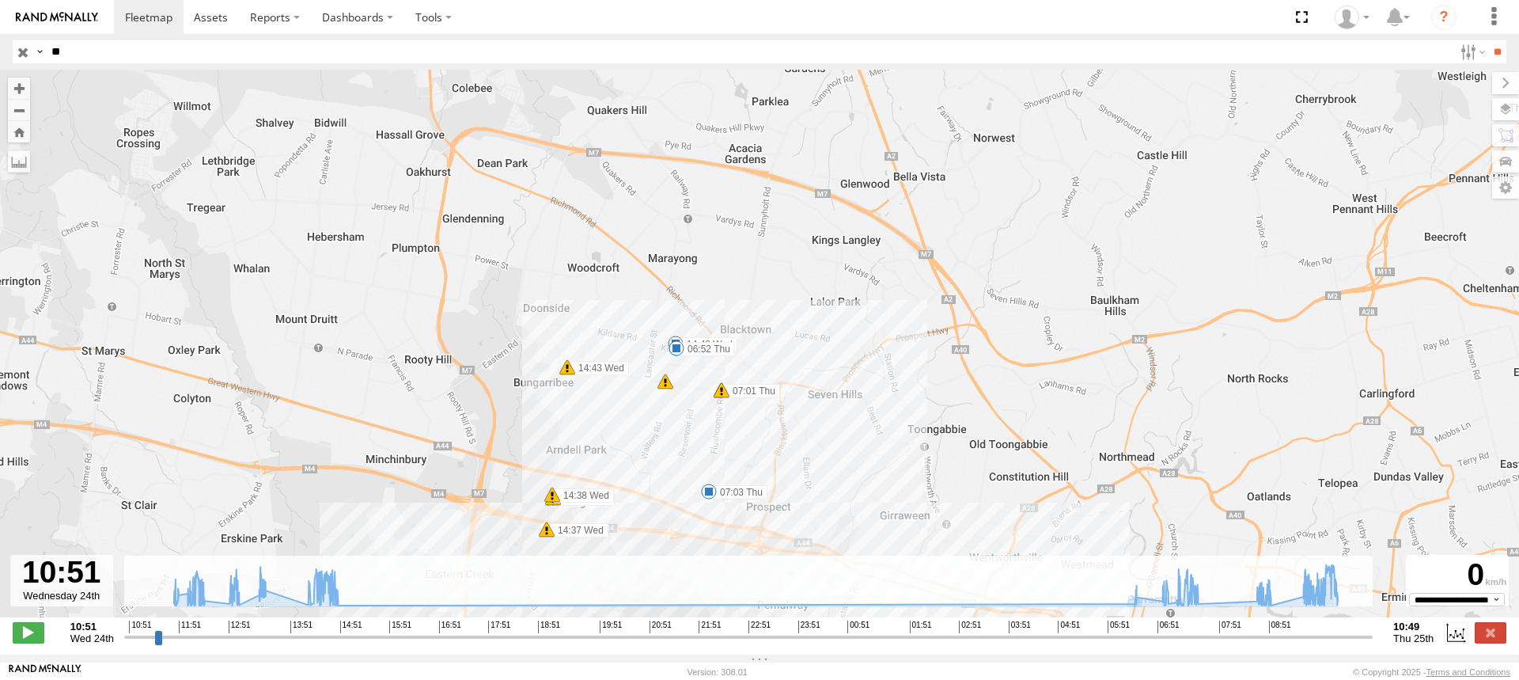
drag, startPoint x: 126, startPoint y: 646, endPoint x: 105, endPoint y: 646, distance: 20.6
click at [124, 644] on input "range" at bounding box center [748, 636] width 1248 height 15
type input "**********"
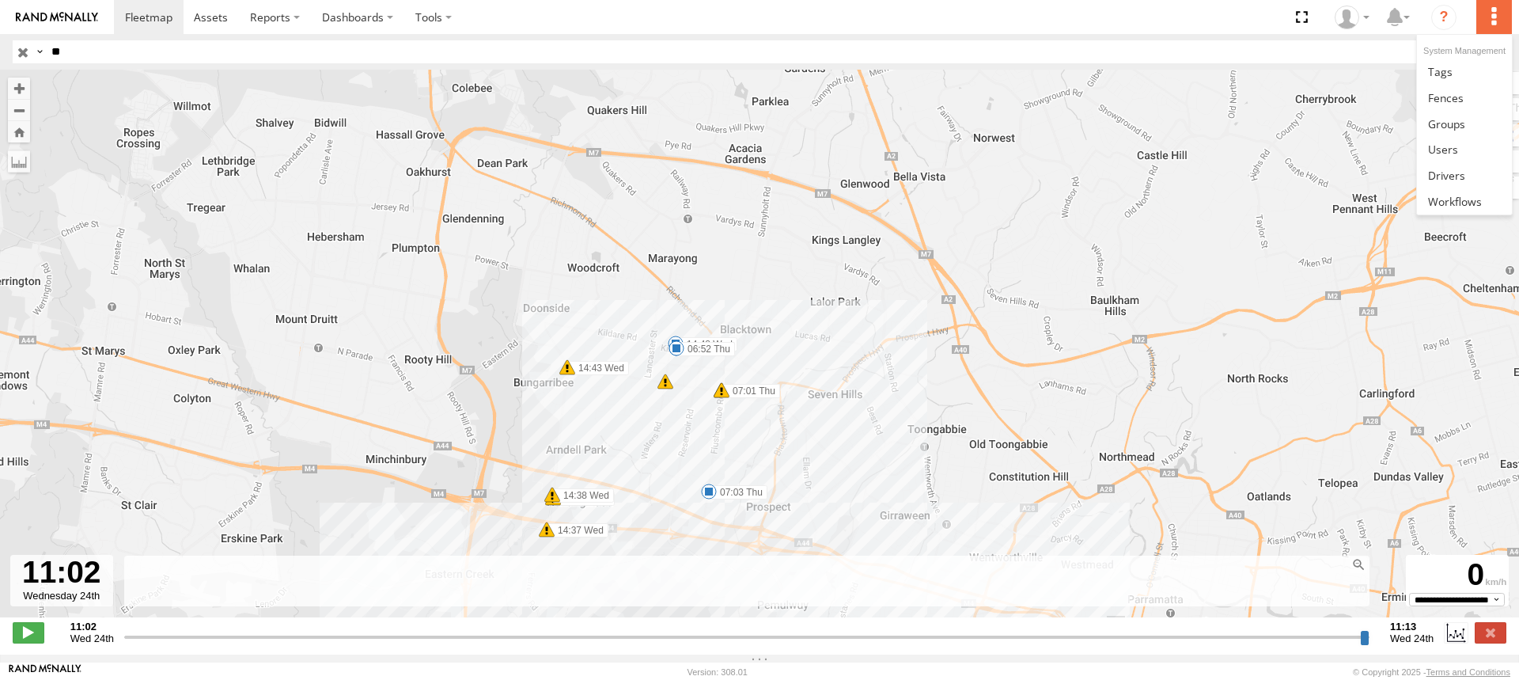
click at [1499, 18] on label at bounding box center [1493, 17] width 35 height 34
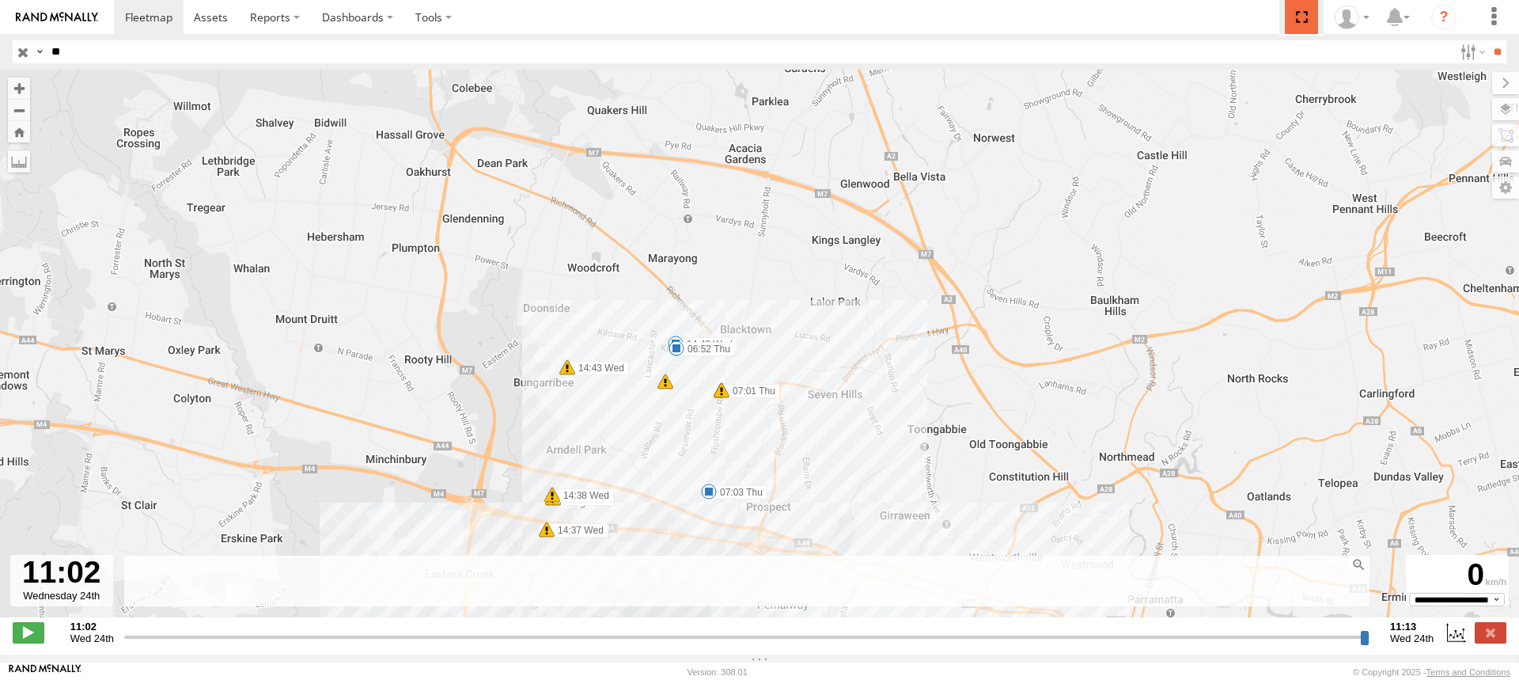
click at [1305, 21] on span at bounding box center [1301, 17] width 32 height 34
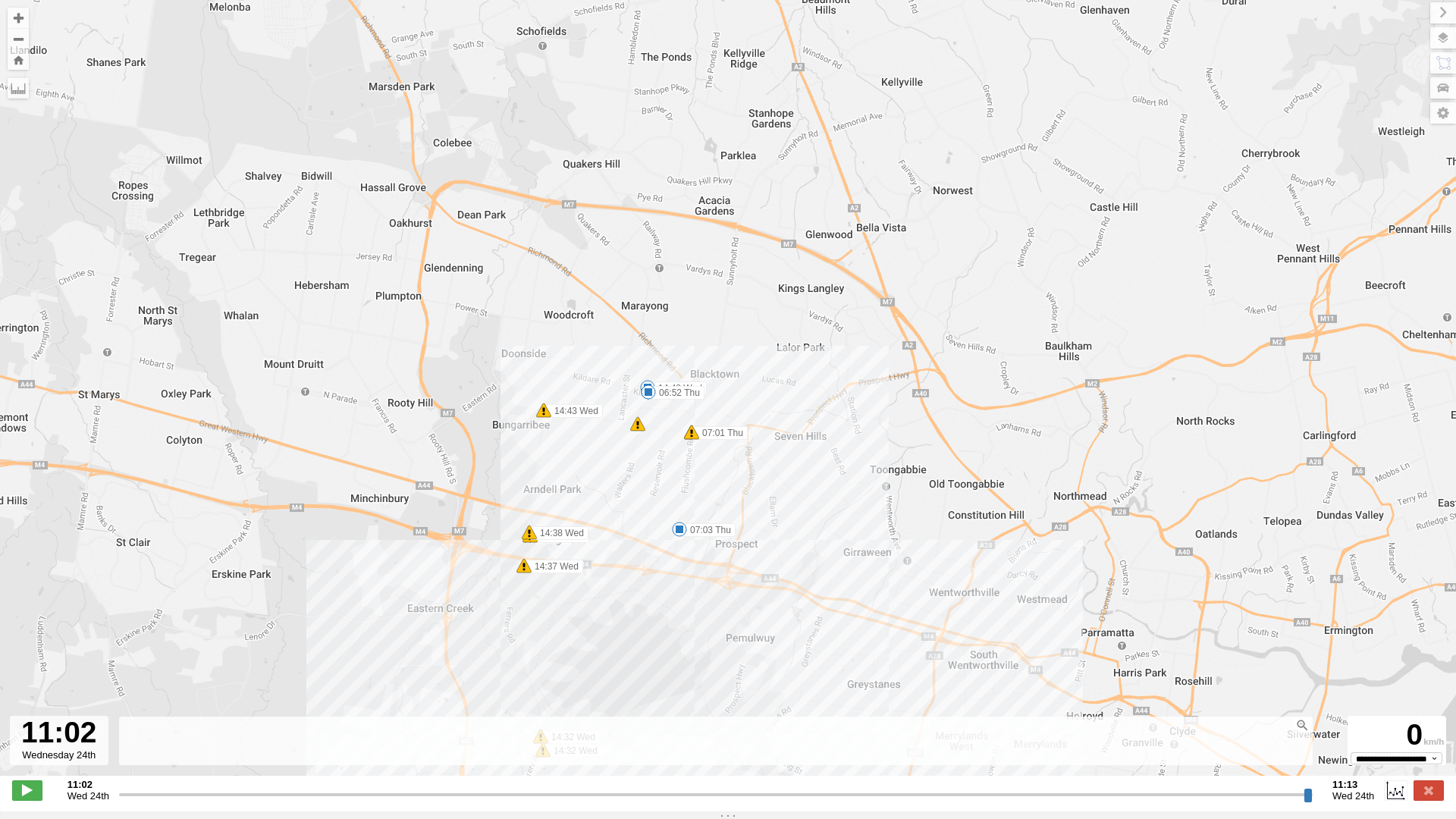
click at [1135, 651] on div "← Move left → Move right ↑ Move up ↓ Move down + Zoom in - Zoom out Home Jump l…" at bounding box center [728, 406] width 1456 height 811
click at [833, 308] on div "S - BB01MC - SPARE 11:41 Wed 12:12 Wed 12:52 Wed 13:23 Wed 14:48 Wed 06:26 Thu …" at bounding box center [728, 396] width 1456 height 792
click at [826, 306] on div "S - BB01MC - SPARE 11:41 Wed 12:12 Wed 12:52 Wed 13:23 Wed 14:48 Wed 06:26 Thu …" at bounding box center [728, 396] width 1456 height 792
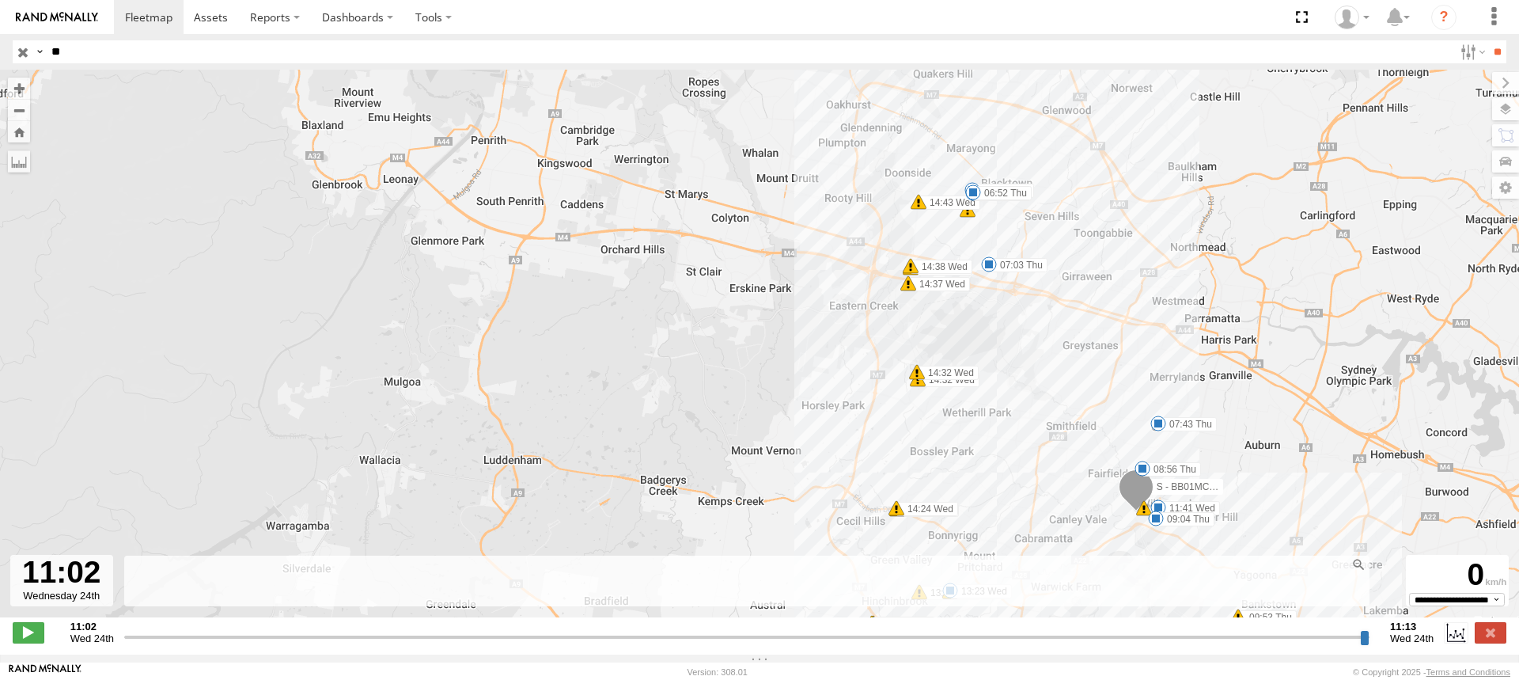
drag, startPoint x: 942, startPoint y: 619, endPoint x: 1154, endPoint y: 512, distance: 237.7
click at [1154, 512] on span at bounding box center [1158, 507] width 16 height 16
click at [146, 13] on span at bounding box center [148, 16] width 47 height 15
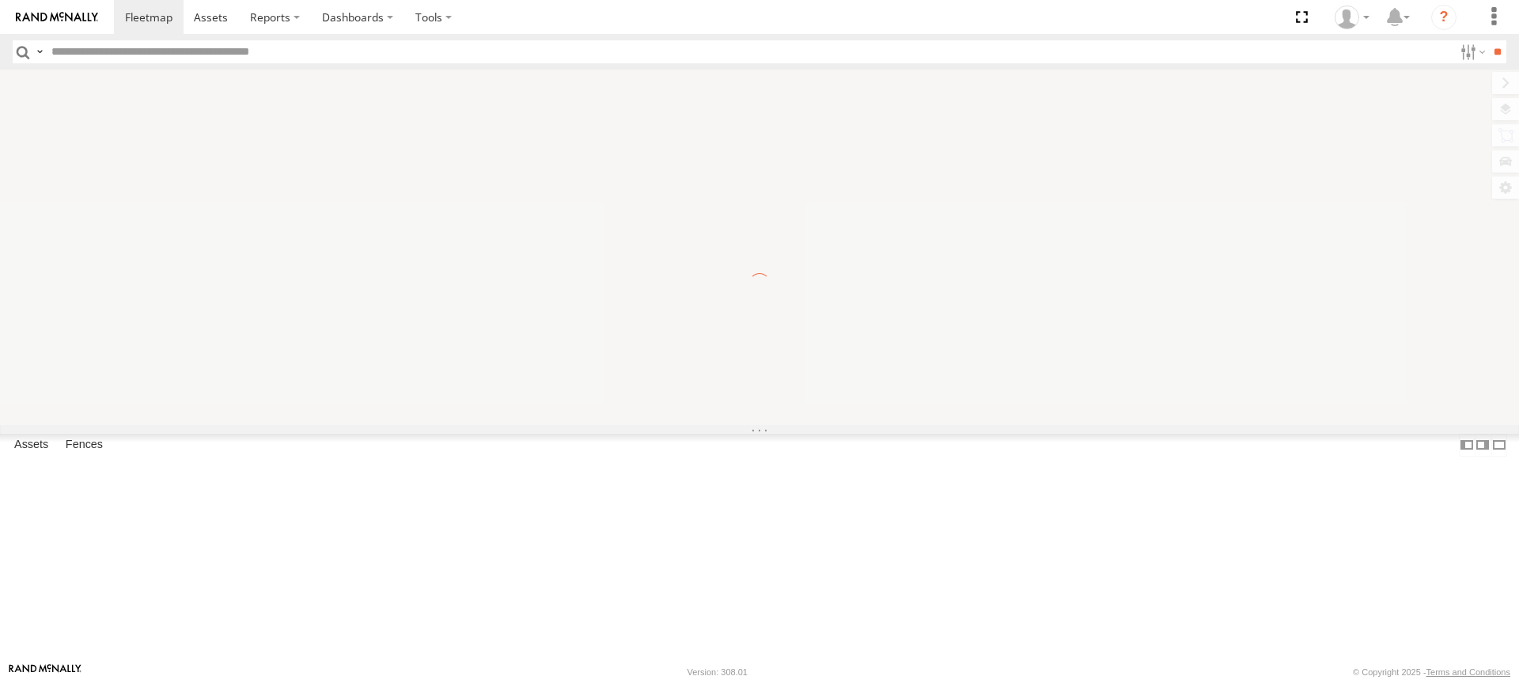
click at [123, 50] on input "text" at bounding box center [749, 51] width 1408 height 23
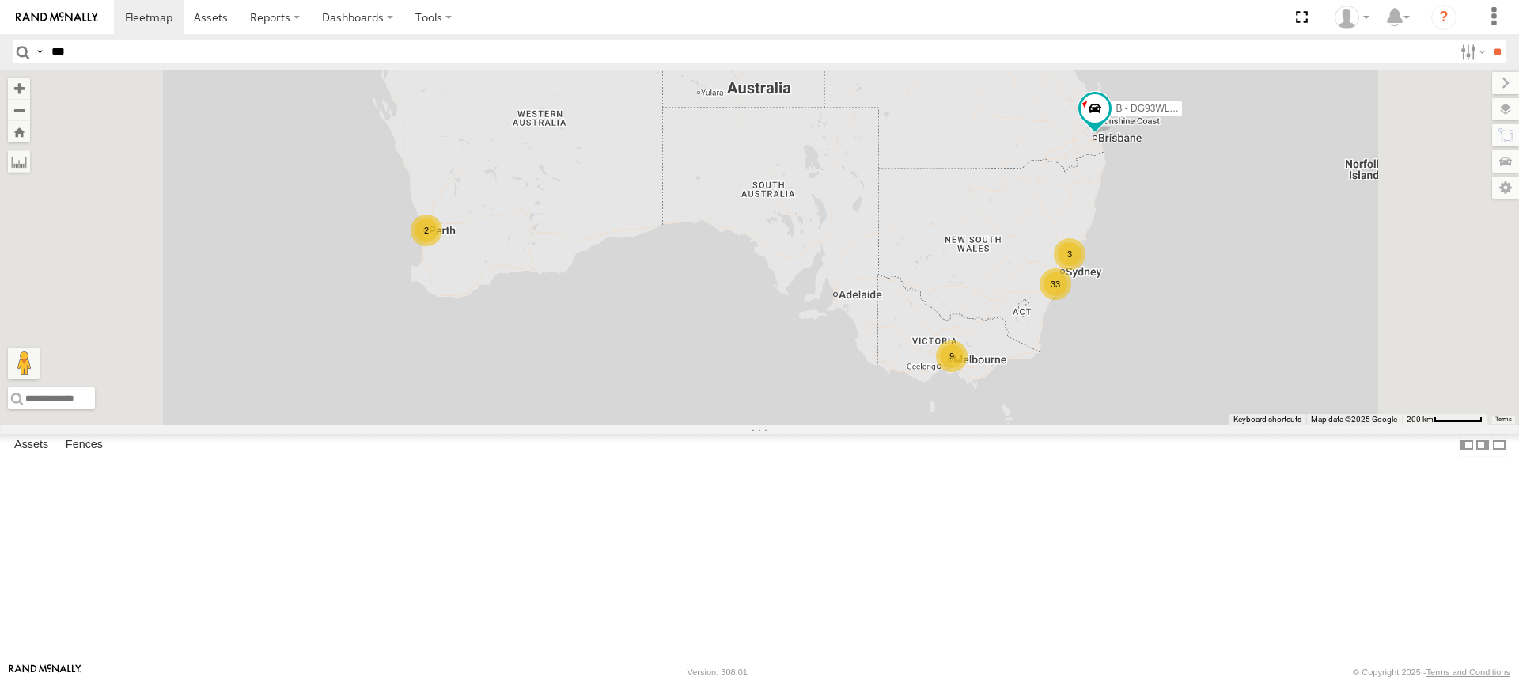
type input "***"
click at [1488, 40] on input "**" at bounding box center [1497, 51] width 18 height 23
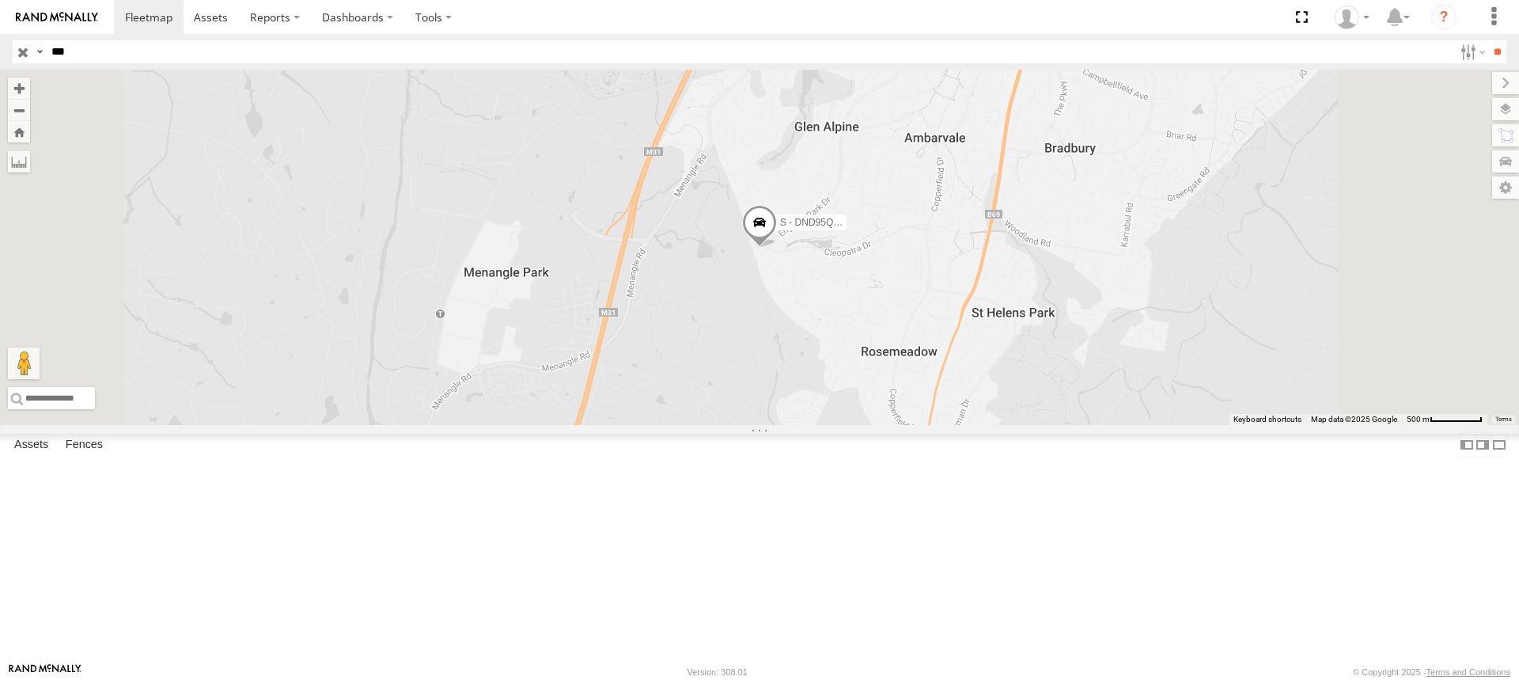
click at [0, 0] on span at bounding box center [0, 0] width 0 height 0
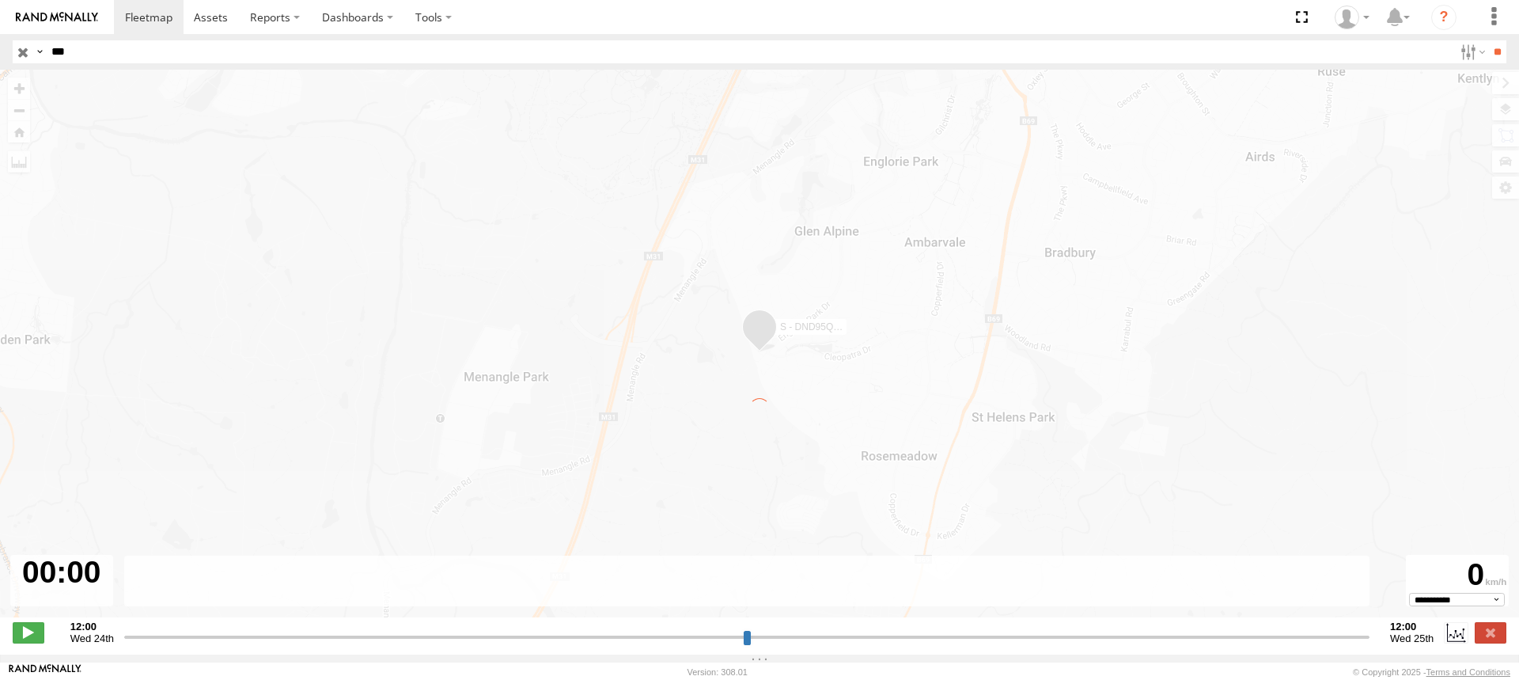
type input "**********"
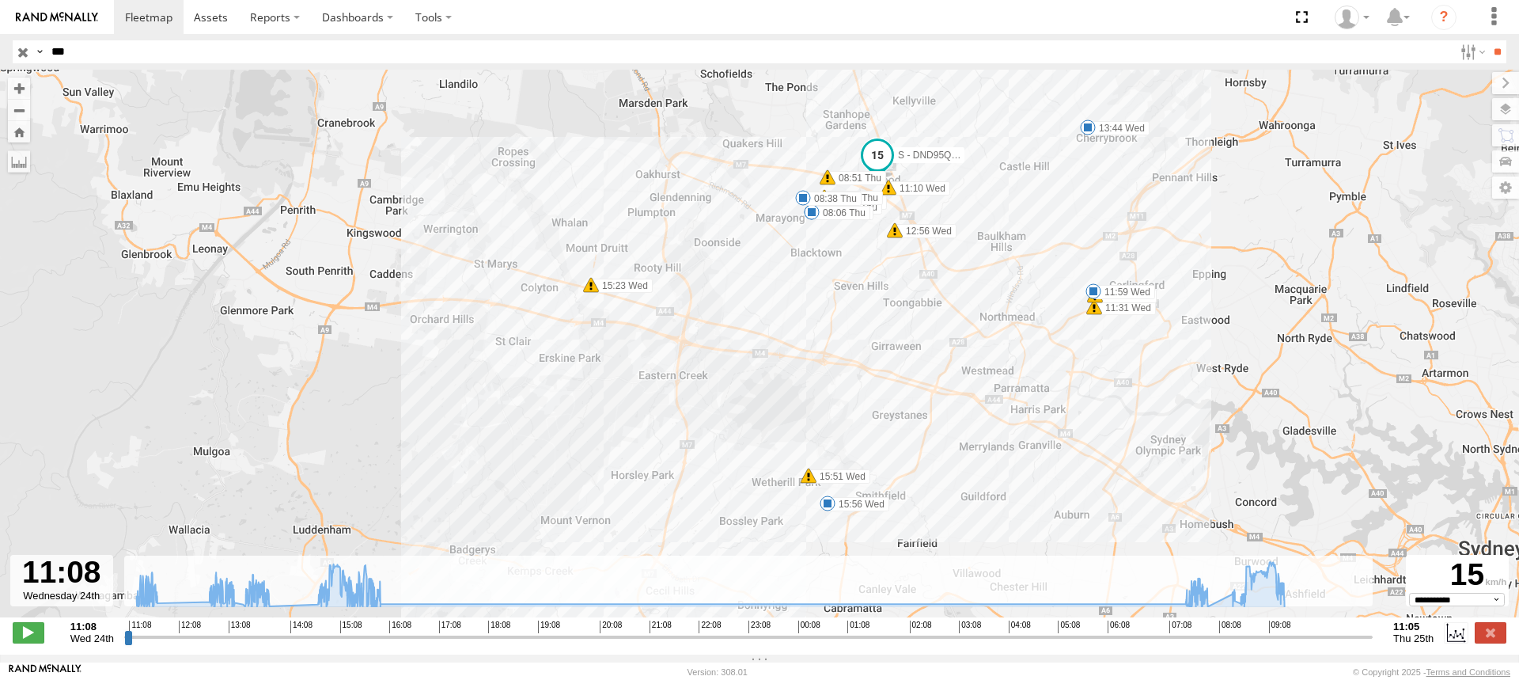
drag, startPoint x: 677, startPoint y: 273, endPoint x: 399, endPoint y: 343, distance: 286.5
click at [399, 343] on div "S - DND95Q - [PERSON_NAME] 11:31 Wed 11:32 Wed 11:59 Wed 13:03 Wed 13:44 Wed 15…" at bounding box center [759, 352] width 1519 height 564
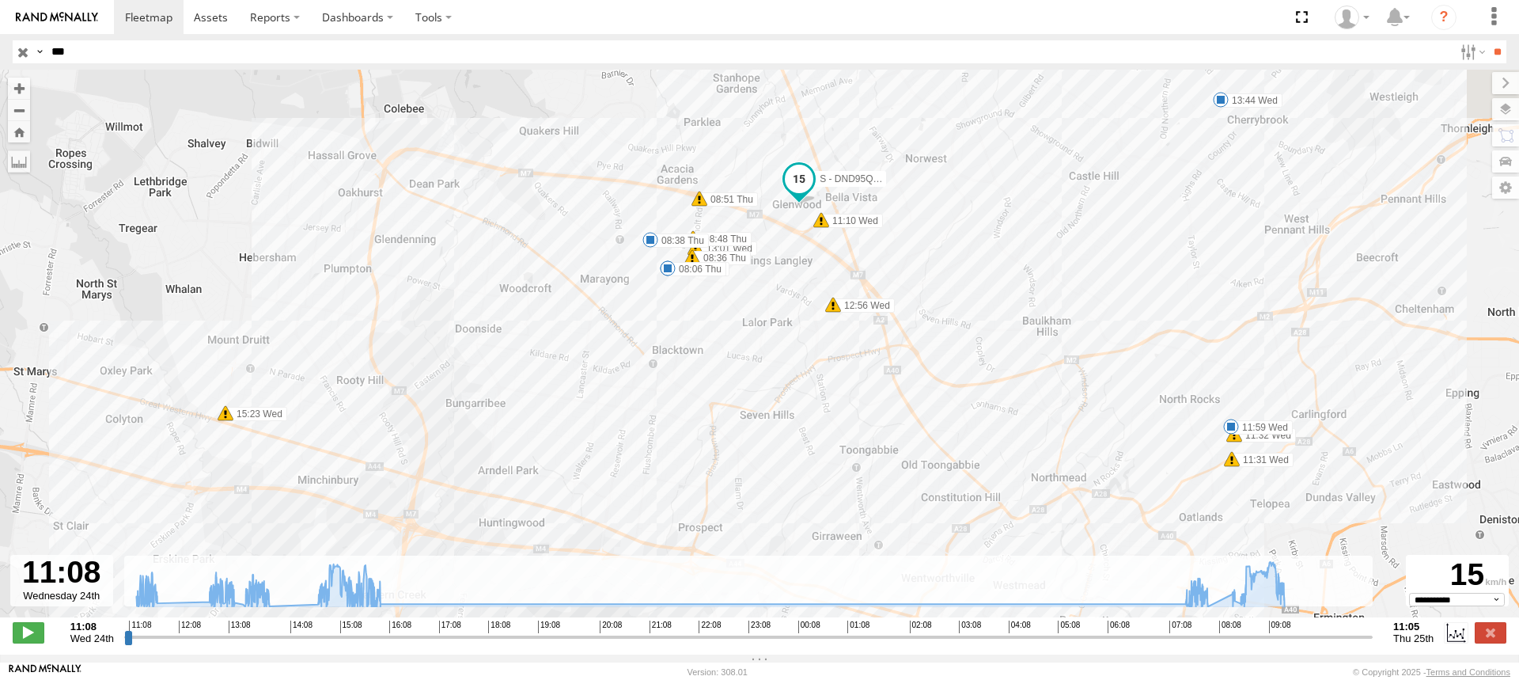
drag, startPoint x: 782, startPoint y: 215, endPoint x: 557, endPoint y: 336, distance: 255.2
click at [551, 343] on div "S - DND95Q - [PERSON_NAME] 11:31 Wed 11:32 Wed 11:59 Wed 13:03 Wed 13:44 Wed 15…" at bounding box center [759, 352] width 1519 height 564
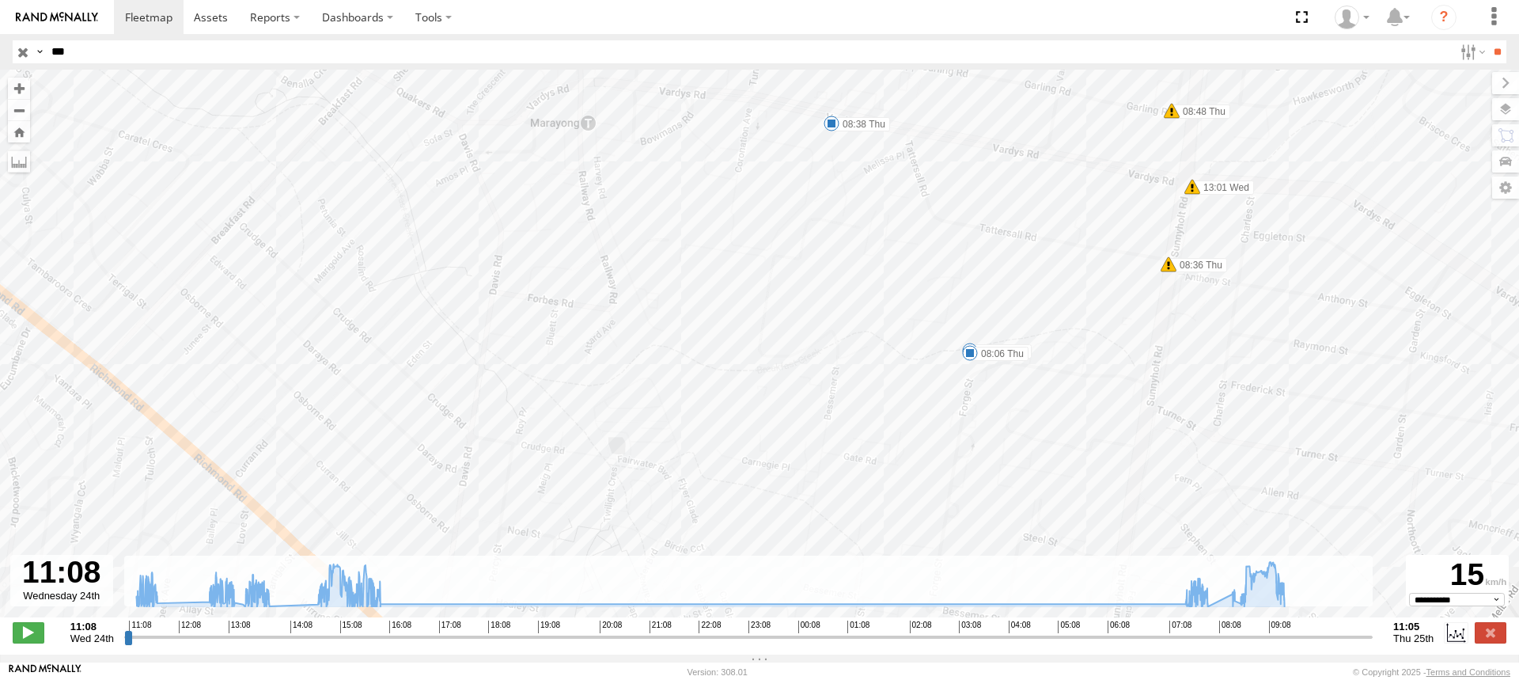
drag, startPoint x: 599, startPoint y: 225, endPoint x: 708, endPoint y: 366, distance: 178.8
click at [708, 366] on div "S - DND95Q - [PERSON_NAME] 11:31 Wed 11:32 Wed 11:59 Wed 13:03 Wed 13:44 Wed 15…" at bounding box center [759, 352] width 1519 height 564
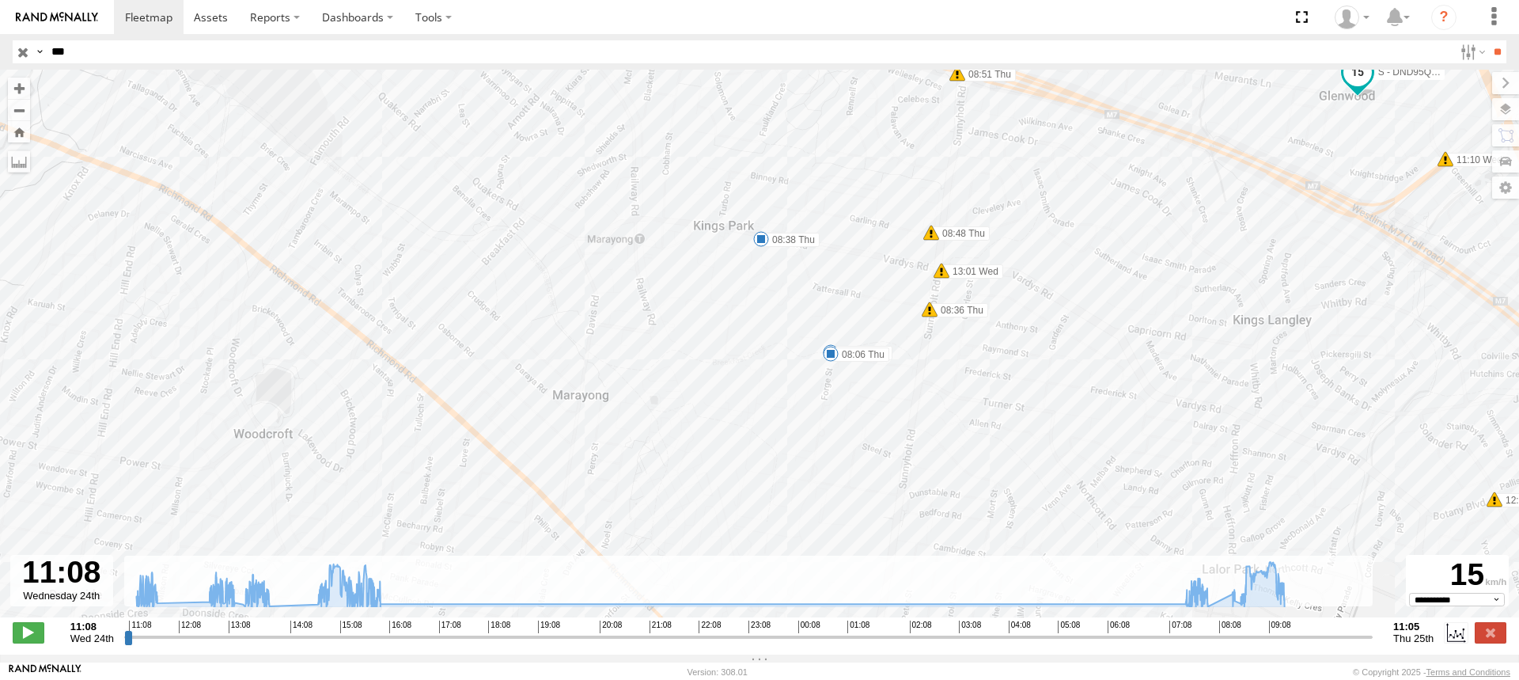
click at [760, 242] on span at bounding box center [761, 239] width 16 height 16
click at [25, 48] on input "button" at bounding box center [23, 51] width 21 height 23
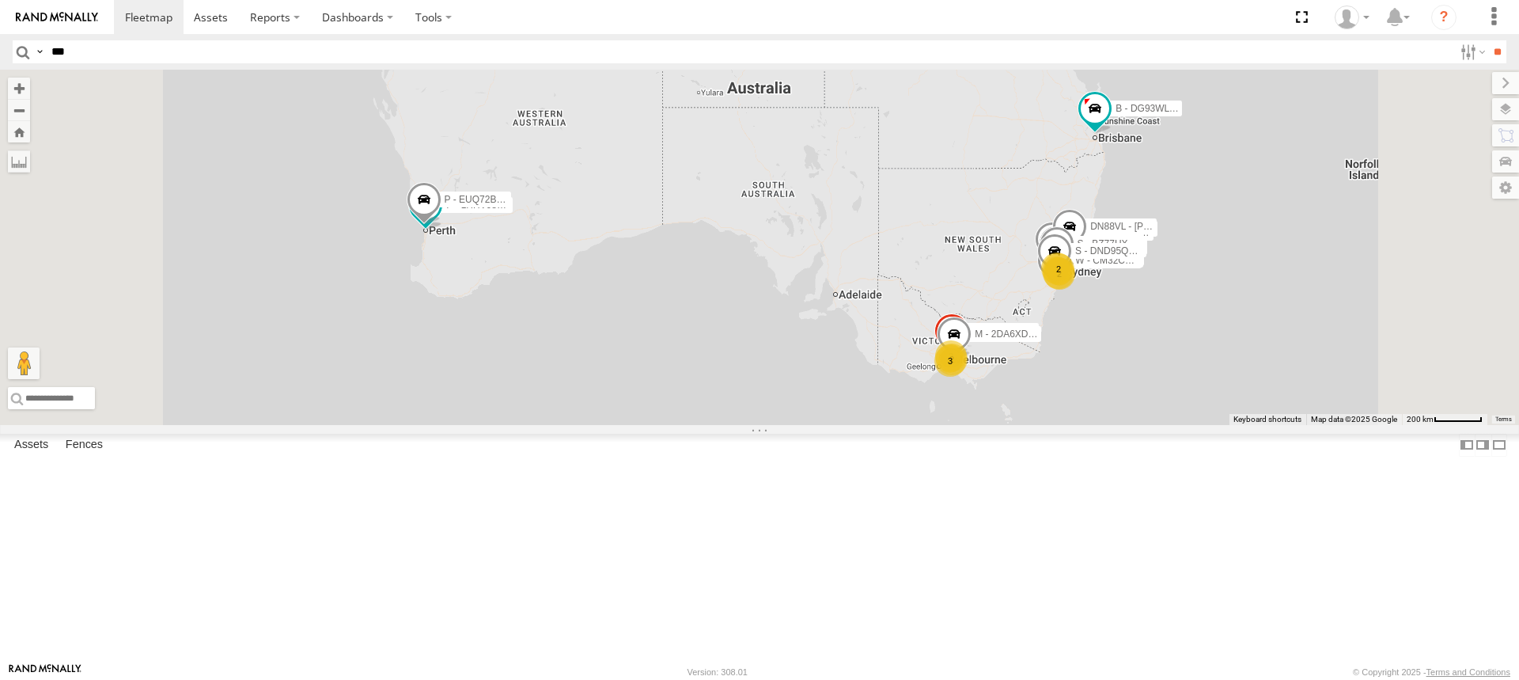
click at [101, 49] on input "***" at bounding box center [749, 51] width 1408 height 23
type input "******"
click at [1488, 40] on input "**" at bounding box center [1497, 51] width 18 height 23
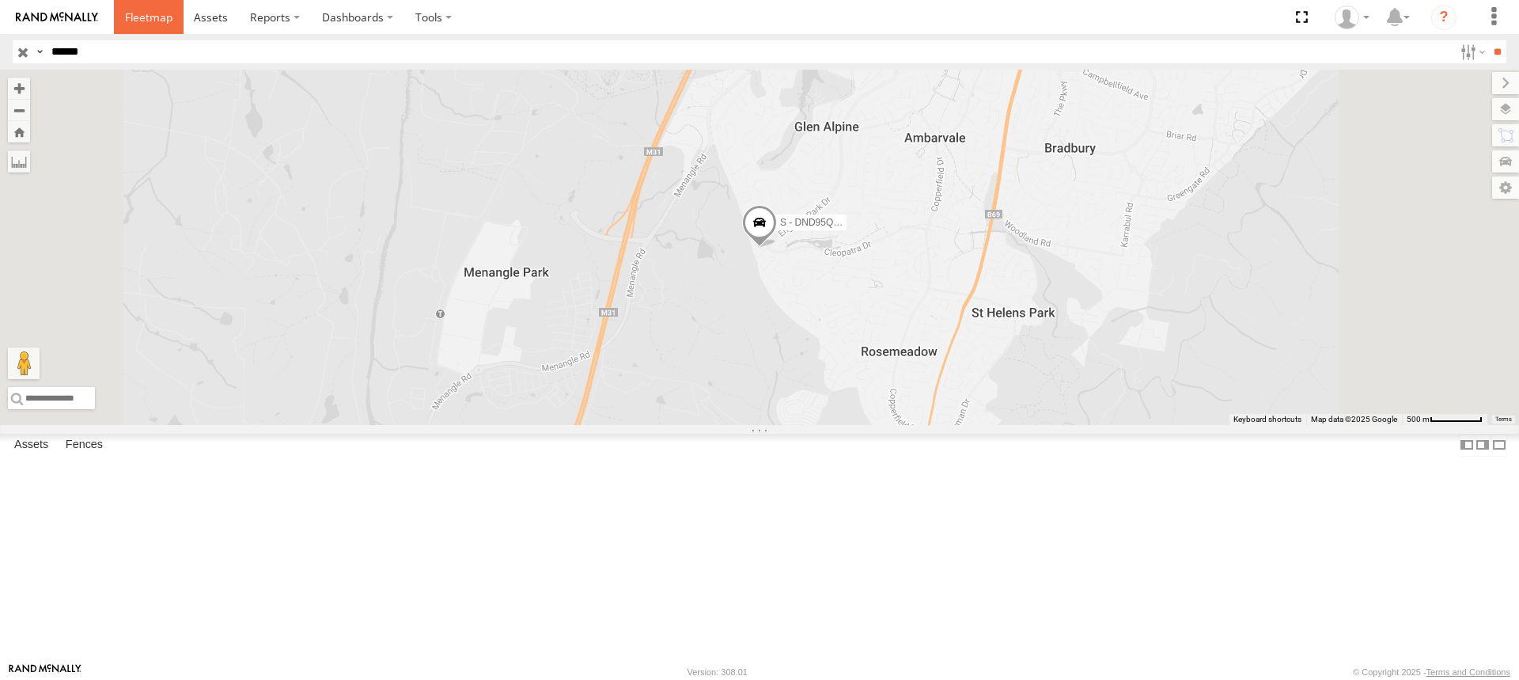
click at [158, 24] on span at bounding box center [148, 16] width 47 height 15
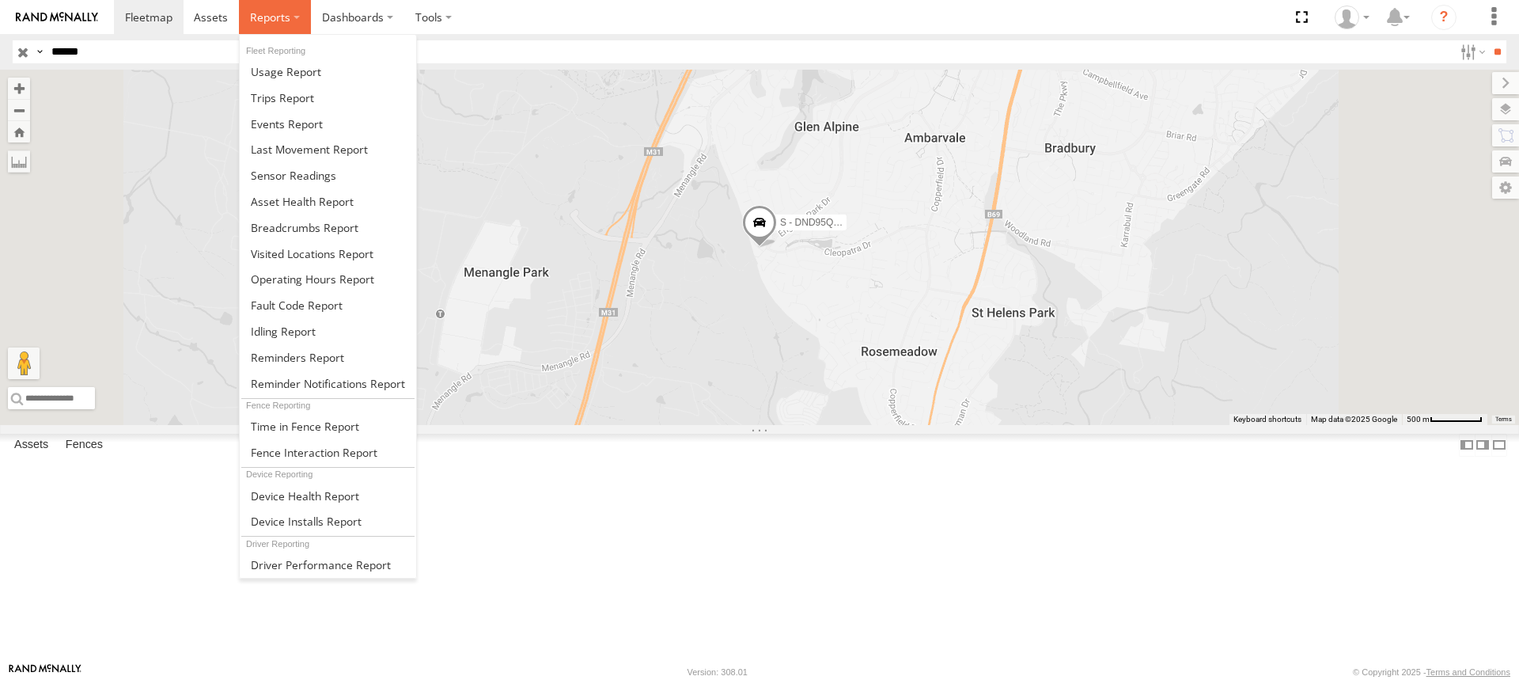
click at [292, 18] on label at bounding box center [275, 17] width 72 height 34
click at [288, 100] on span at bounding box center [282, 97] width 63 height 15
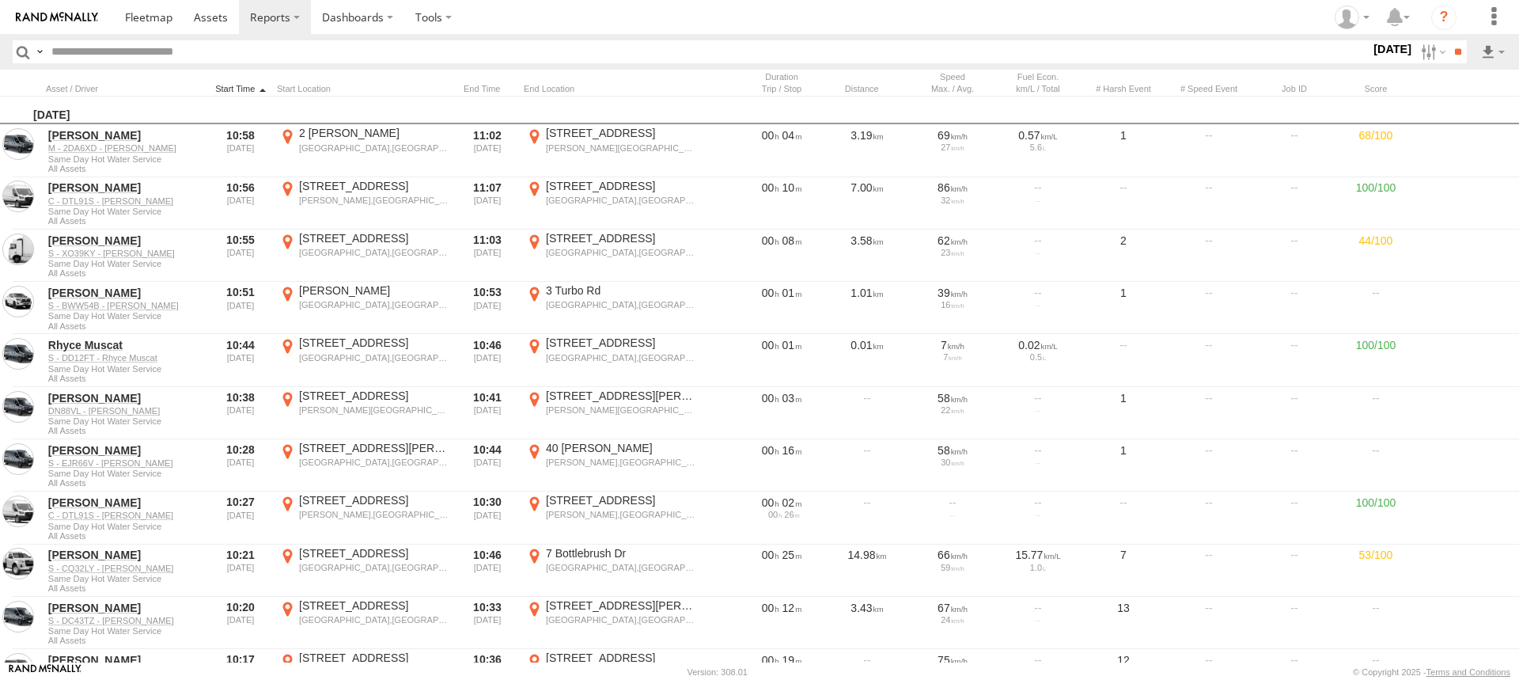
click at [232, 93] on div at bounding box center [240, 88] width 60 height 11
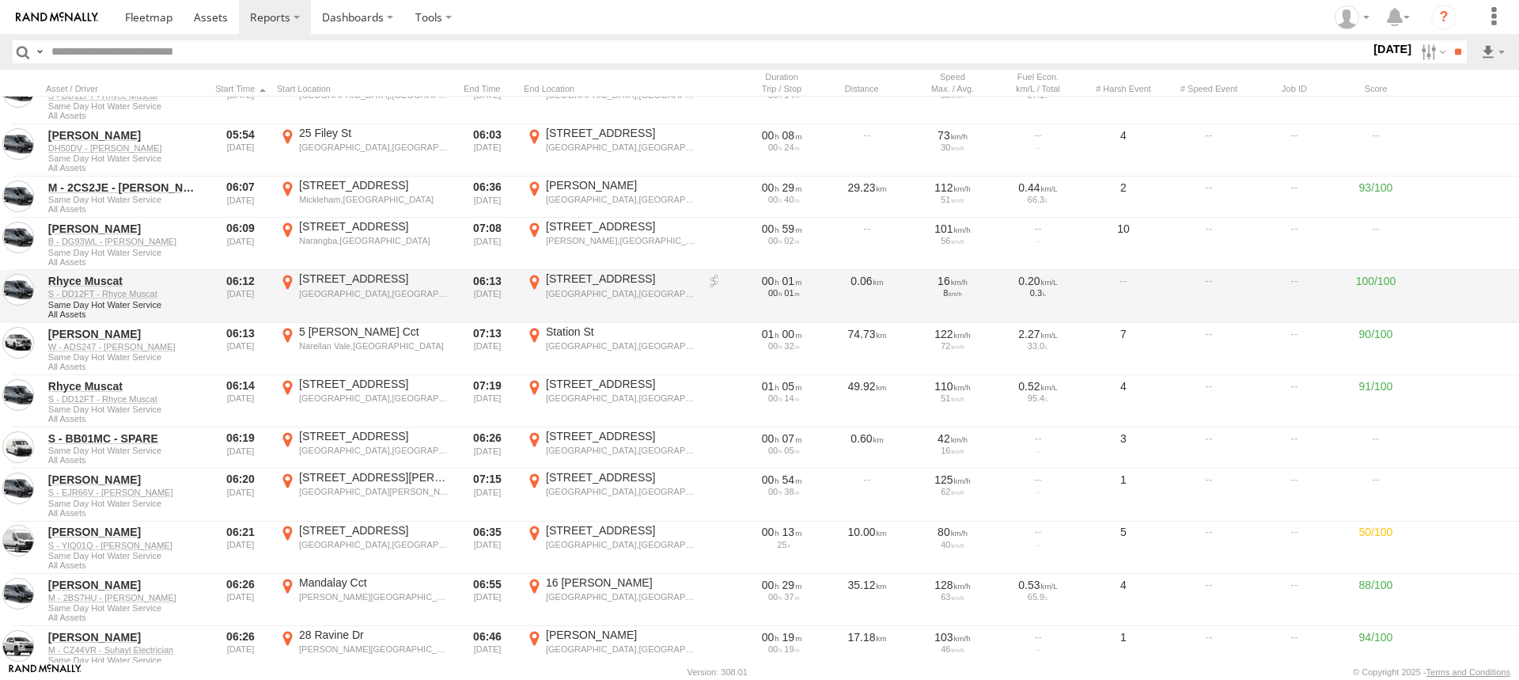
scroll to position [316, 0]
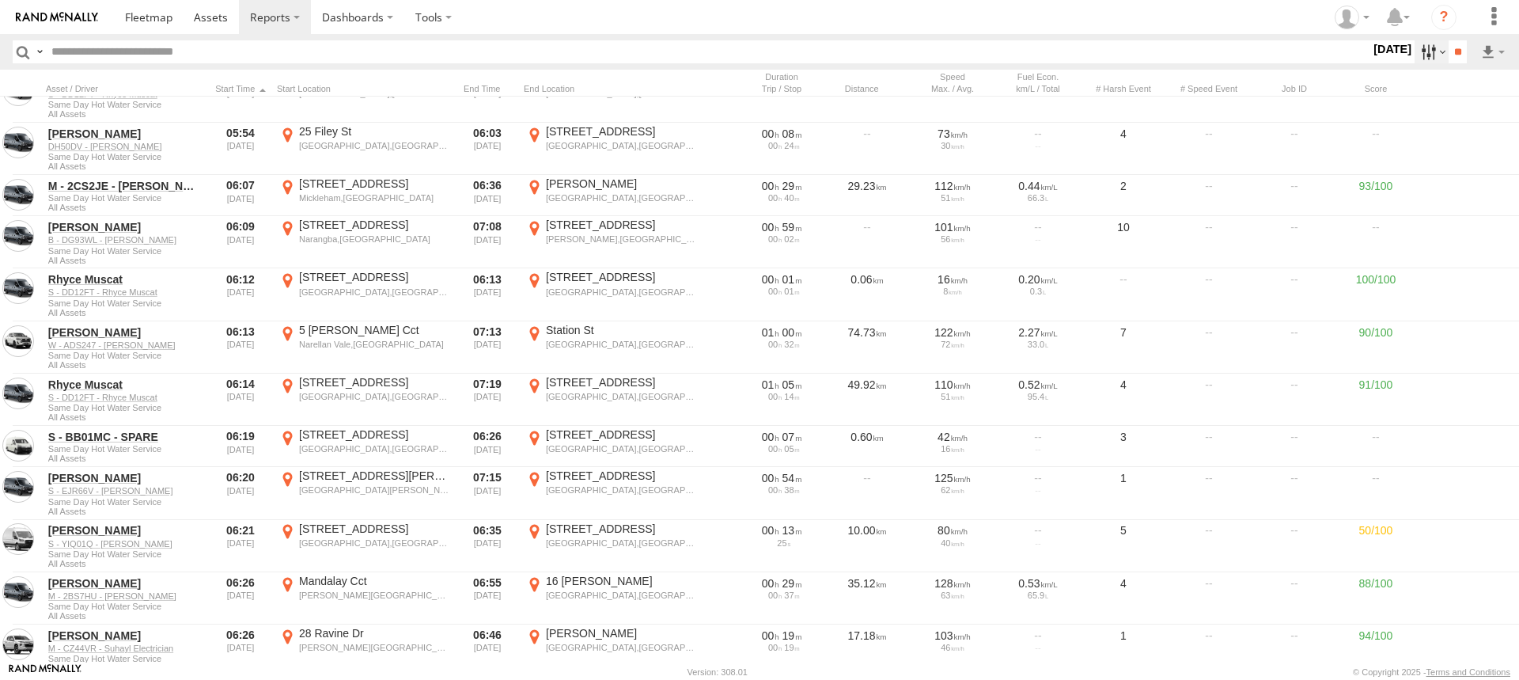
click at [1414, 51] on label at bounding box center [1431, 51] width 34 height 23
click at [0, 0] on label at bounding box center [0, 0] width 0 height 0
click at [135, 22] on span at bounding box center [148, 16] width 47 height 15
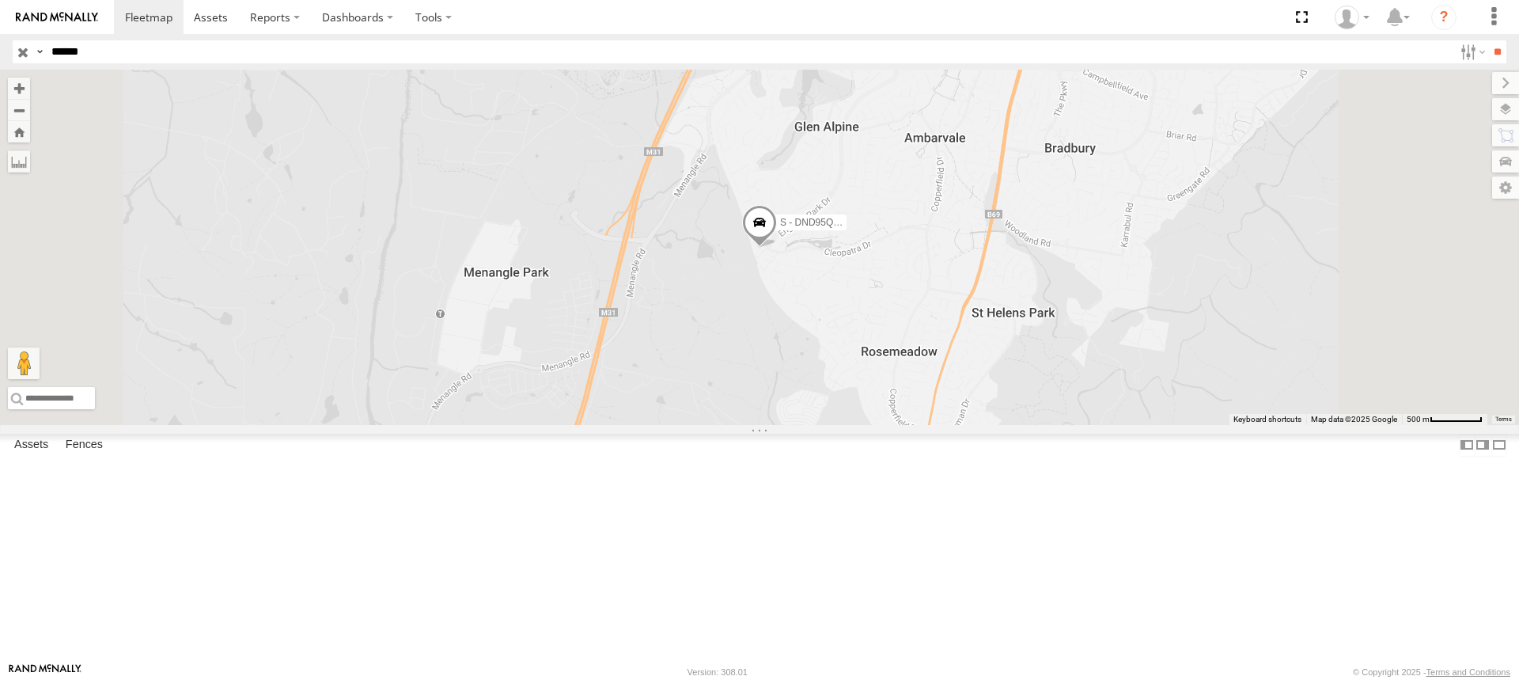
drag, startPoint x: 100, startPoint y: 50, endPoint x: -81, endPoint y: 68, distance: 182.1
click at [0, 68] on html at bounding box center [759, 340] width 1519 height 680
type input "**"
click at [1488, 40] on input "**" at bounding box center [1497, 51] width 18 height 23
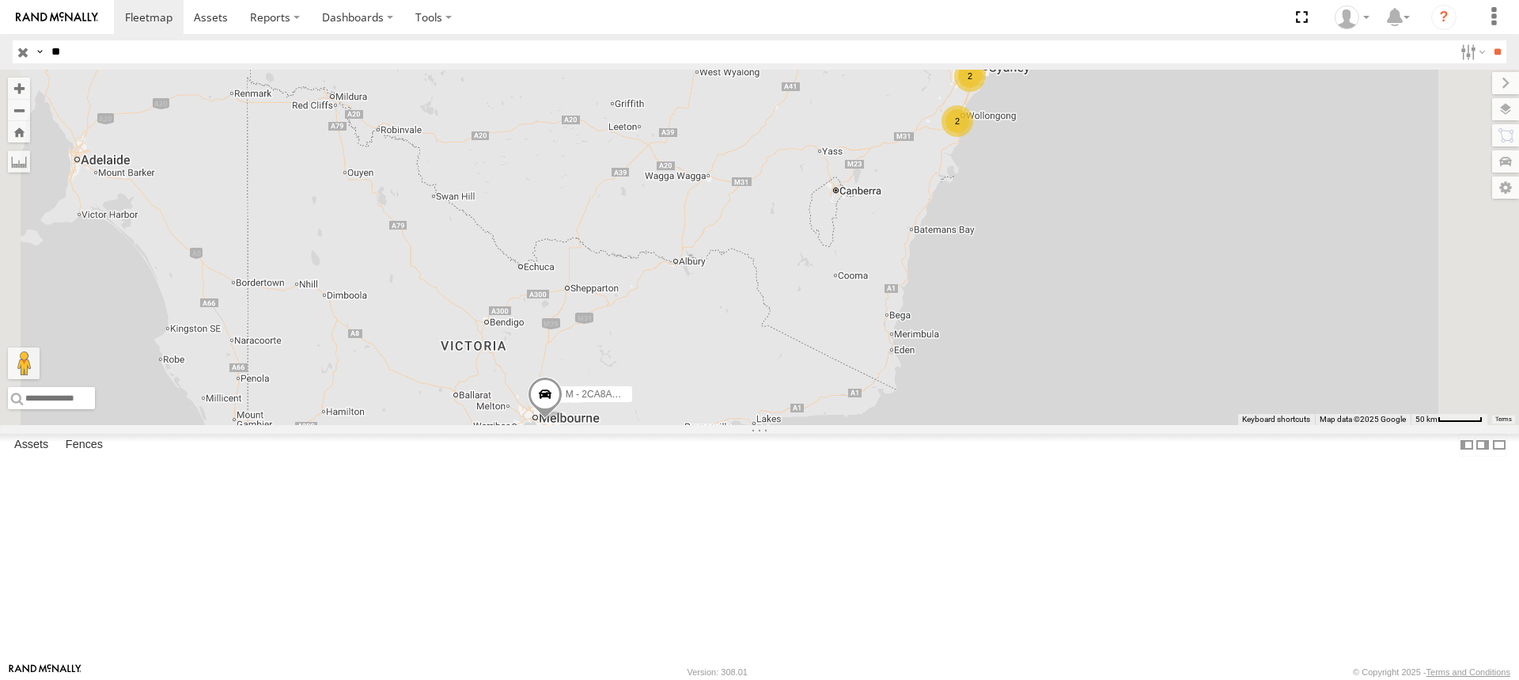
click at [0, 0] on span at bounding box center [0, 0] width 0 height 0
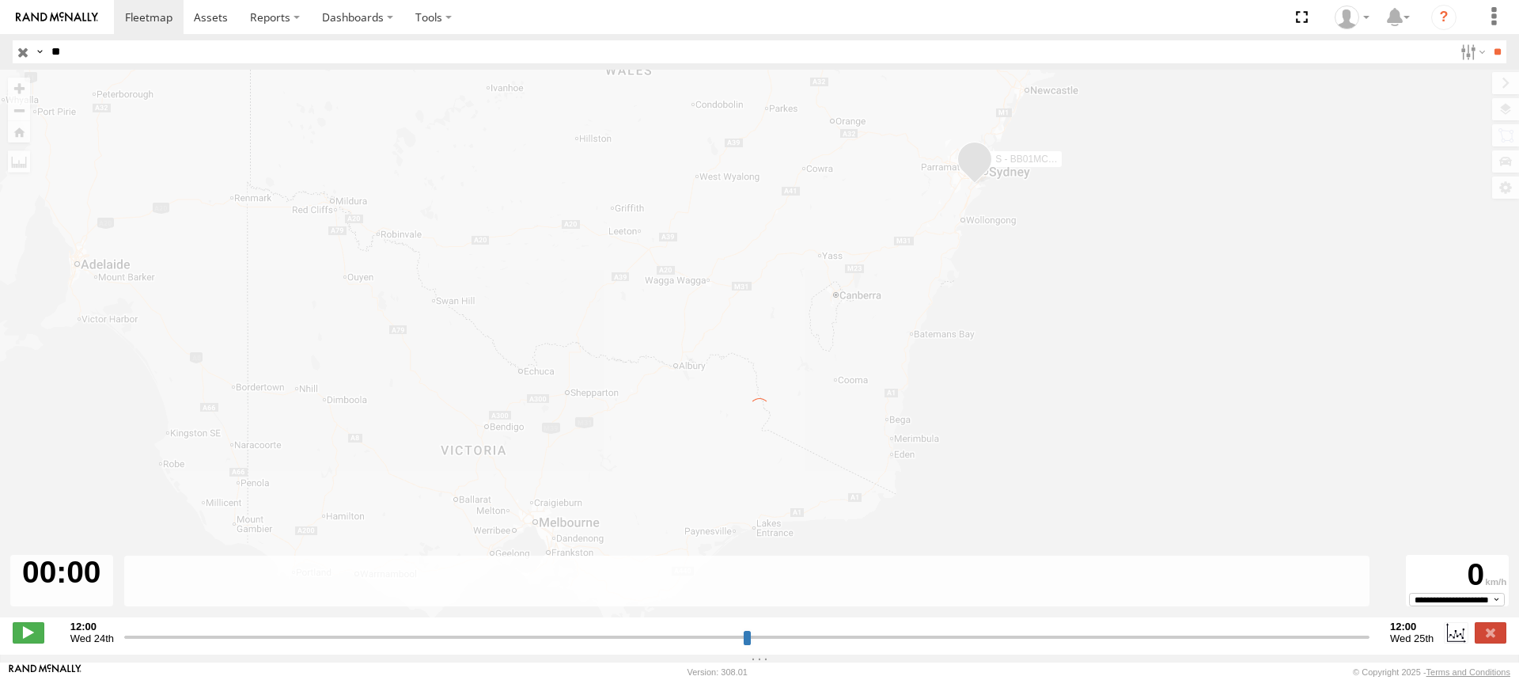
type input "**********"
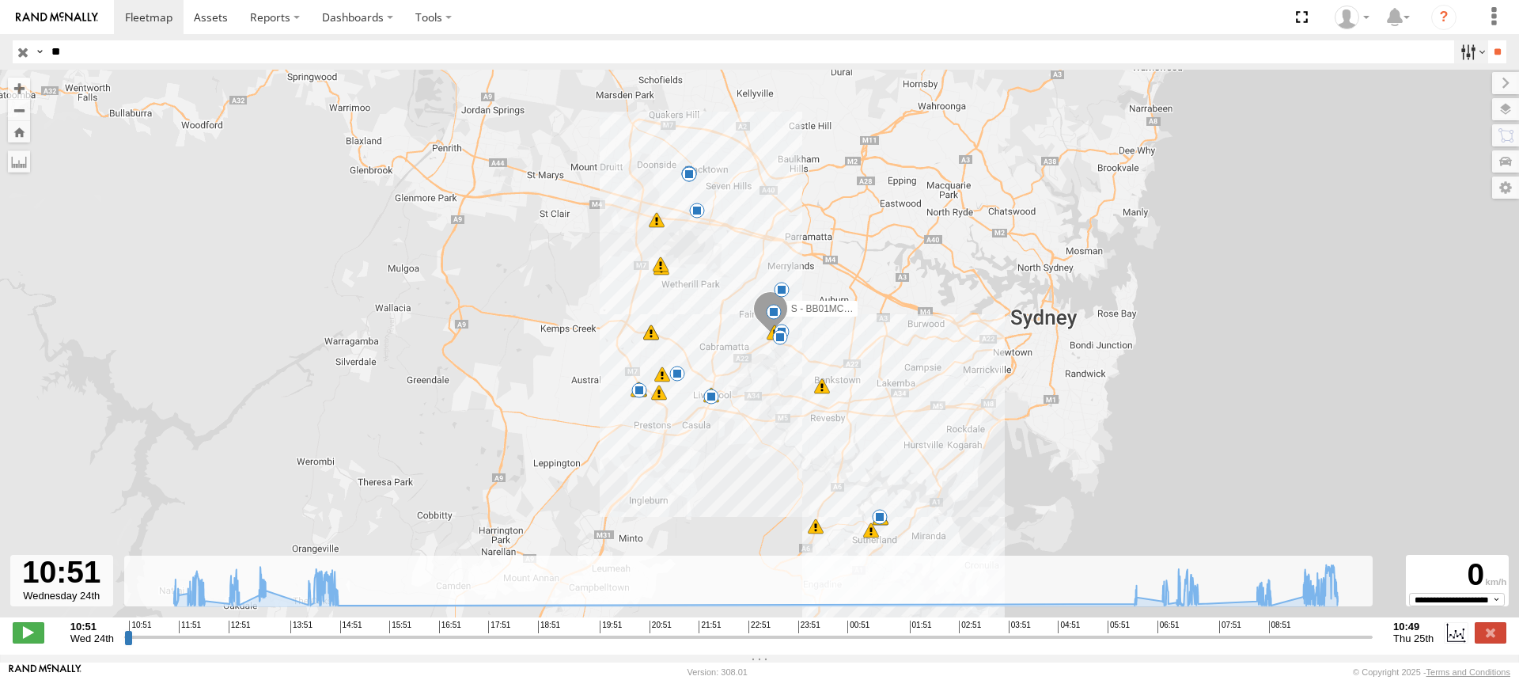
click at [1454, 56] on label at bounding box center [1471, 51] width 34 height 23
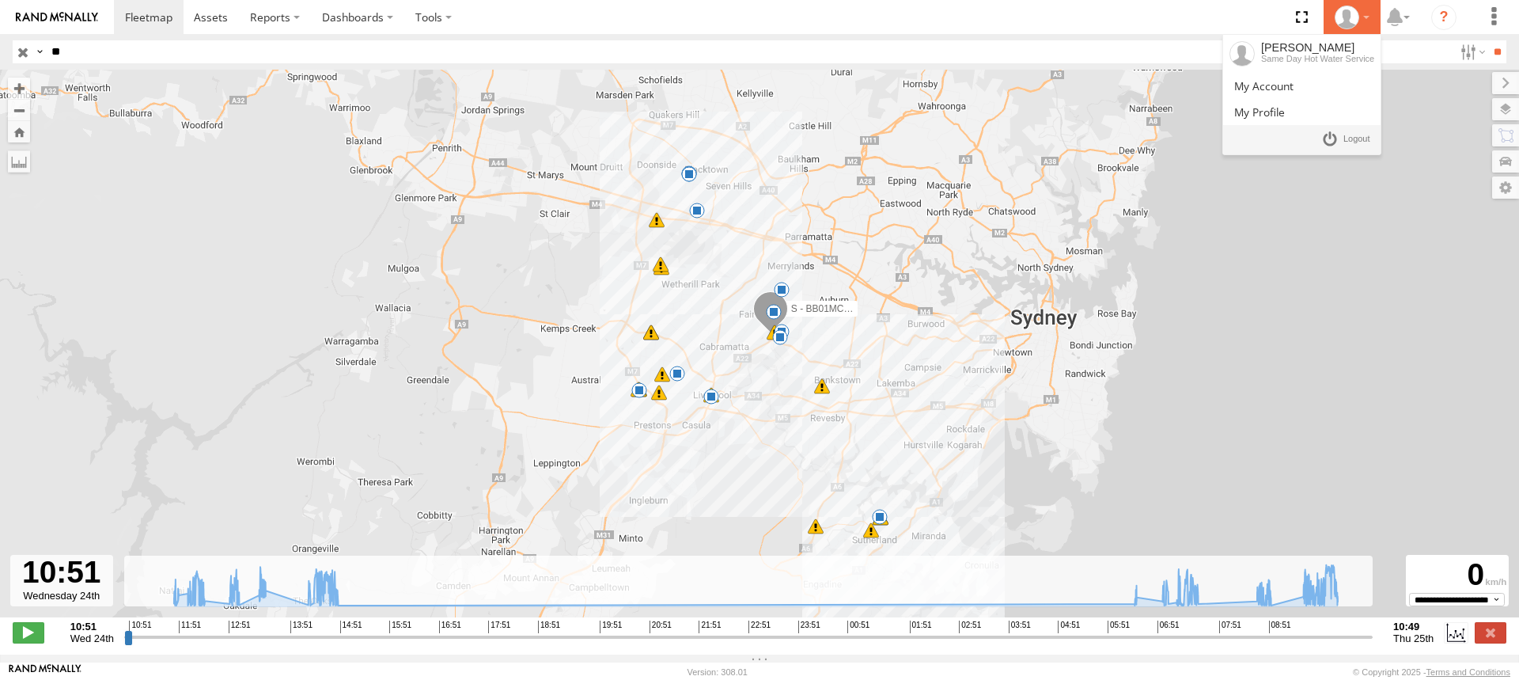
click at [1369, 28] on div at bounding box center [1352, 18] width 46 height 24
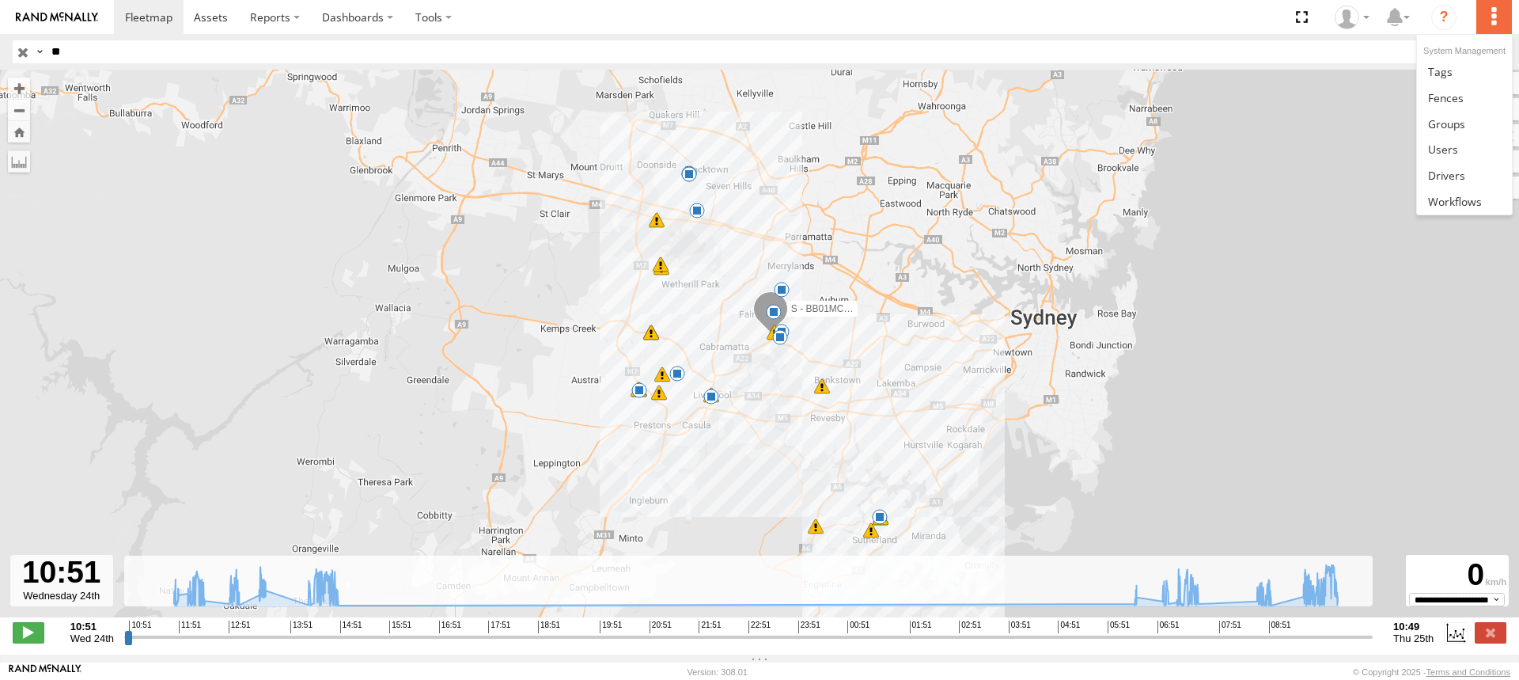
click at [1498, 29] on label at bounding box center [1493, 17] width 35 height 34
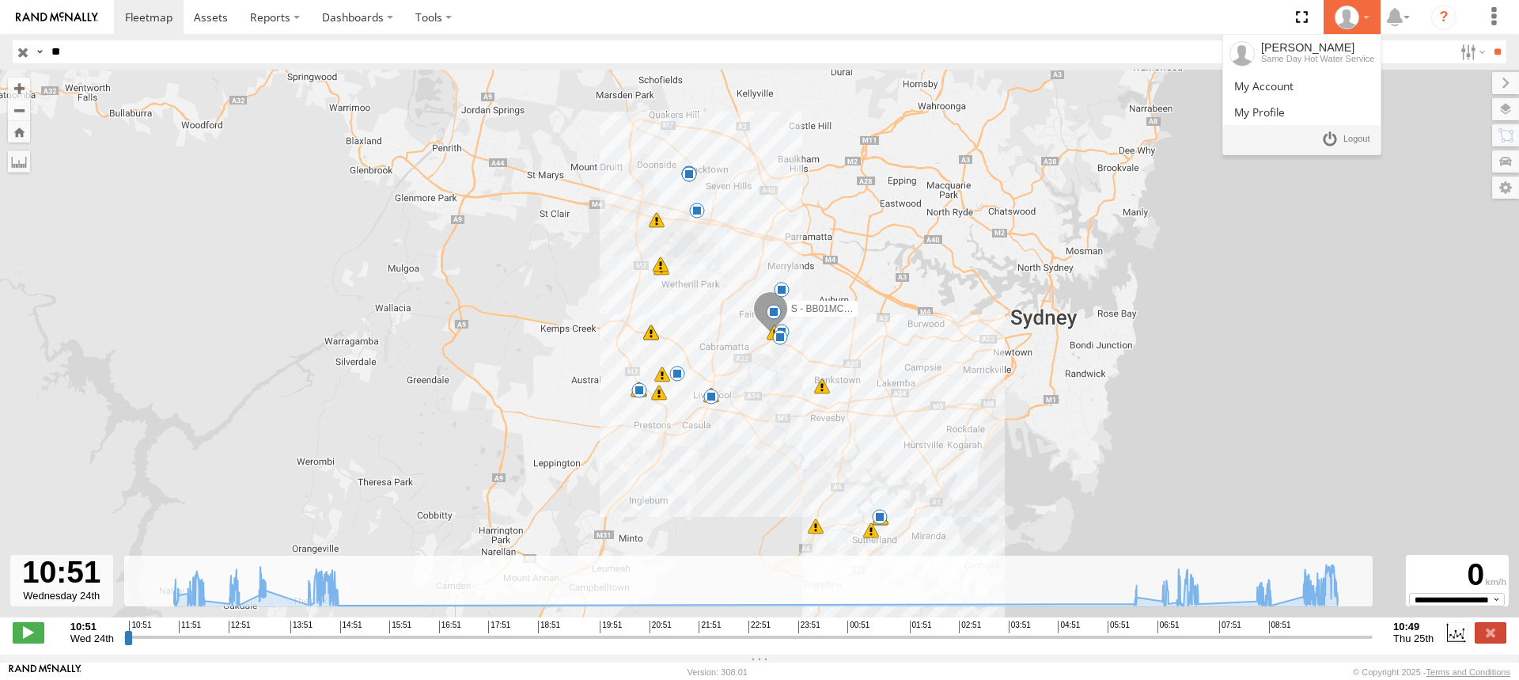
click at [1348, 22] on icon at bounding box center [1347, 18] width 24 height 24
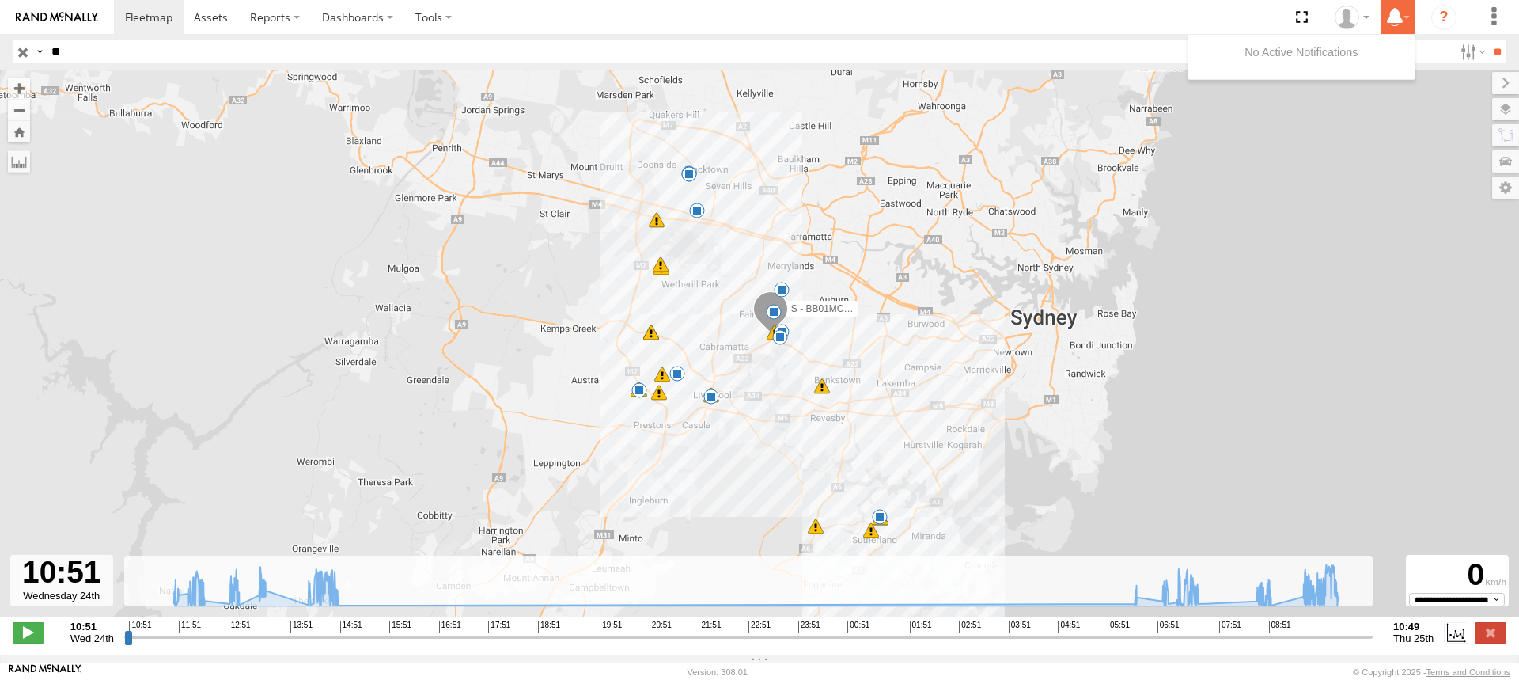
click at [1394, 21] on icon at bounding box center [1394, 17] width 28 height 20
click at [1448, 22] on icon "?" at bounding box center [1443, 17] width 25 height 25
click at [1463, 55] on label at bounding box center [1471, 51] width 34 height 23
click at [1456, 640] on label at bounding box center [1456, 632] width 24 height 21
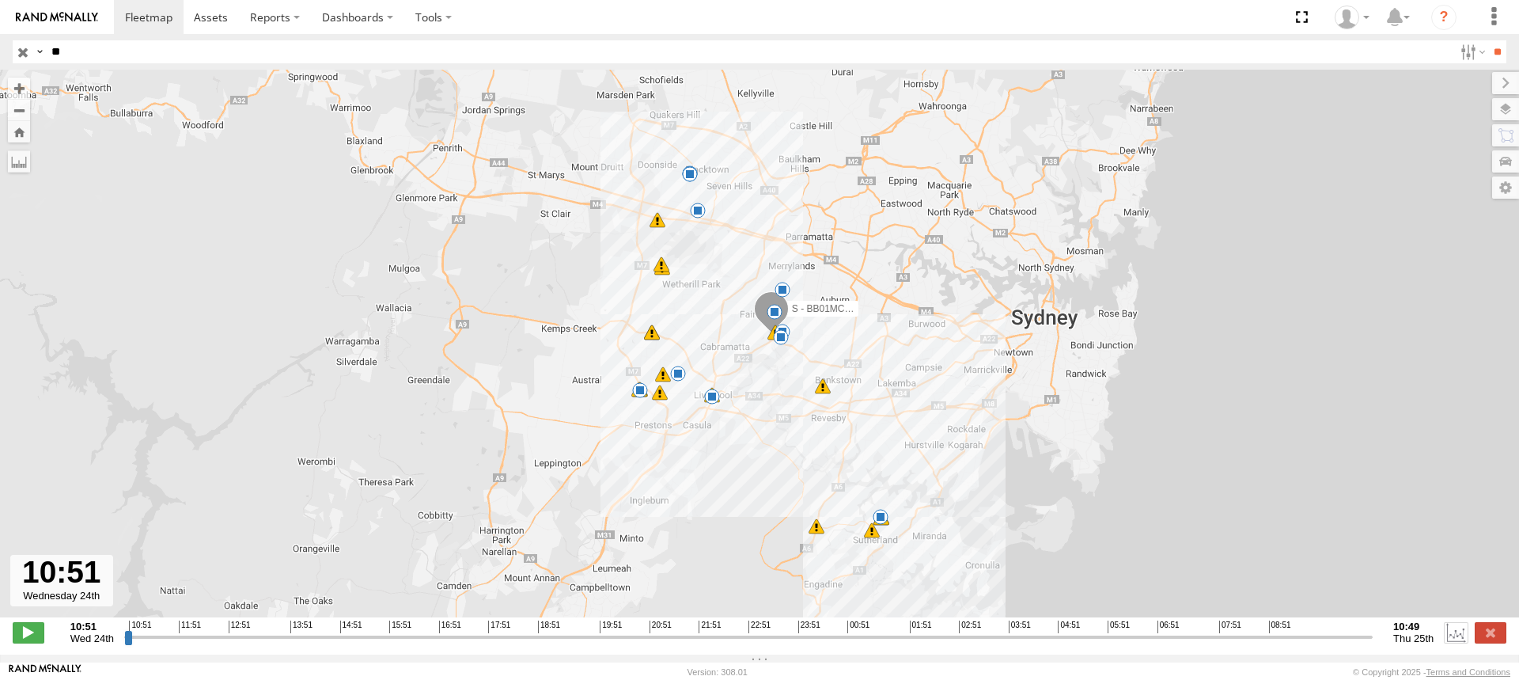
click at [1456, 640] on label at bounding box center [1456, 632] width 24 height 21
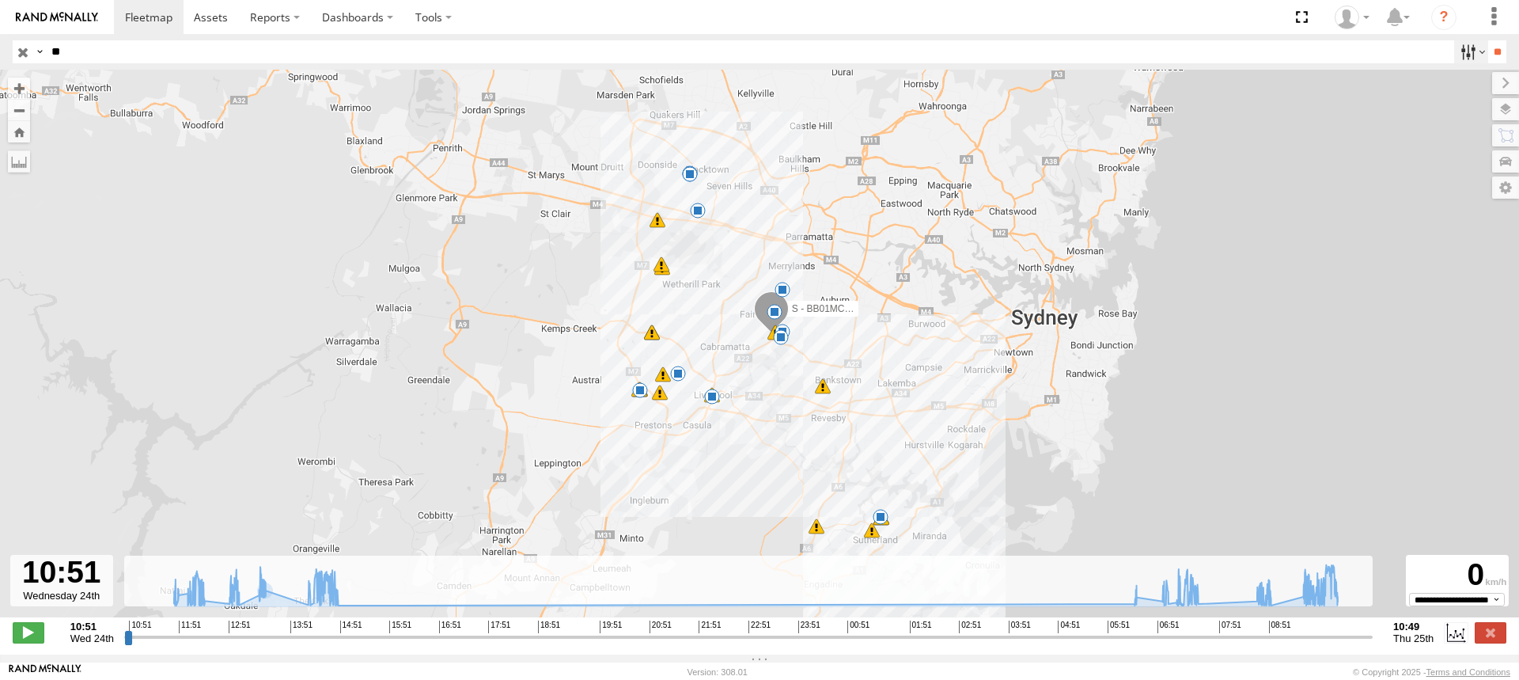
click at [1471, 49] on label at bounding box center [1471, 51] width 34 height 23
click at [86, 62] on input "**" at bounding box center [749, 51] width 1408 height 23
click at [1488, 40] on input "**" at bounding box center [1497, 51] width 18 height 23
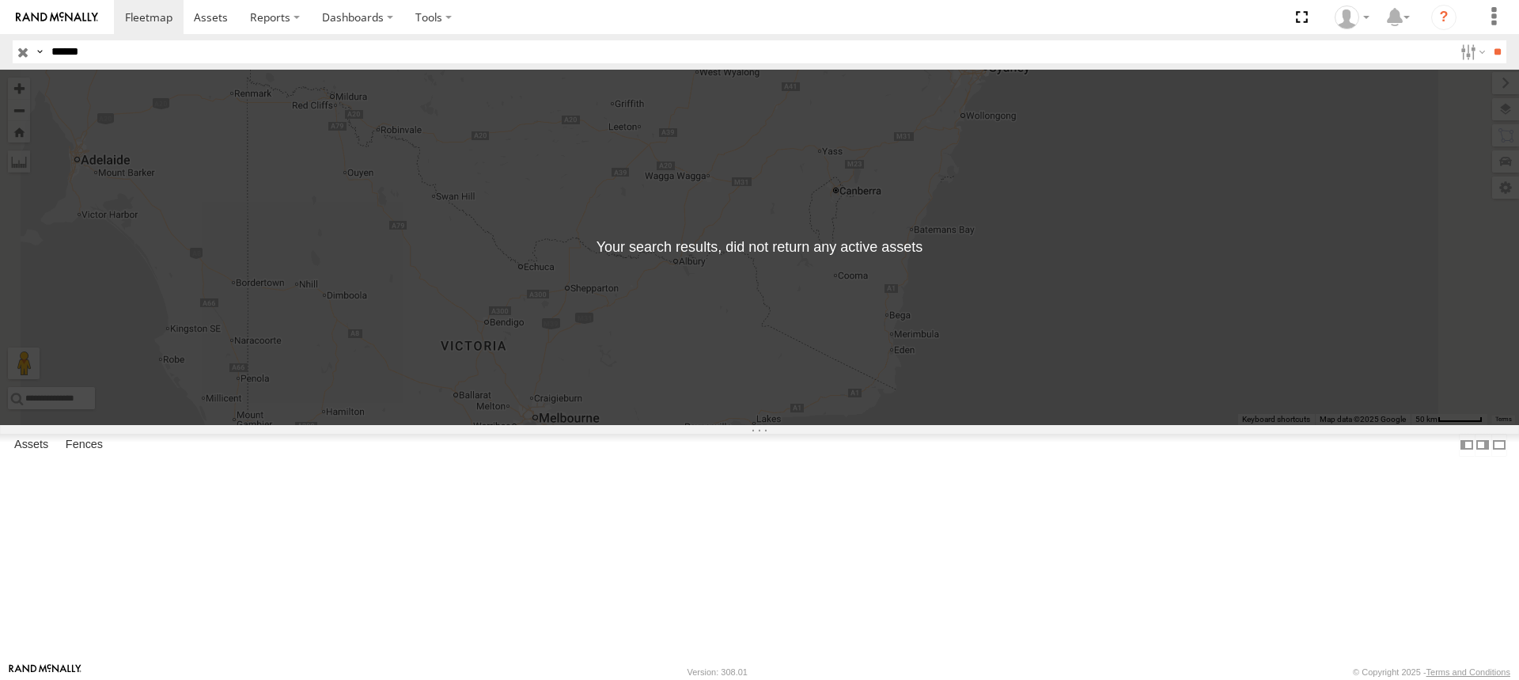
drag, startPoint x: 102, startPoint y: 53, endPoint x: 66, endPoint y: 52, distance: 36.4
click at [66, 52] on input "******" at bounding box center [749, 51] width 1408 height 23
type input "******"
click at [1488, 40] on input "**" at bounding box center [1497, 51] width 18 height 23
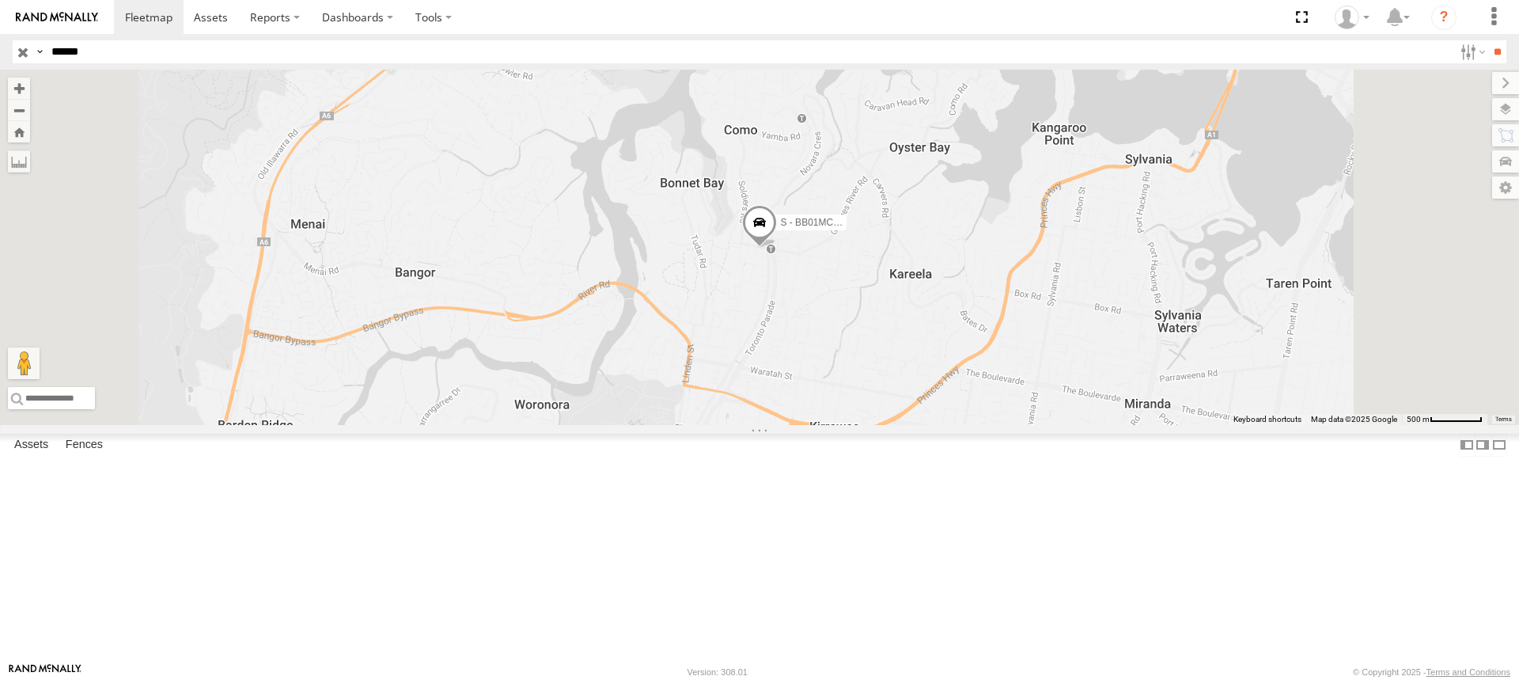
click at [0, 0] on link at bounding box center [0, 0] width 0 height 0
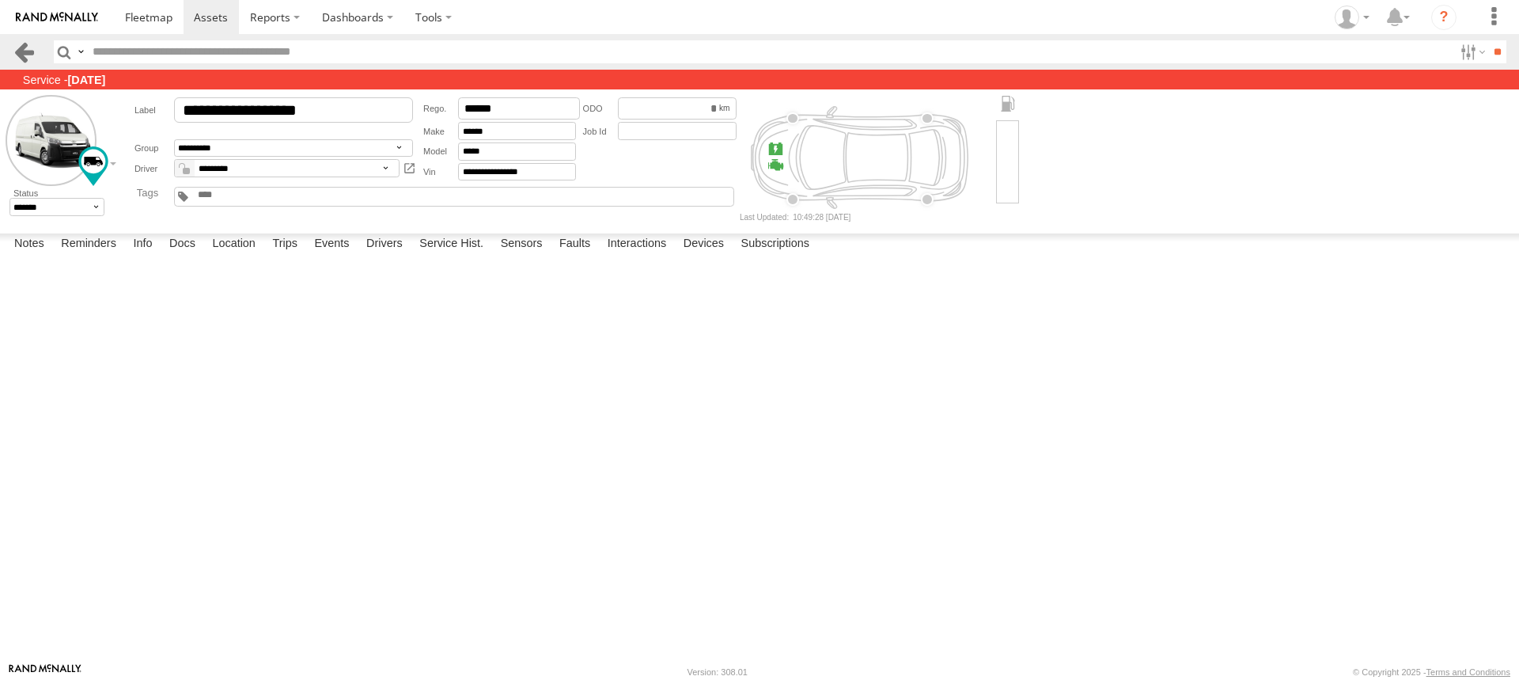
click at [32, 47] on link at bounding box center [24, 51] width 23 height 23
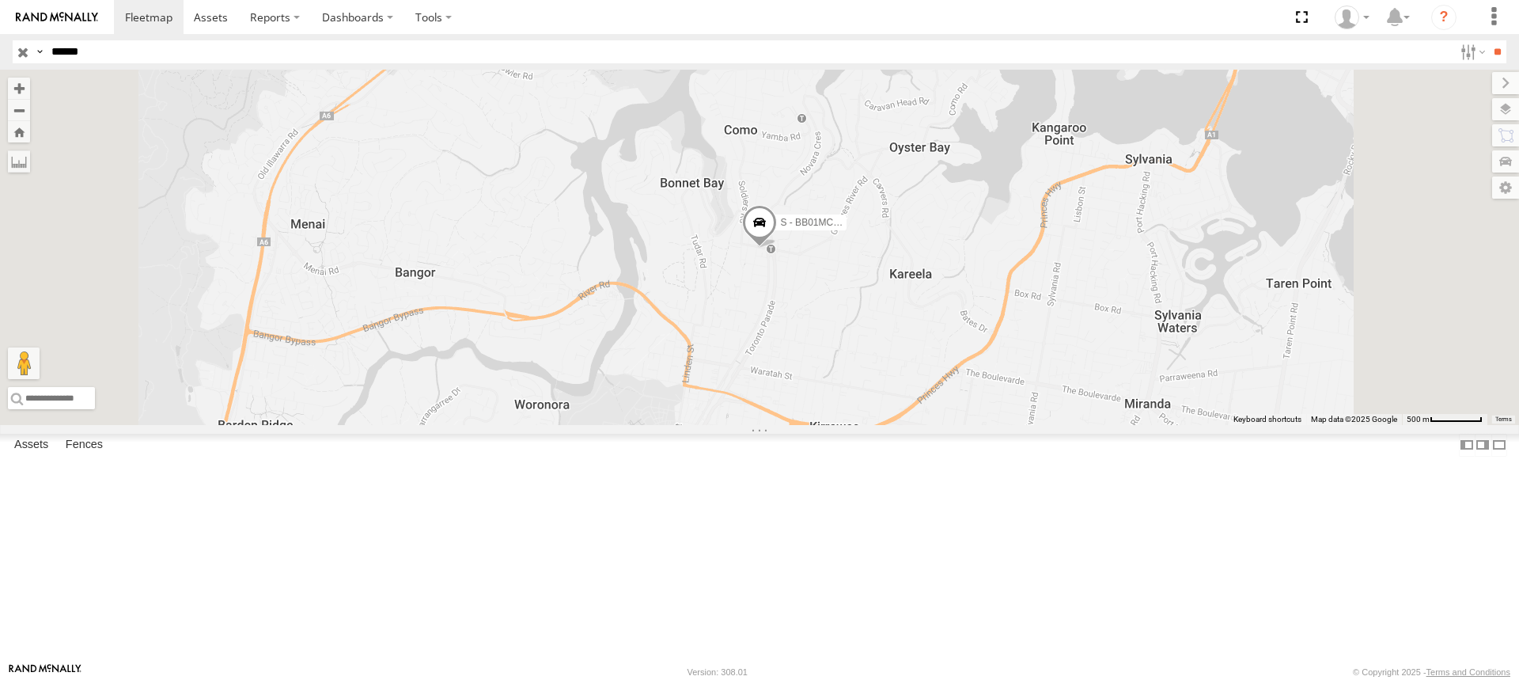
click at [0, 0] on span at bounding box center [0, 0] width 0 height 0
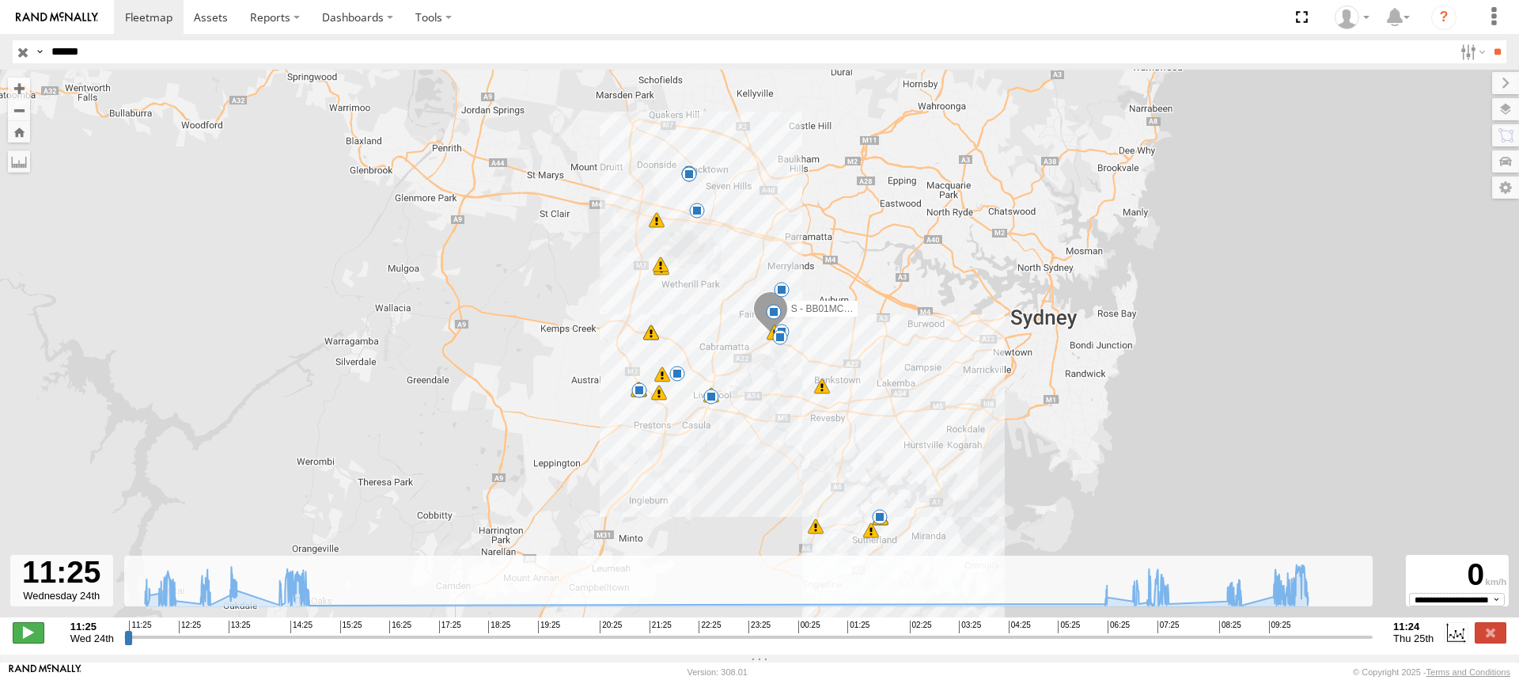
click at [24, 640] on span at bounding box center [29, 632] width 32 height 21
type input "**********"
click at [24, 640] on span at bounding box center [29, 632] width 32 height 21
click at [19, 106] on button "Zoom out" at bounding box center [19, 110] width 22 height 22
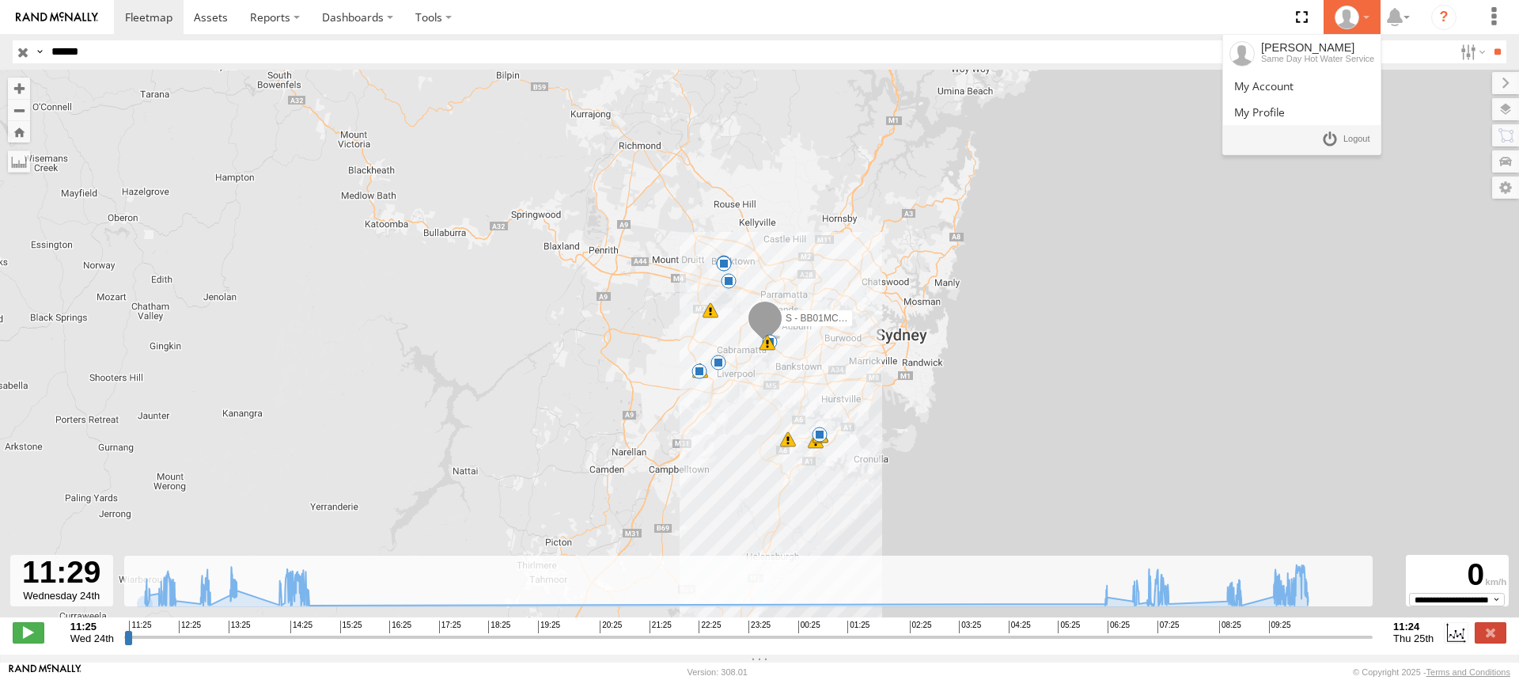
click at [1367, 17] on div at bounding box center [1352, 18] width 46 height 24
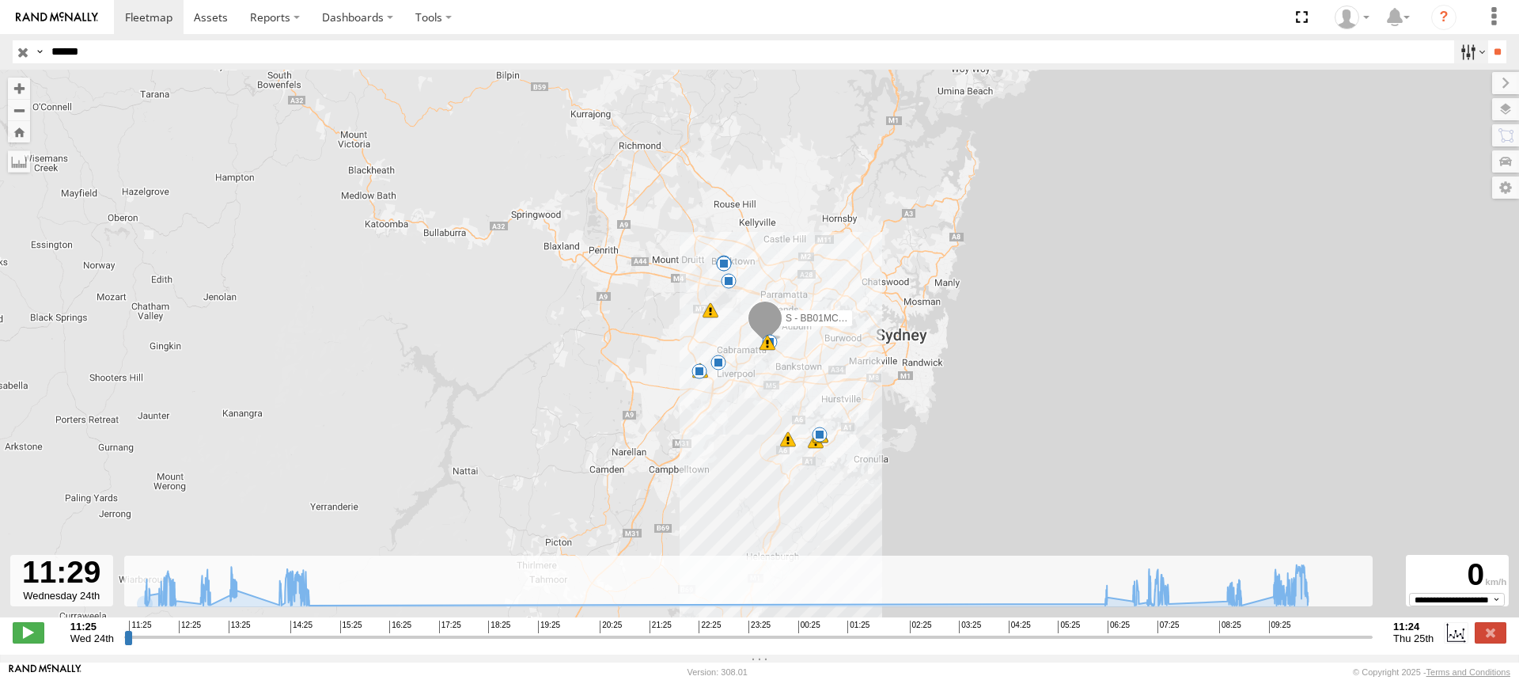
click at [1455, 55] on label at bounding box center [1471, 51] width 34 height 23
click at [1410, 17] on label at bounding box center [1397, 17] width 34 height 34
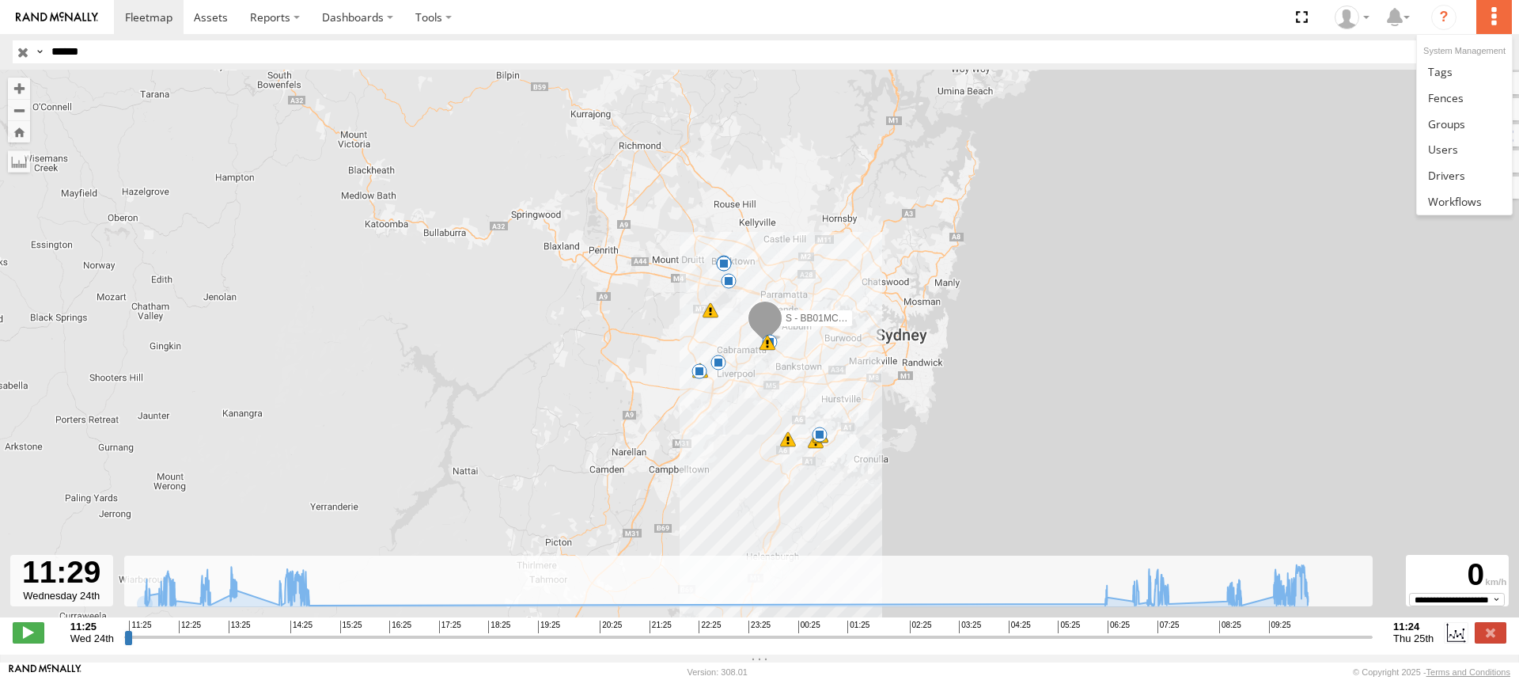
click at [1489, 21] on label at bounding box center [1493, 17] width 35 height 34
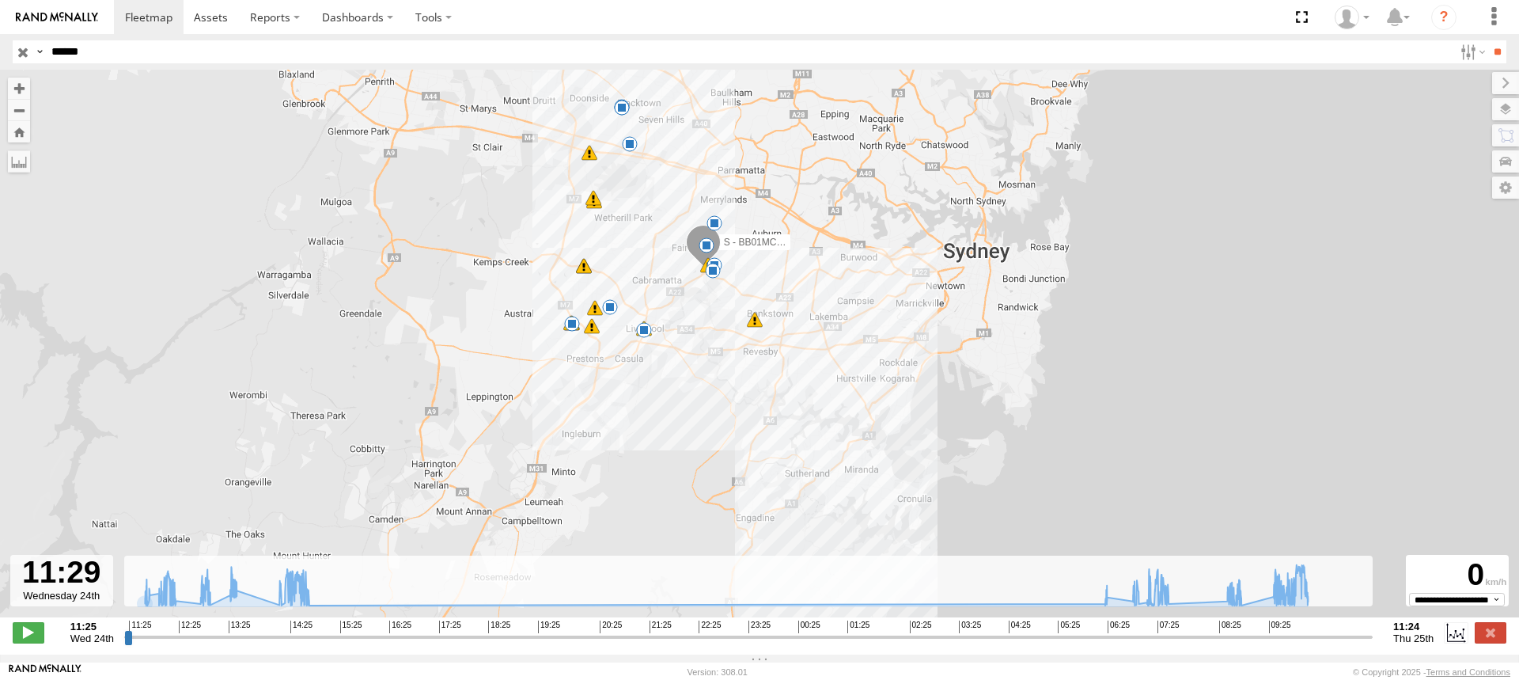
drag, startPoint x: 703, startPoint y: 394, endPoint x: 990, endPoint y: 142, distance: 382.3
click at [990, 142] on div "S - BB01MC - SPARE 11:41 Wed 12:12 Wed 12:52 Wed 13:23 Wed 14:48 Wed 06:26 Thu …" at bounding box center [759, 352] width 1519 height 564
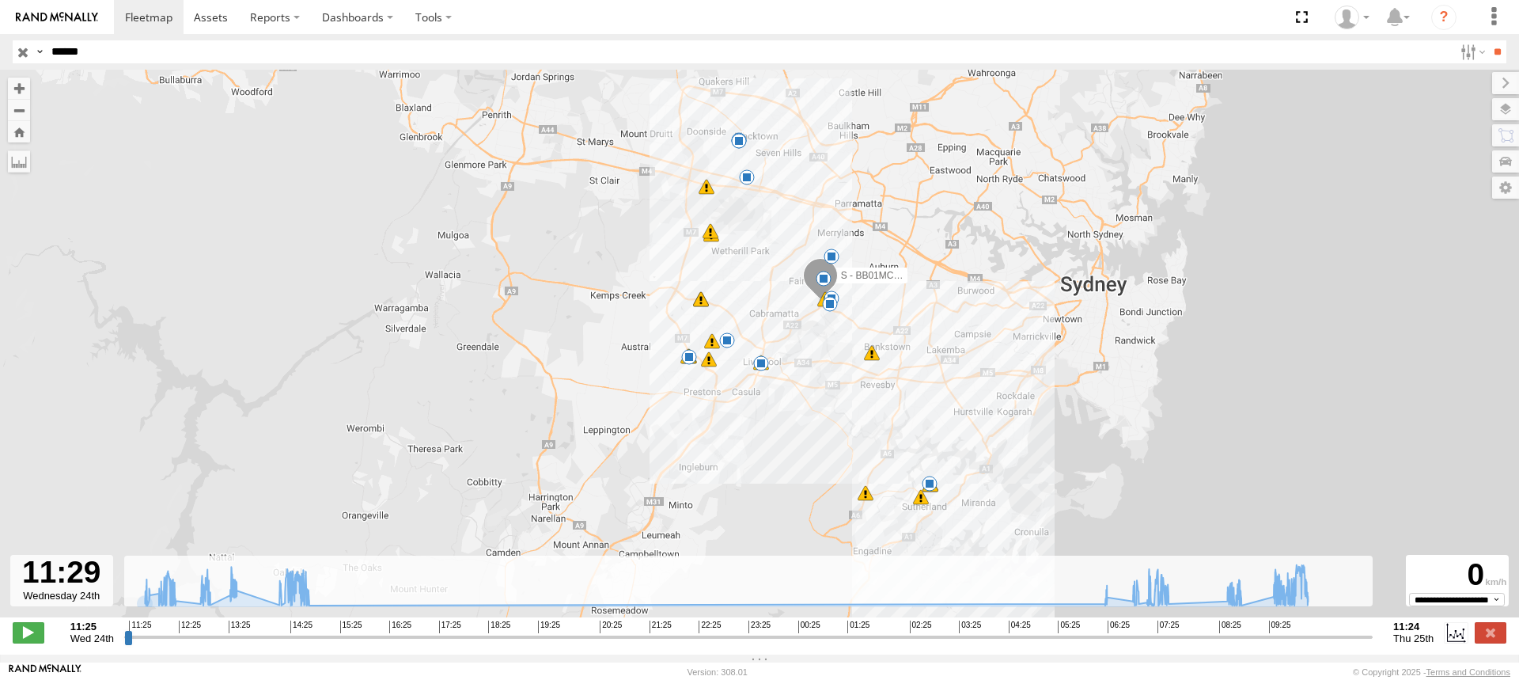
drag, startPoint x: 868, startPoint y: 198, endPoint x: 985, endPoint y: 233, distance: 122.4
click at [985, 233] on div "S - BB01MC - SPARE 11:41 Wed 12:12 Wed 12:52 Wed 13:23 Wed 14:48 Wed 06:26 Thu …" at bounding box center [759, 352] width 1519 height 564
click at [1463, 642] on label at bounding box center [1456, 632] width 24 height 21
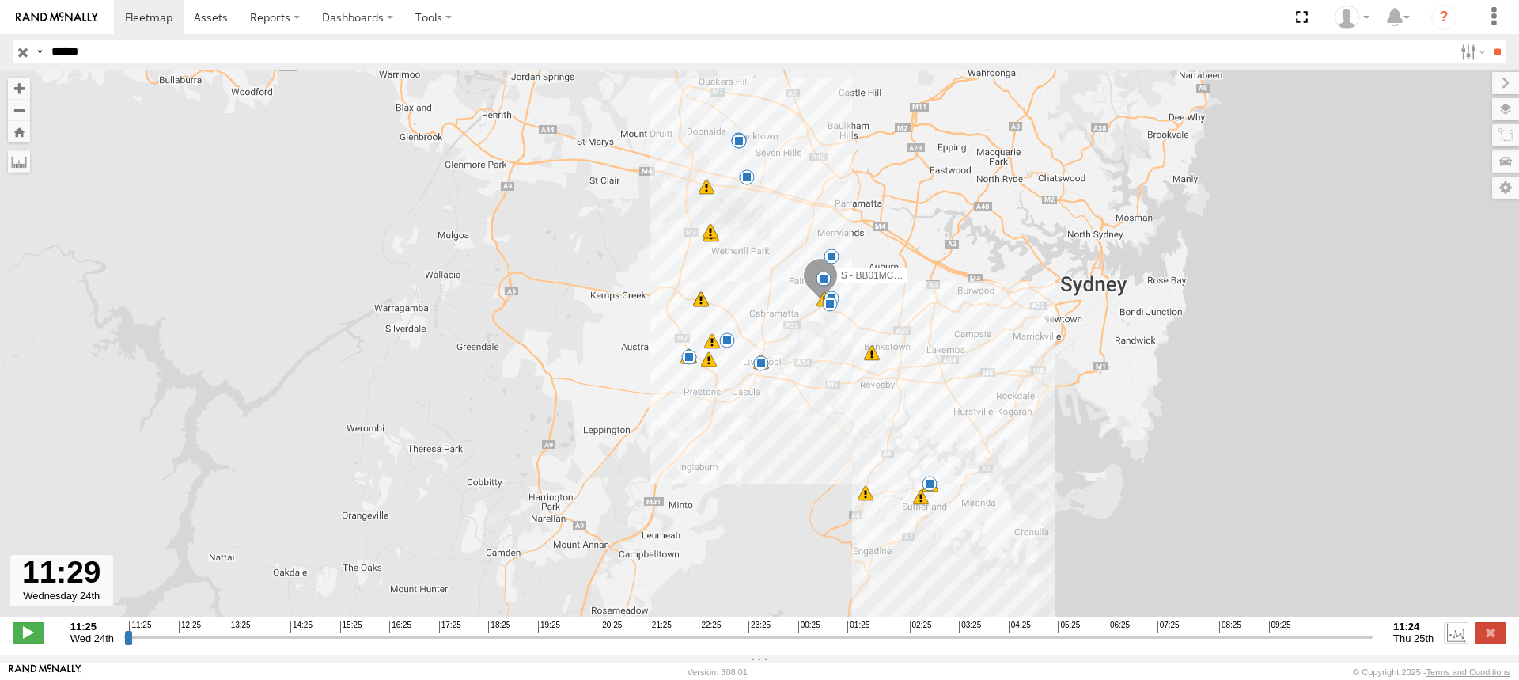
click at [1463, 642] on label at bounding box center [1456, 632] width 24 height 21
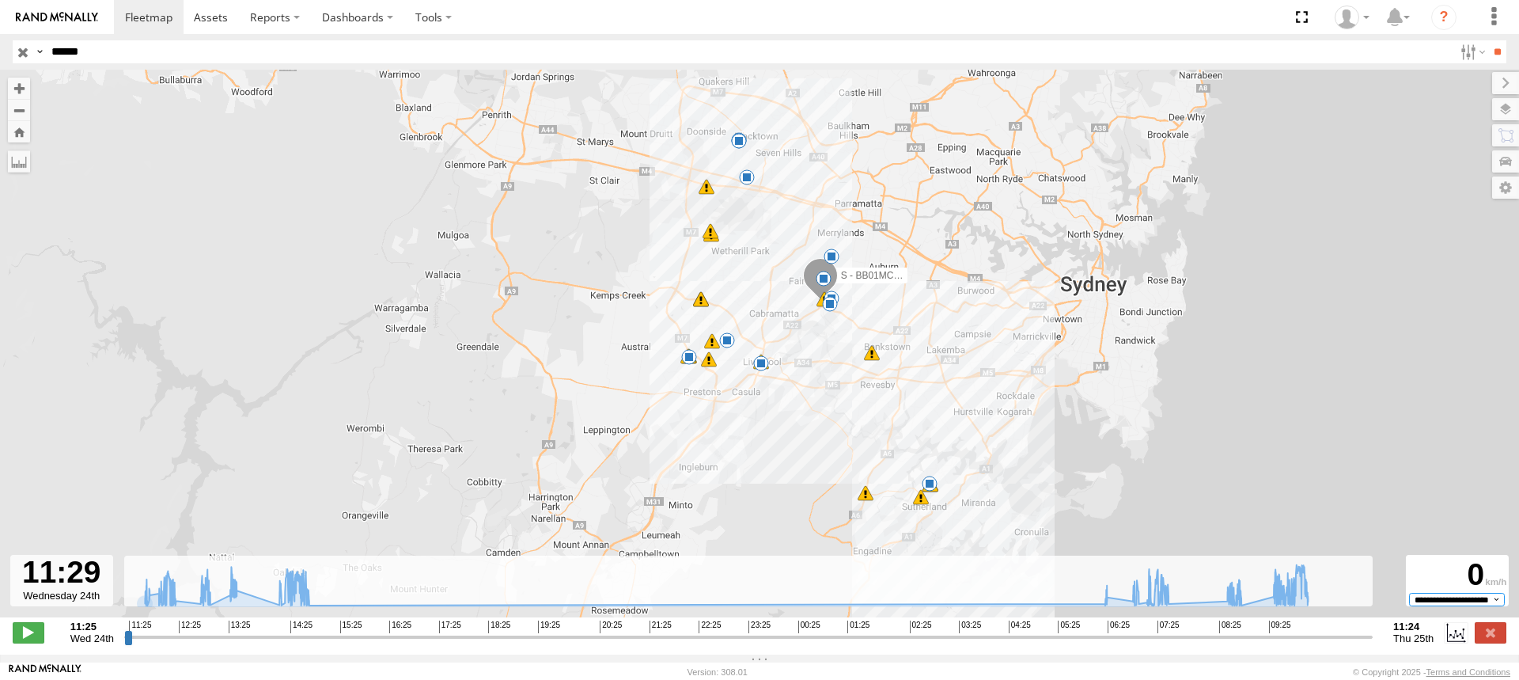
click at [1495, 604] on select "**********" at bounding box center [1457, 599] width 96 height 13
click at [1307, 393] on div "S - BB01MC - SPARE 11:41 Wed 12:12 Wed 12:52 Wed 13:23 Wed 14:48 Wed 06:26 Thu …" at bounding box center [759, 352] width 1519 height 564
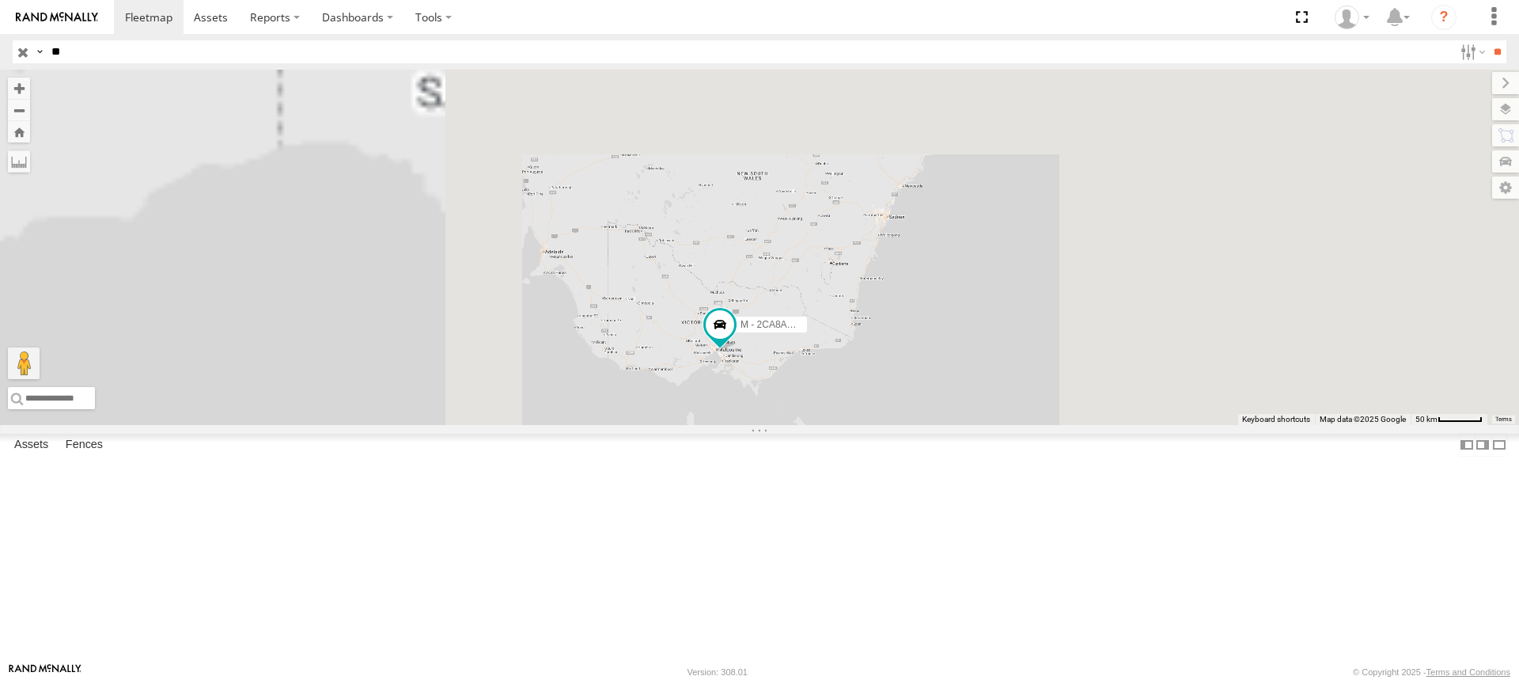
click at [123, 56] on input "**" at bounding box center [749, 51] width 1408 height 23
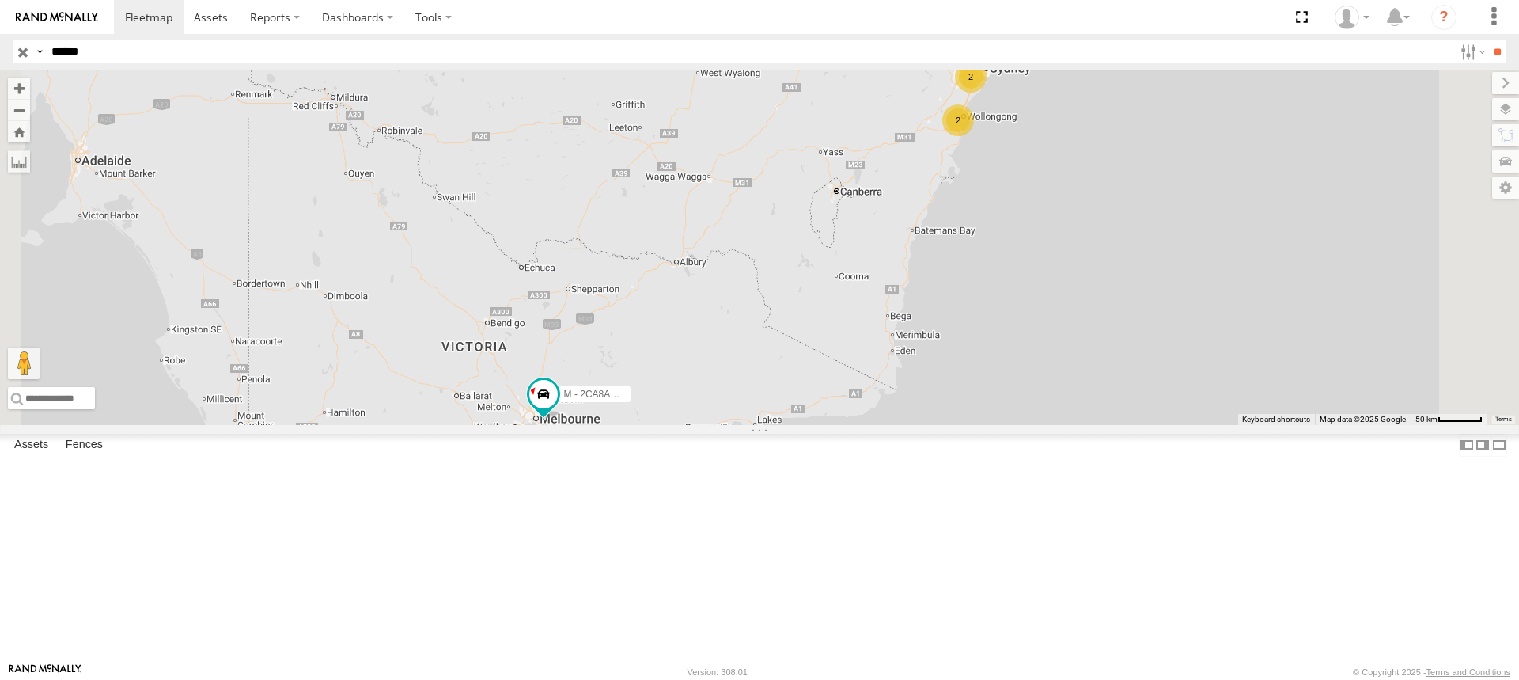
type input "******"
click at [1488, 40] on input "**" at bounding box center [1497, 51] width 18 height 23
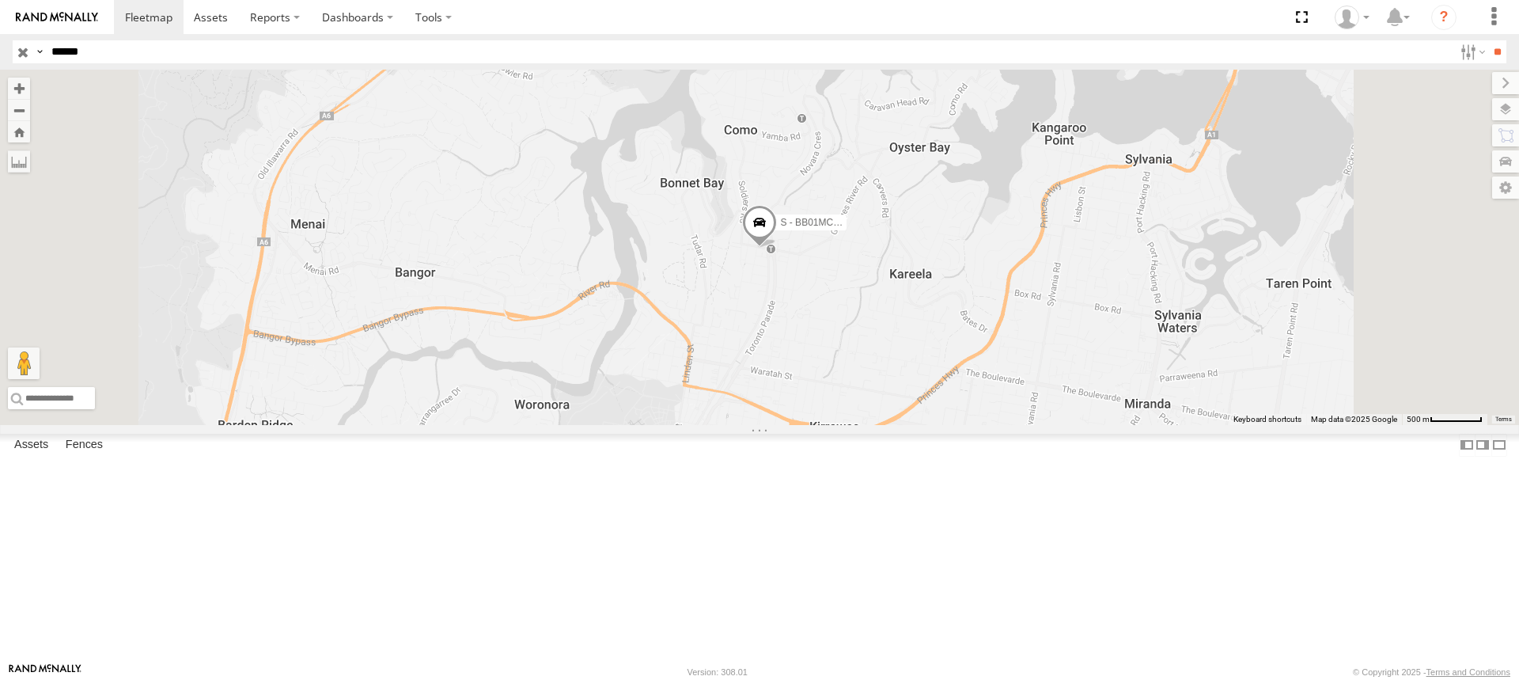
click at [0, 0] on div "All Assets" at bounding box center [0, 0] width 0 height 0
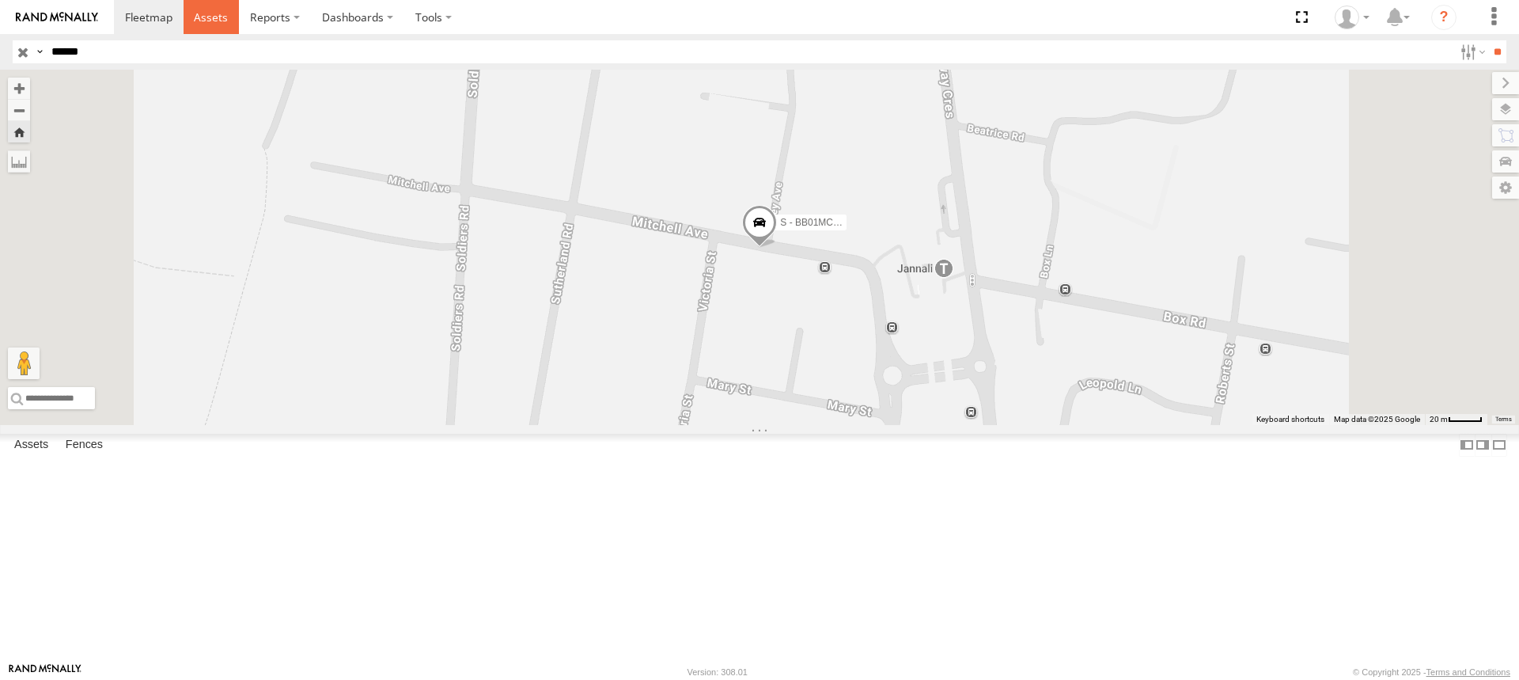
click at [215, 17] on span at bounding box center [211, 16] width 34 height 15
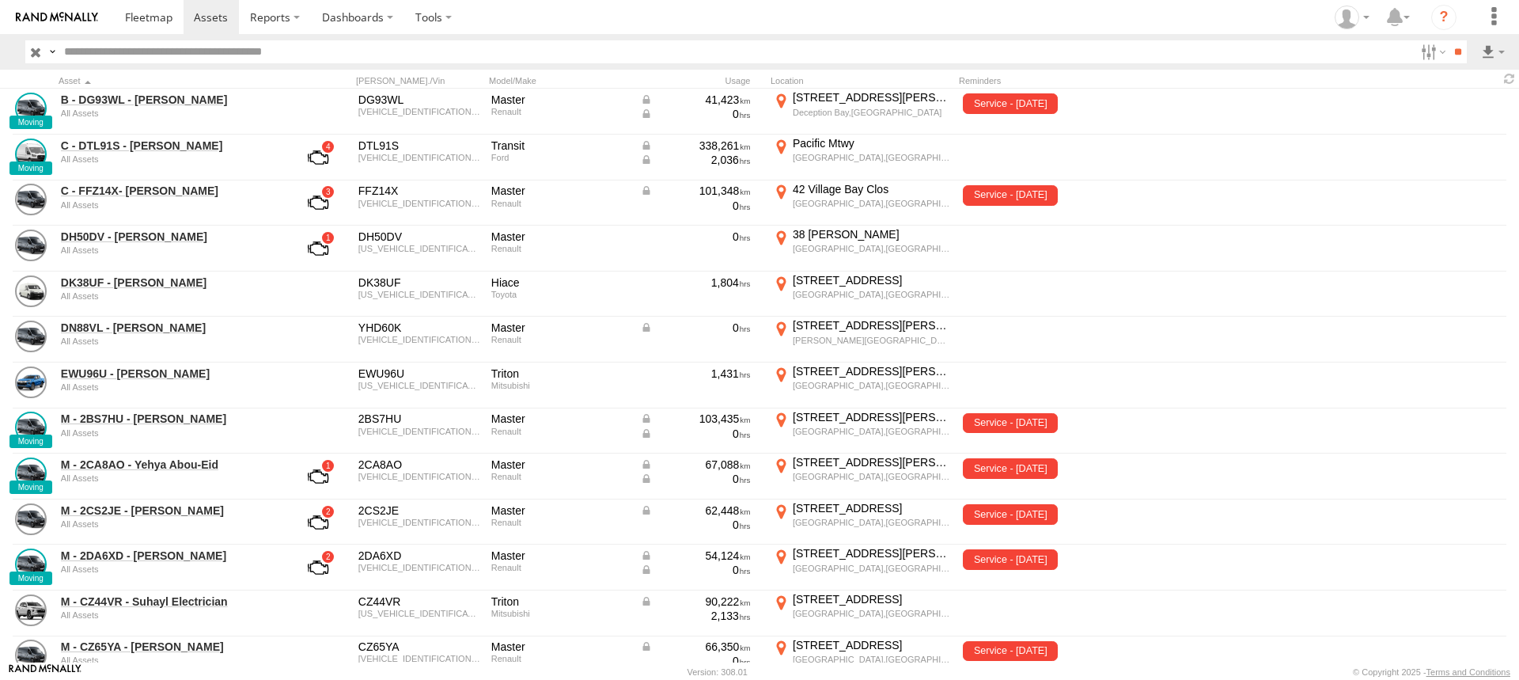
click at [86, 56] on input "text" at bounding box center [736, 51] width 1357 height 23
type input "******"
click at [1448, 40] on input "**" at bounding box center [1457, 51] width 18 height 23
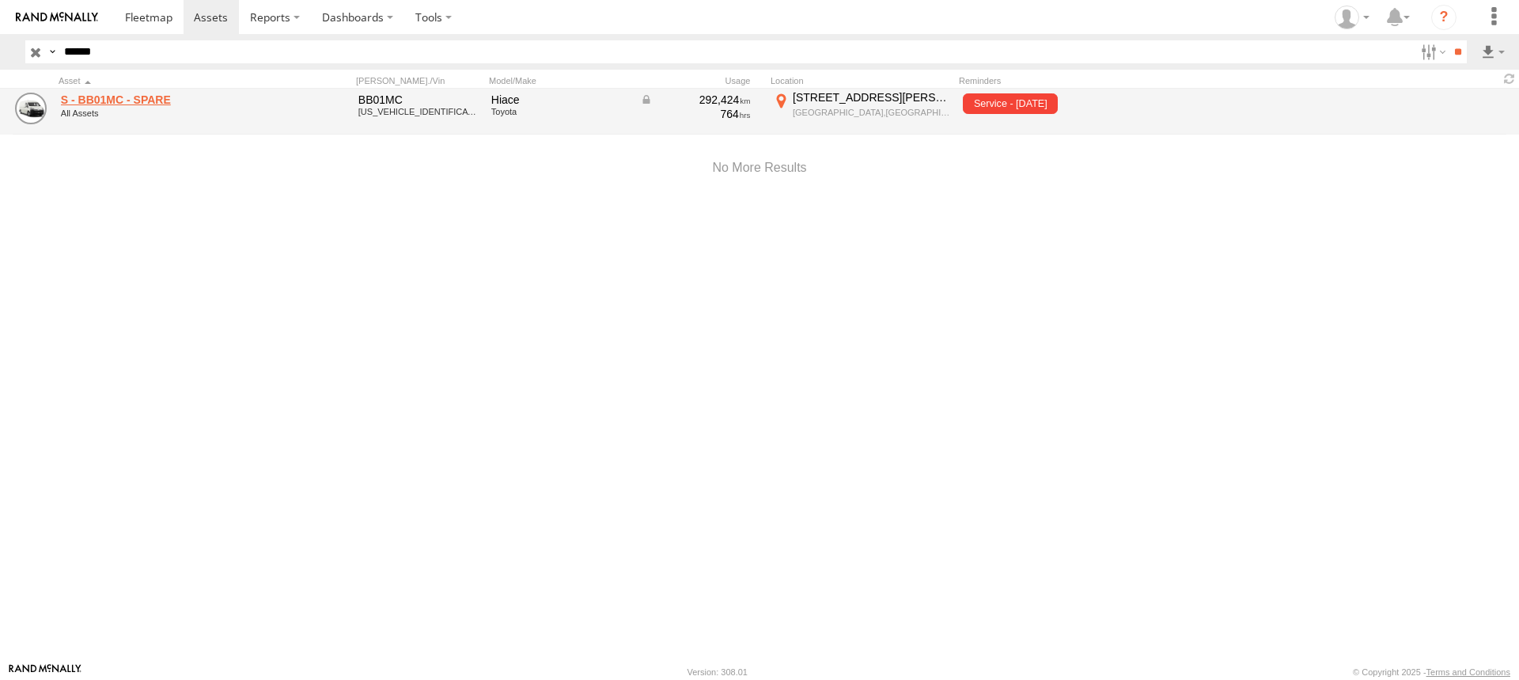
click at [140, 100] on link "S - BB01MC - SPARE" at bounding box center [169, 100] width 217 height 14
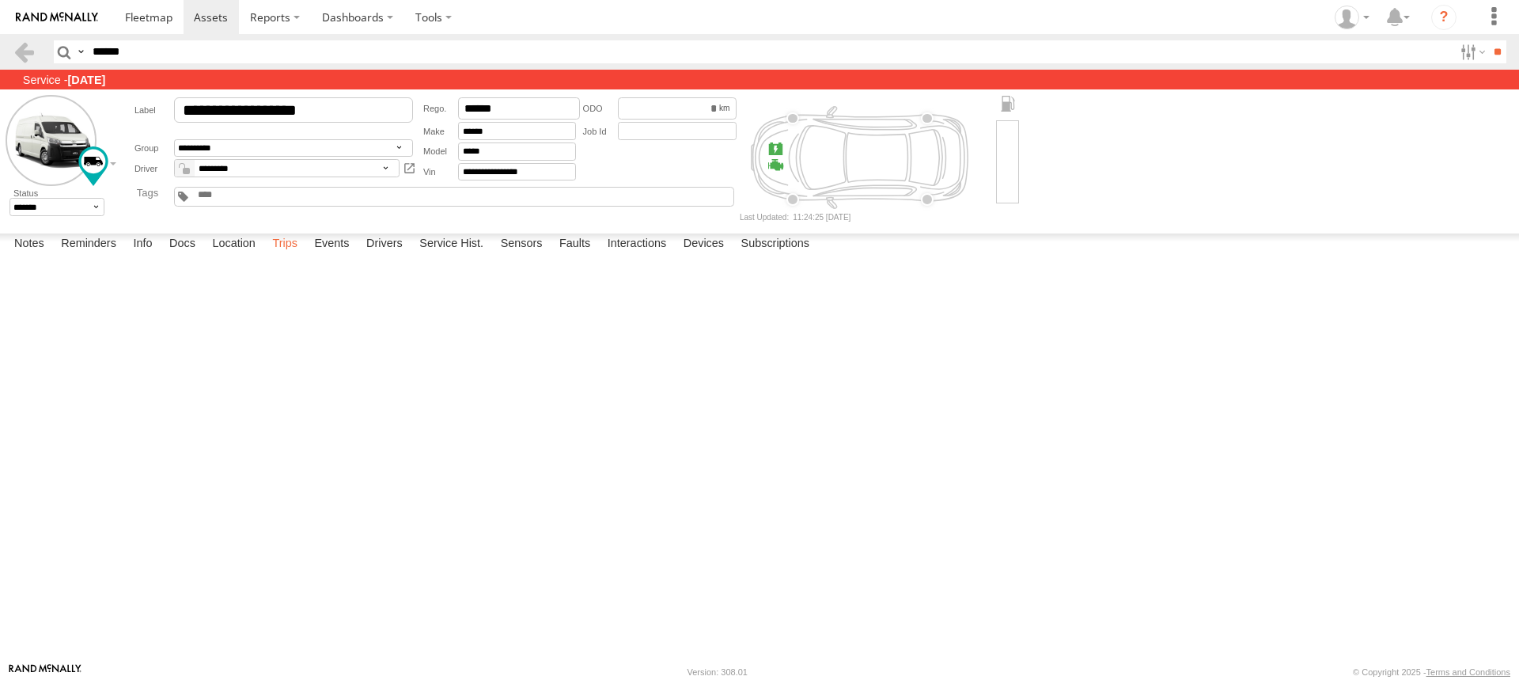
click at [281, 256] on label "Trips" at bounding box center [284, 244] width 41 height 22
